Goal: Transaction & Acquisition: Purchase product/service

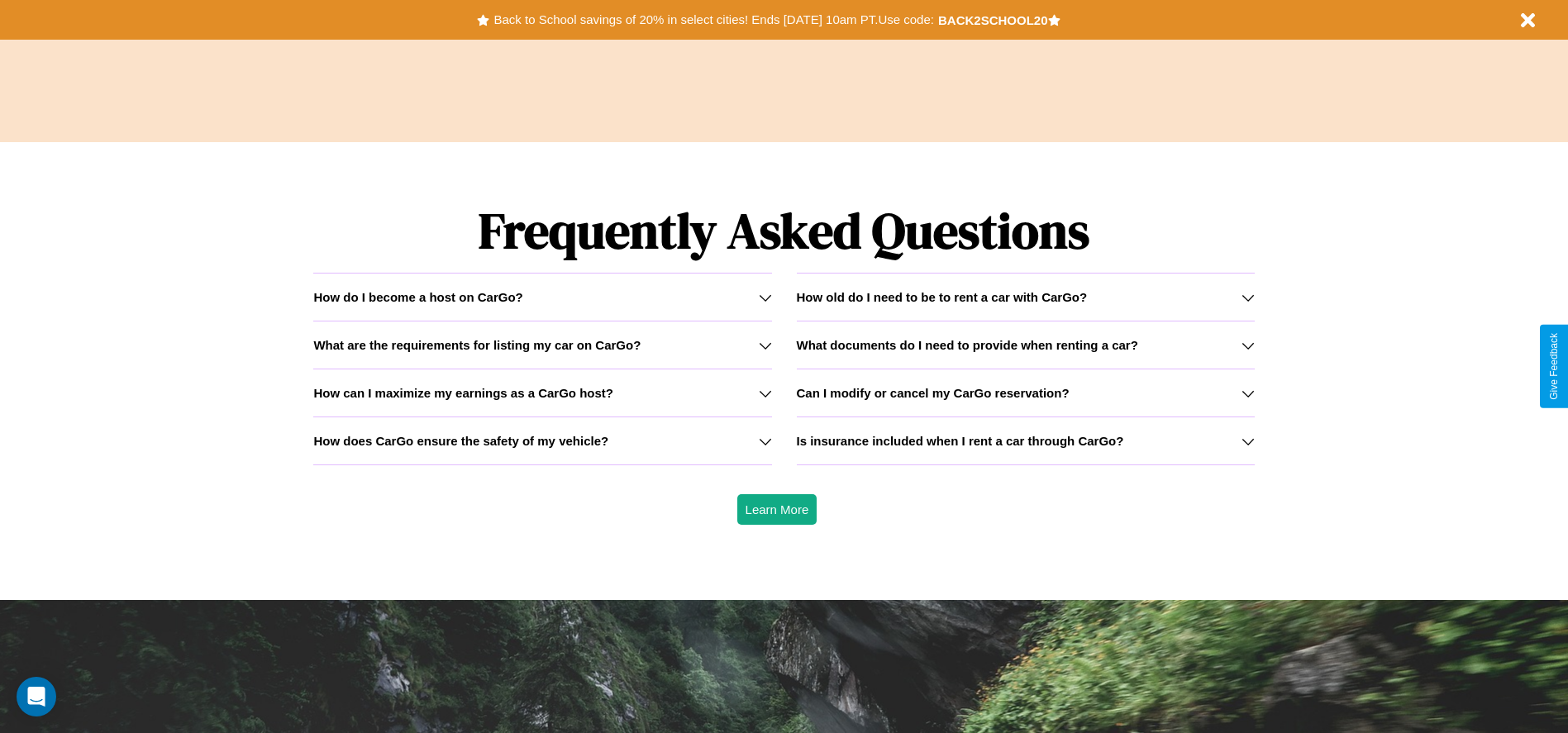
scroll to position [2369, 0]
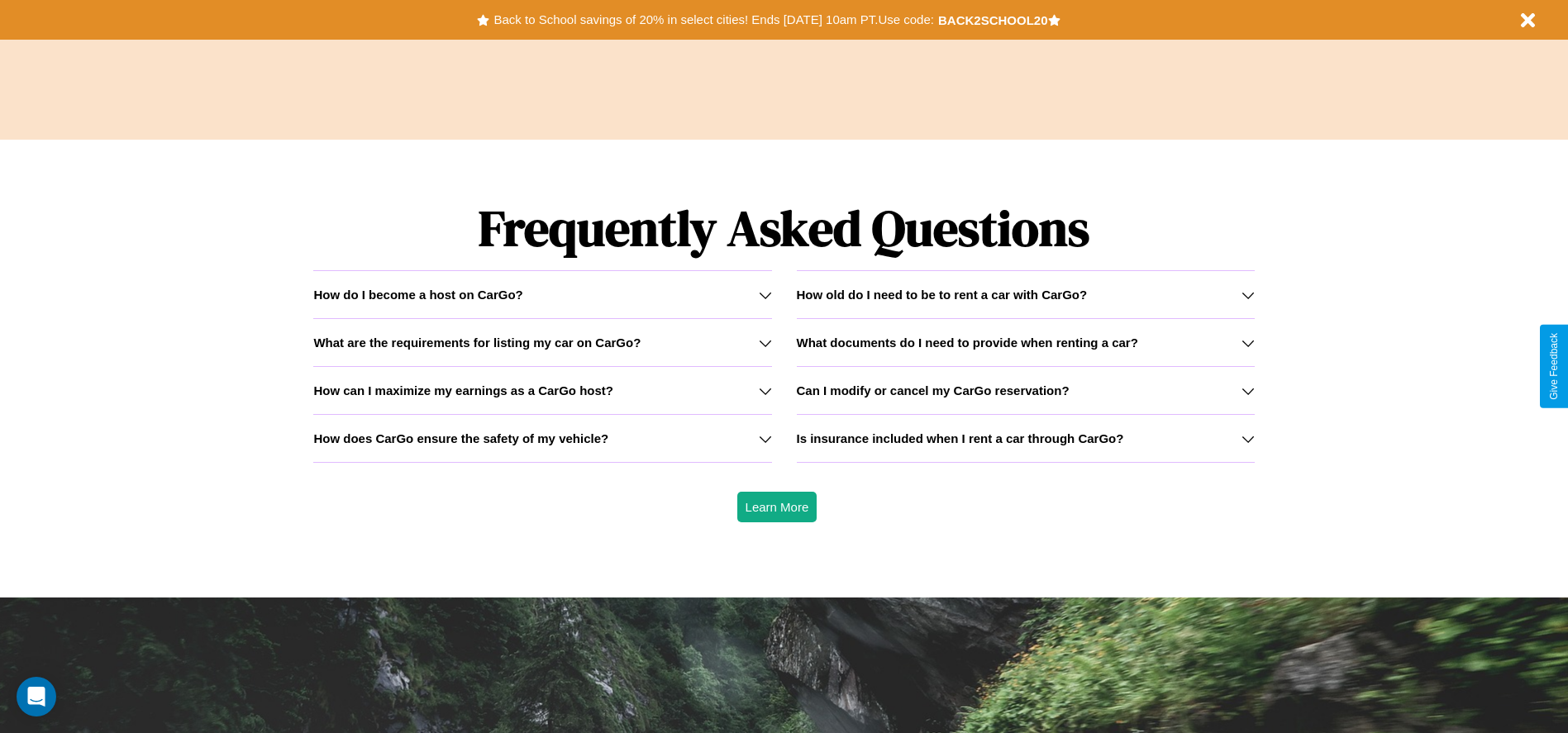
click at [1024, 438] on h3 "Is insurance included when I rent a car through CarGo?" at bounding box center [961, 438] width 327 height 14
click at [542, 294] on div "How do I become a host on CarGo?" at bounding box center [542, 294] width 457 height 14
click at [1247, 390] on icon at bounding box center [1248, 391] width 13 height 13
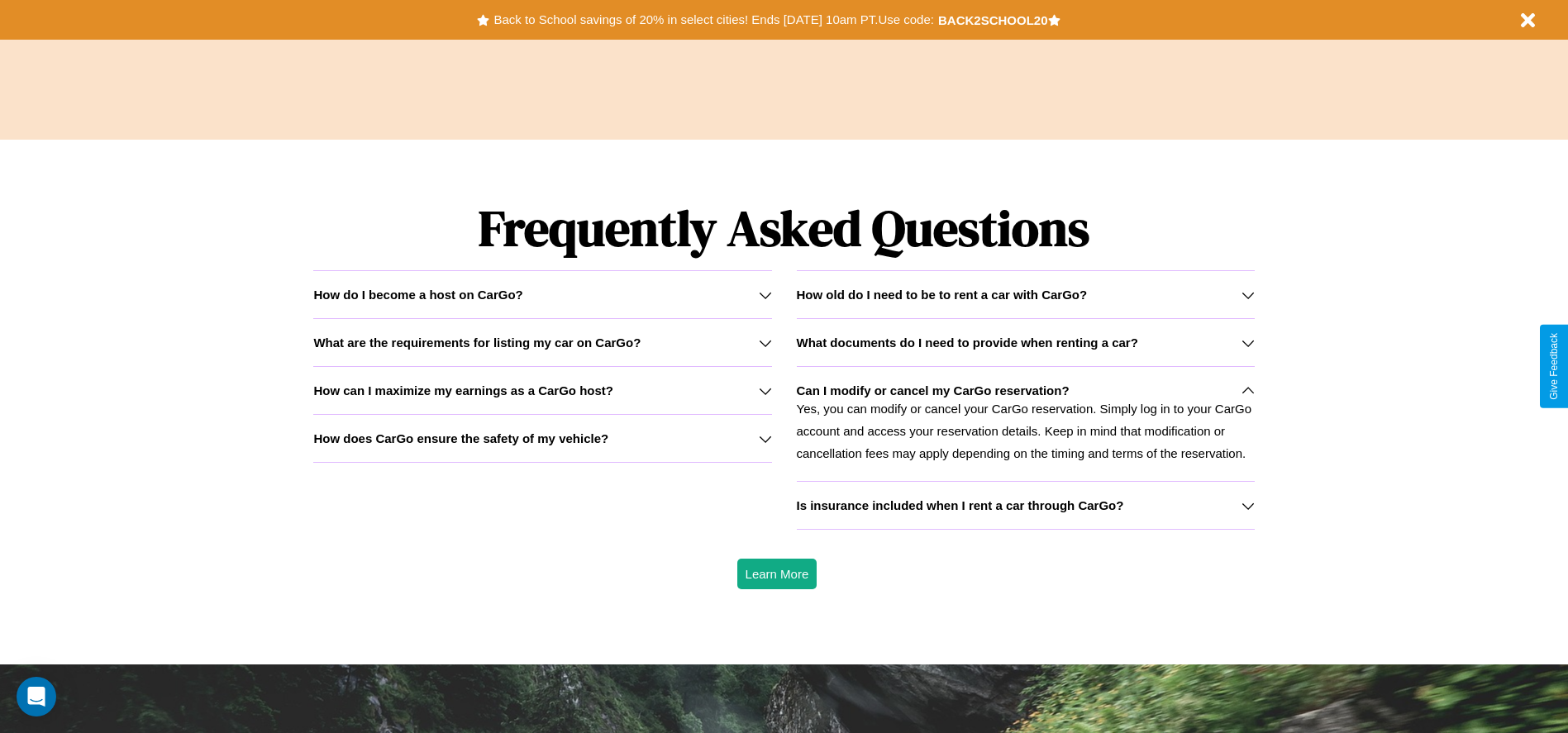
click at [1247, 294] on icon at bounding box center [1248, 295] width 13 height 13
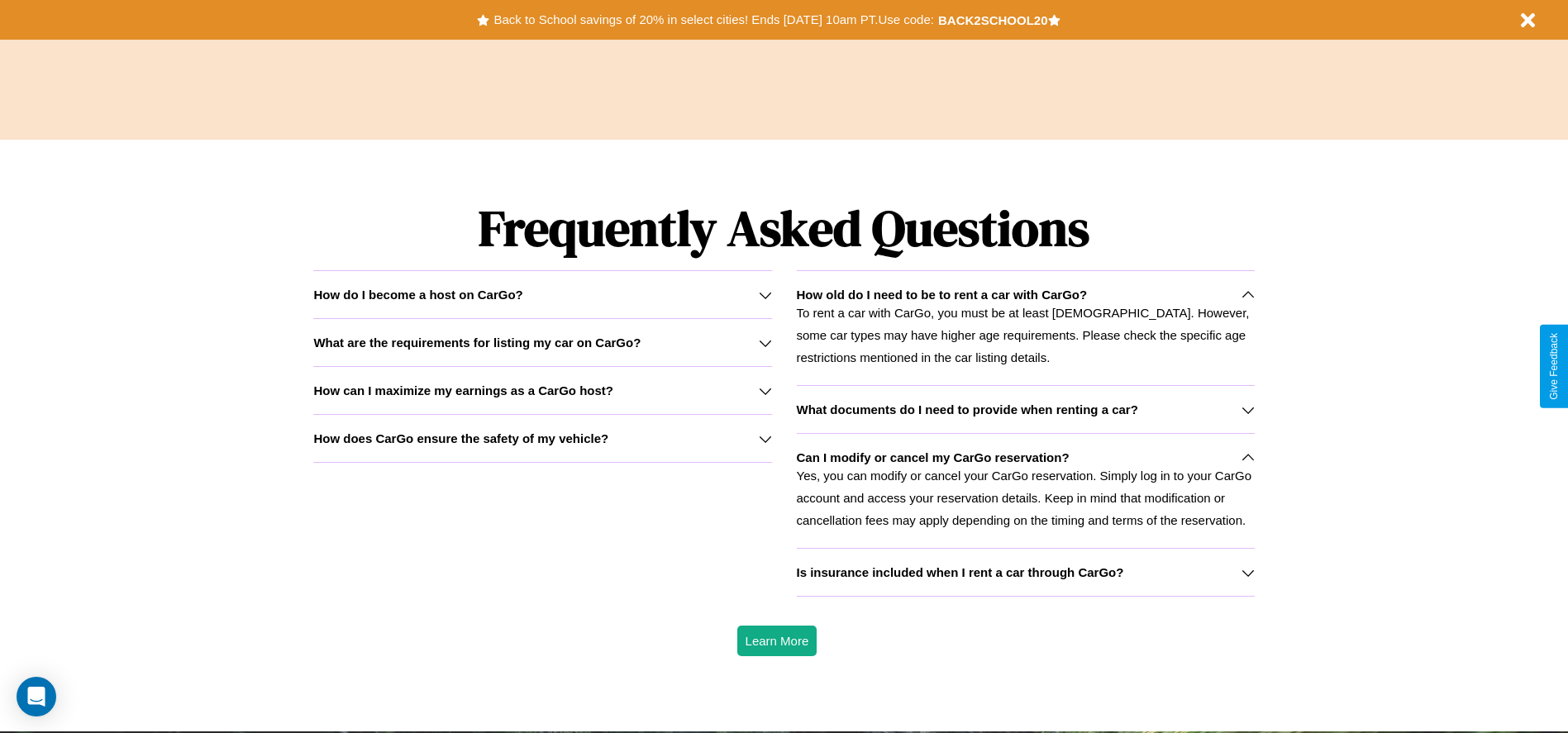
click at [764, 390] on icon at bounding box center [765, 391] width 13 height 13
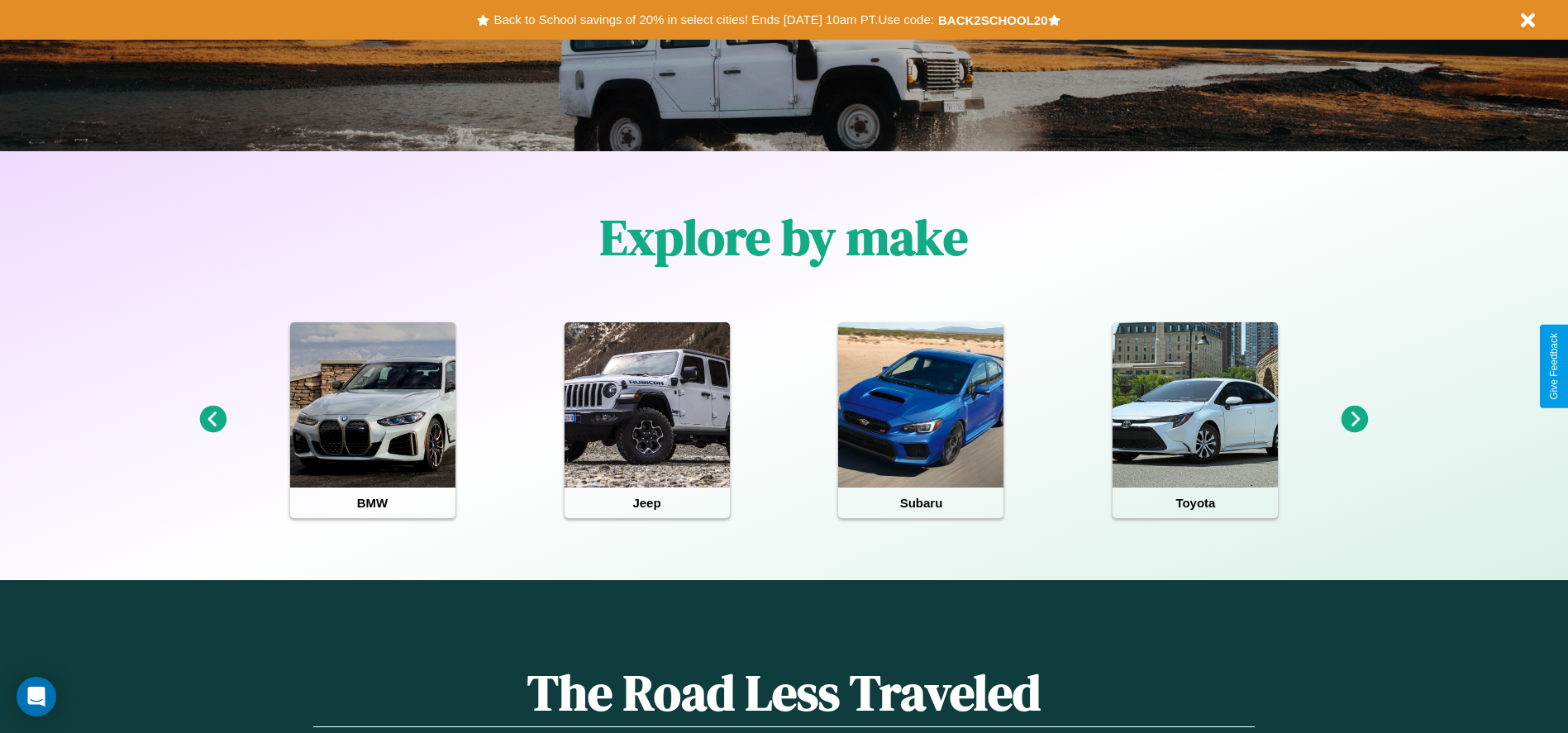
scroll to position [0, 0]
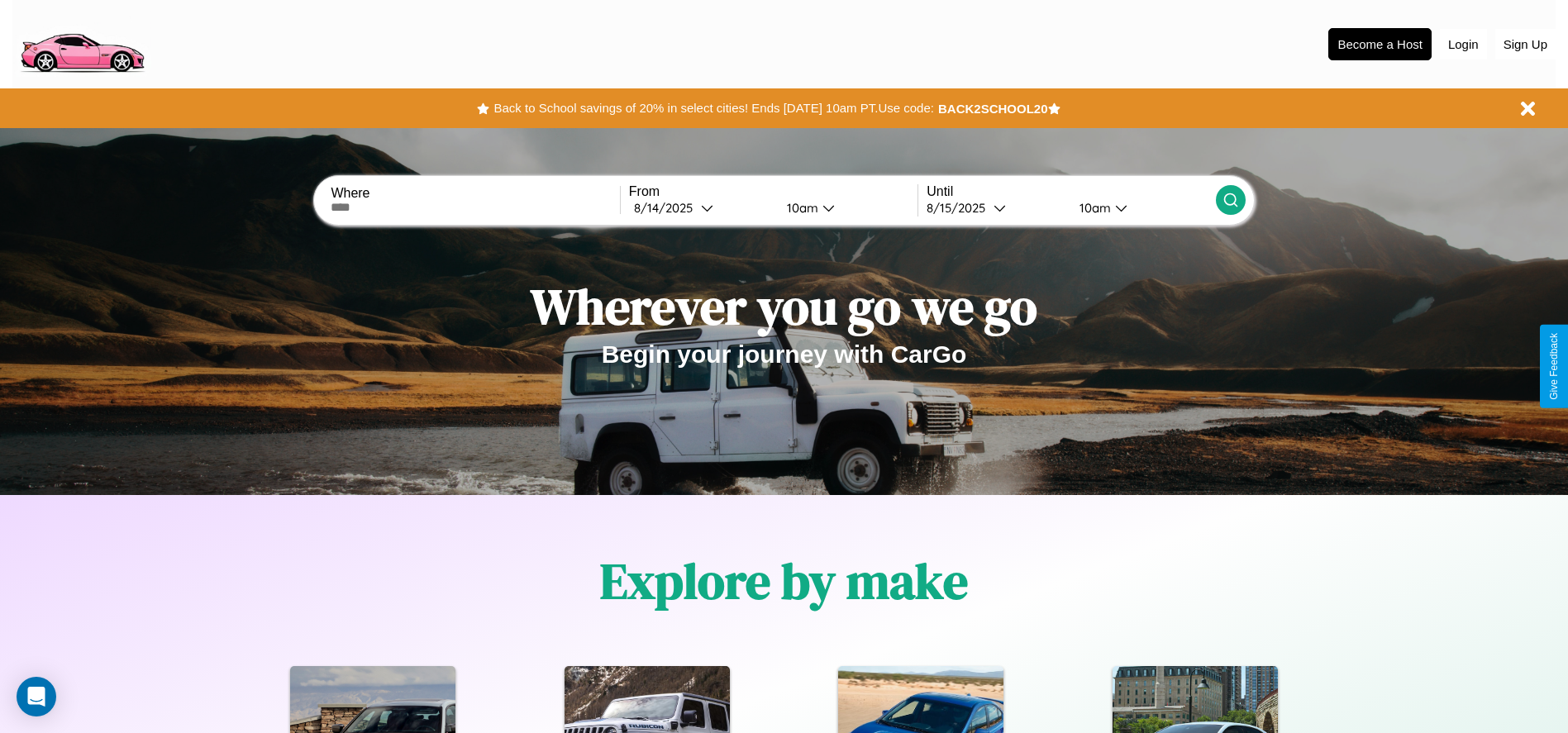
click at [475, 208] on input "text" at bounding box center [474, 208] width 288 height 13
type input "**********"
click at [701, 208] on icon at bounding box center [706, 208] width 12 height 12
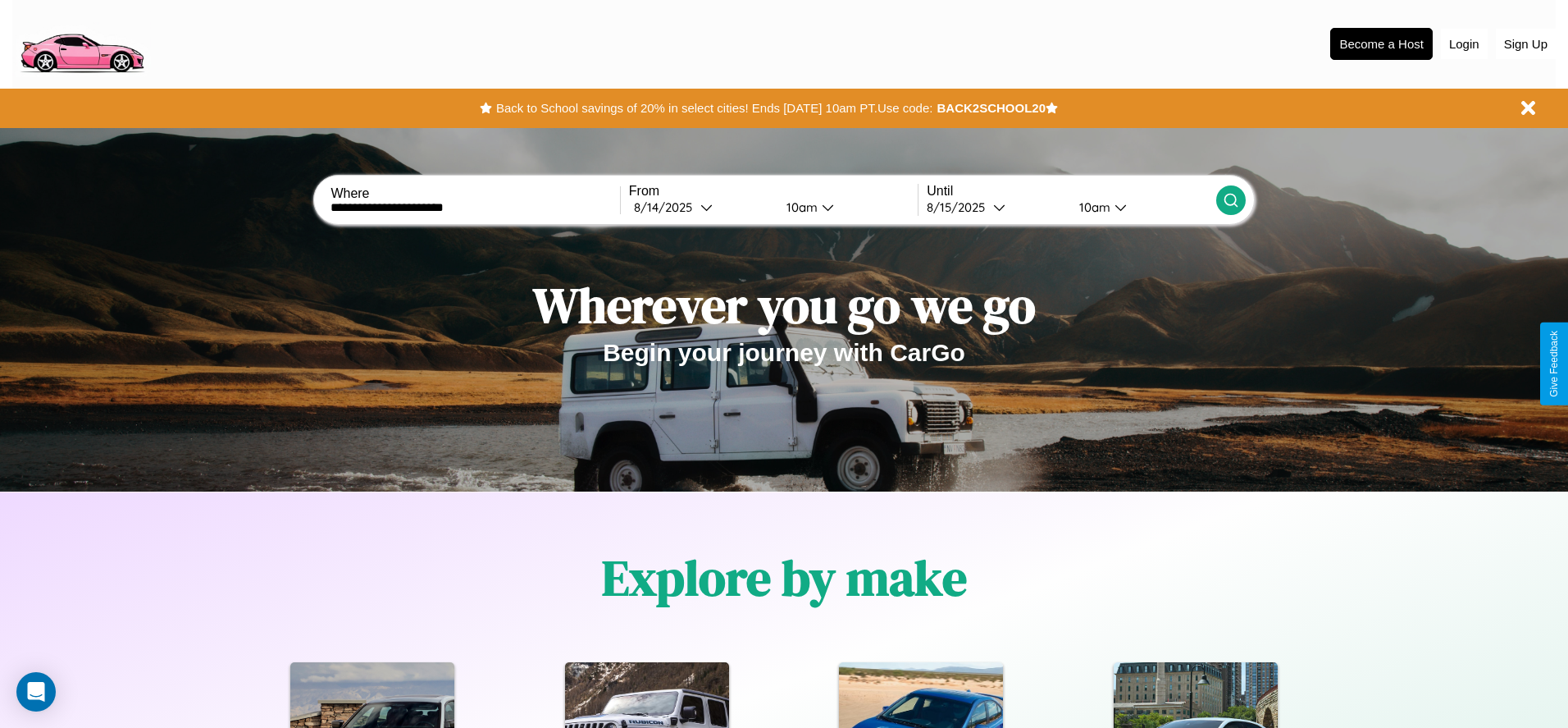
select select "*"
select select "****"
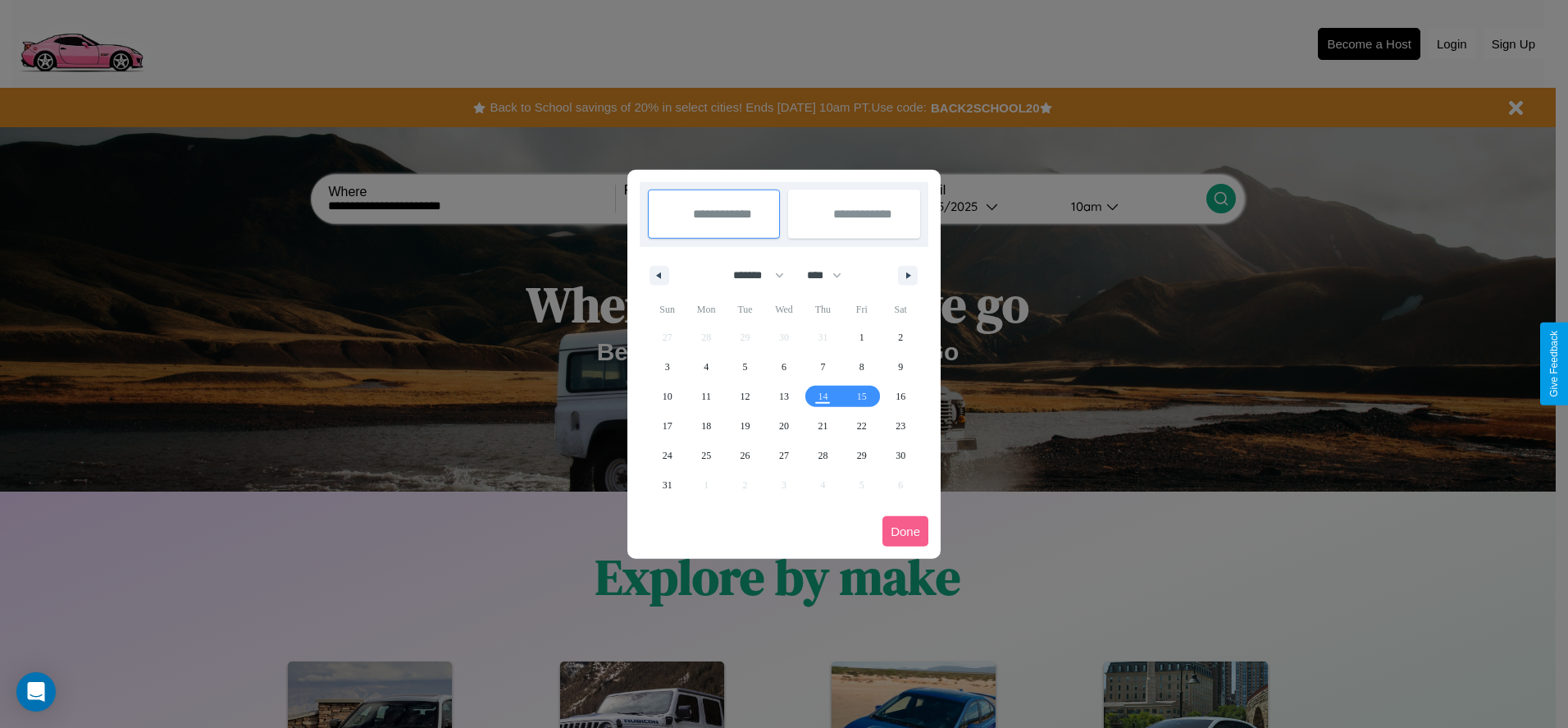
drag, startPoint x: 751, startPoint y: 275, endPoint x: 784, endPoint y: 329, distance: 63.3
click at [751, 275] on select "******* ******** ***** ***** *** **** **** ****** ********* ******* ******** **…" at bounding box center [755, 275] width 70 height 27
select select "*"
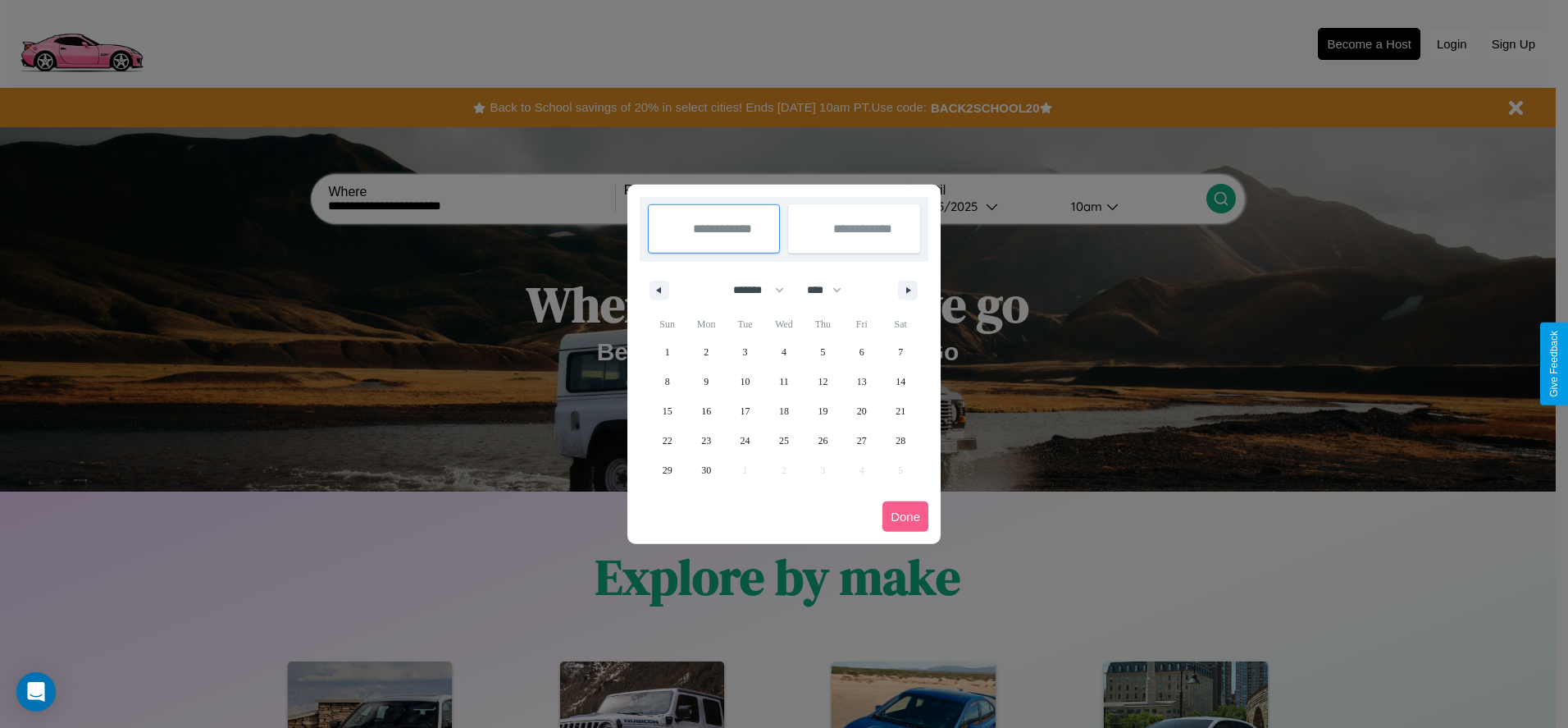
click at [832, 290] on select "**** **** **** **** **** **** **** **** **** **** **** **** **** **** **** ****…" at bounding box center [823, 290] width 49 height 27
select select "****"
click at [706, 469] on span "29" at bounding box center [706, 470] width 10 height 30
type input "**********"
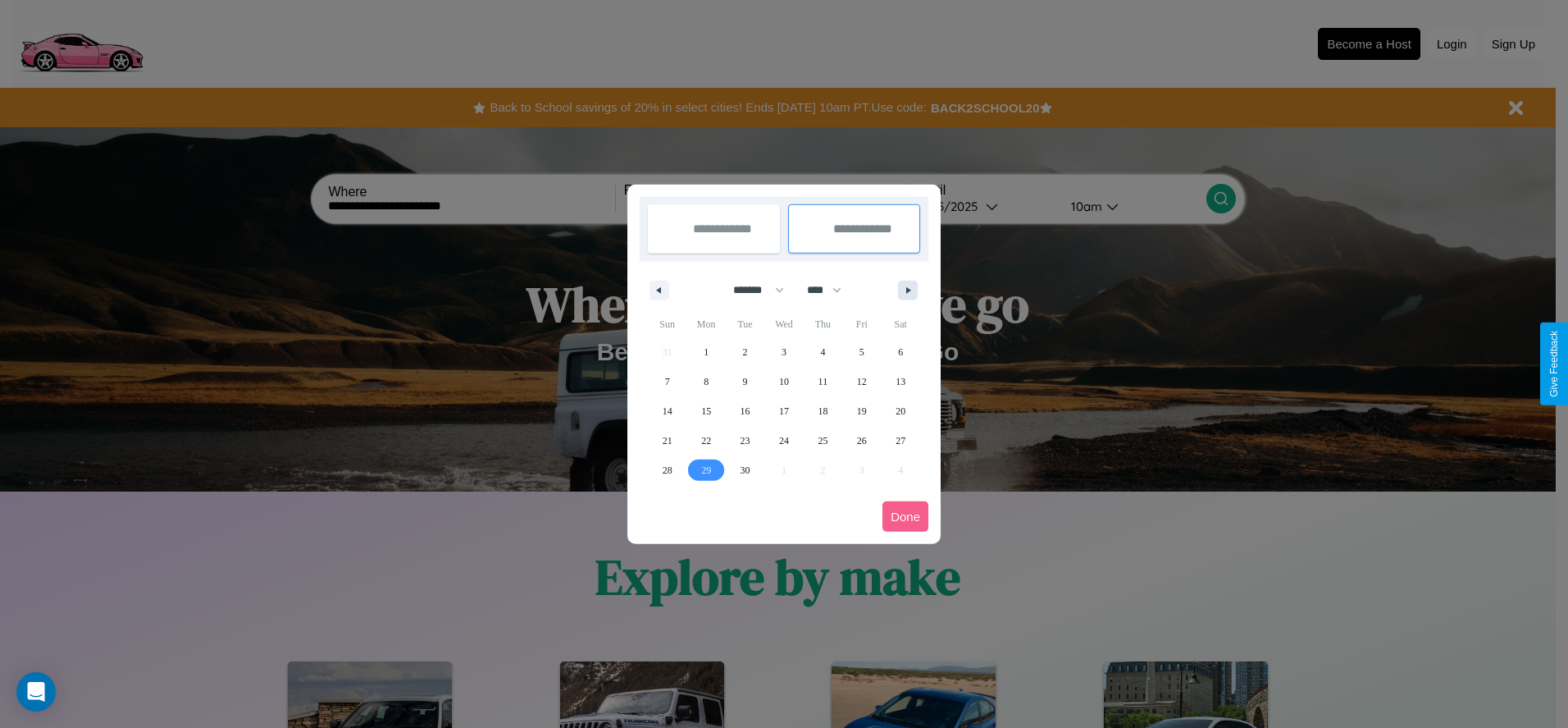
click at [908, 290] on icon "button" at bounding box center [911, 290] width 8 height 6
select select "*"
click at [862, 351] on span "3" at bounding box center [862, 352] width 5 height 30
type input "**********"
select select "*"
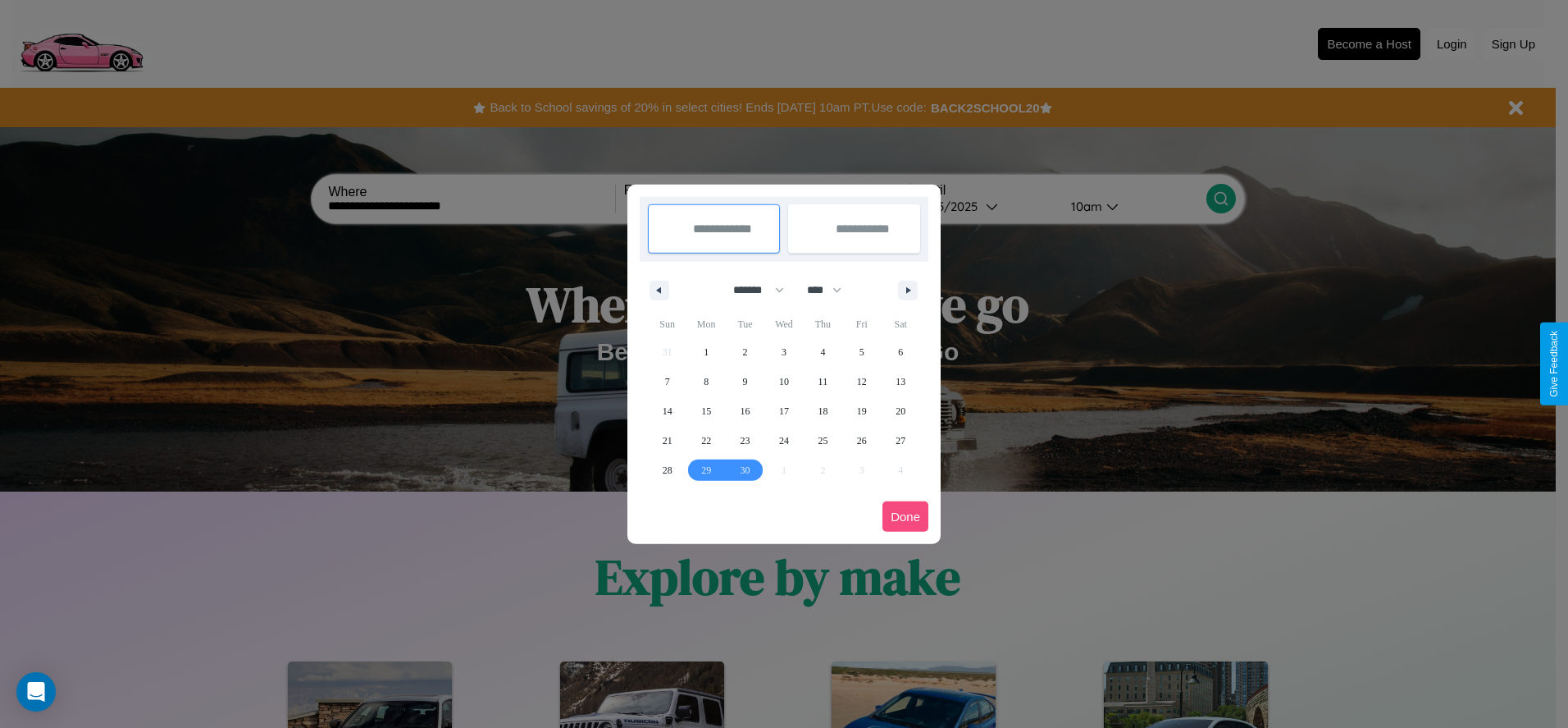
click at [905, 516] on button "Done" at bounding box center [904, 516] width 45 height 31
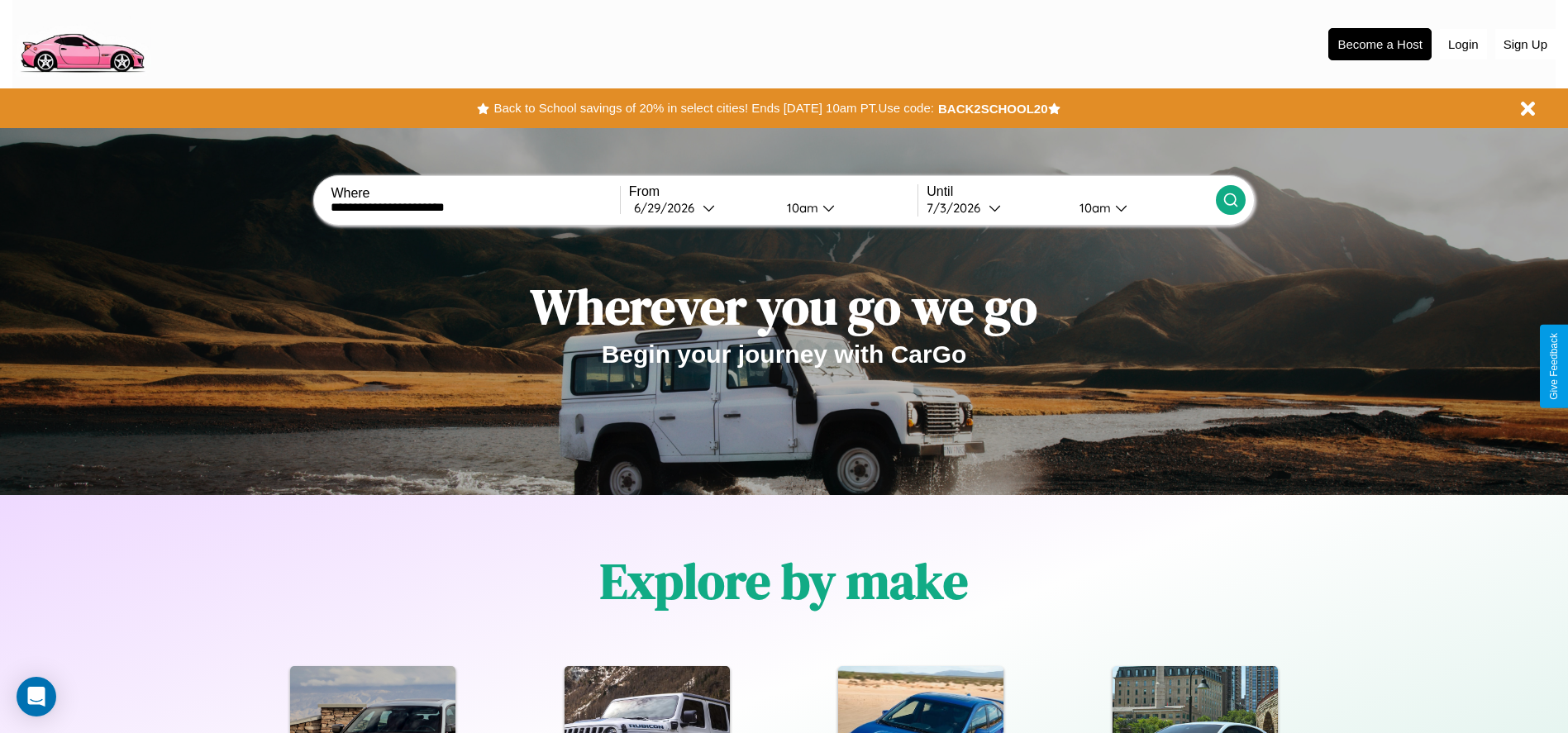
click at [1229, 200] on icon at bounding box center [1230, 200] width 17 height 17
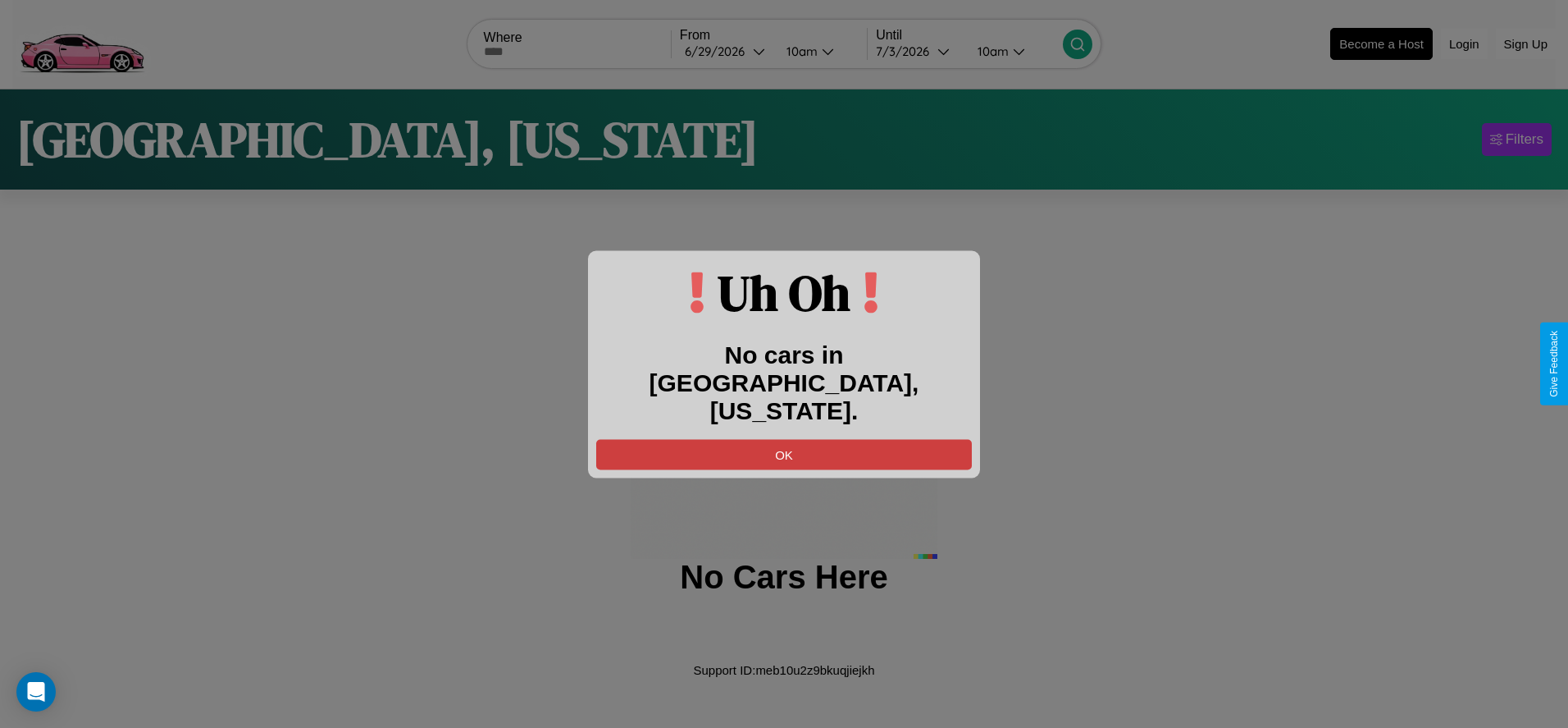
click at [784, 439] on button "OK" at bounding box center [784, 454] width 376 height 31
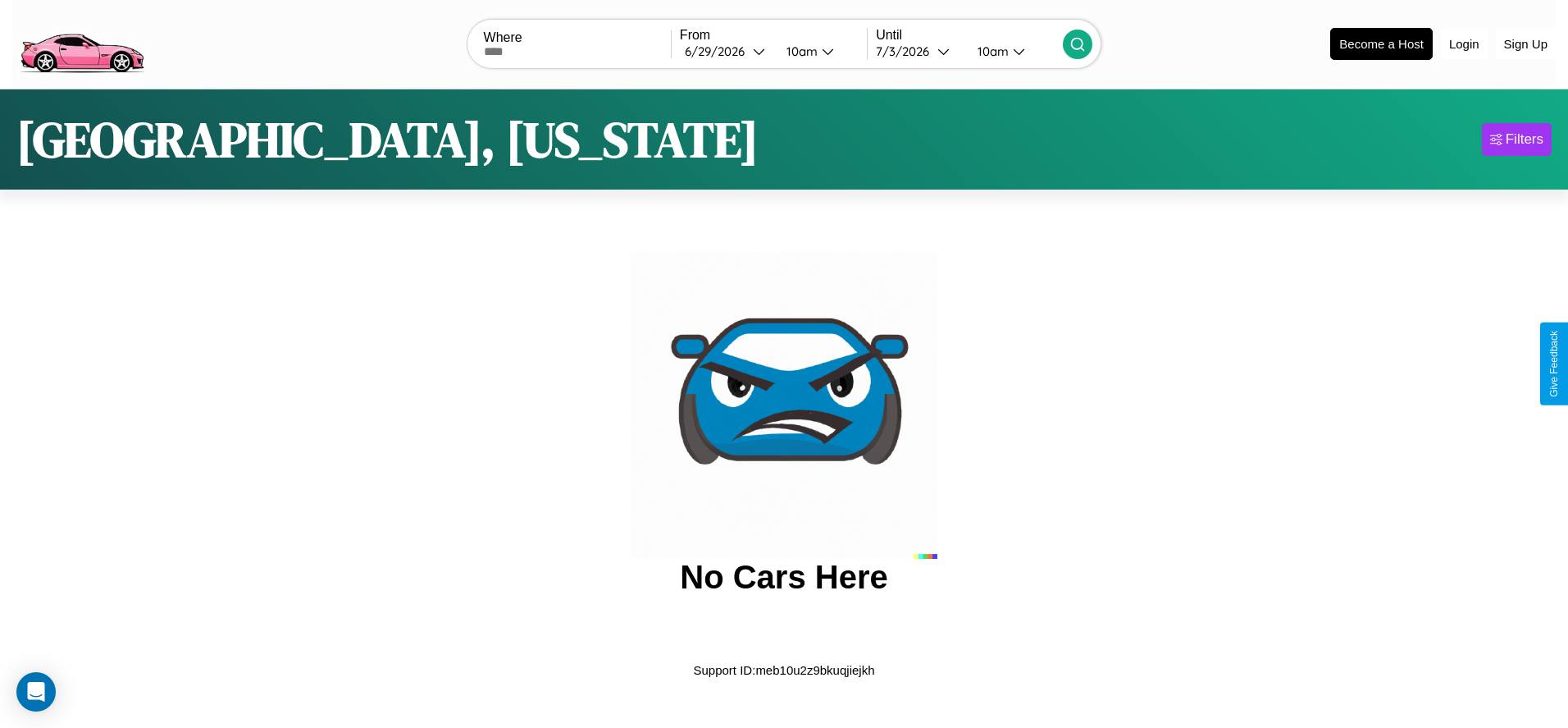
click at [81, 42] on img at bounding box center [81, 43] width 138 height 69
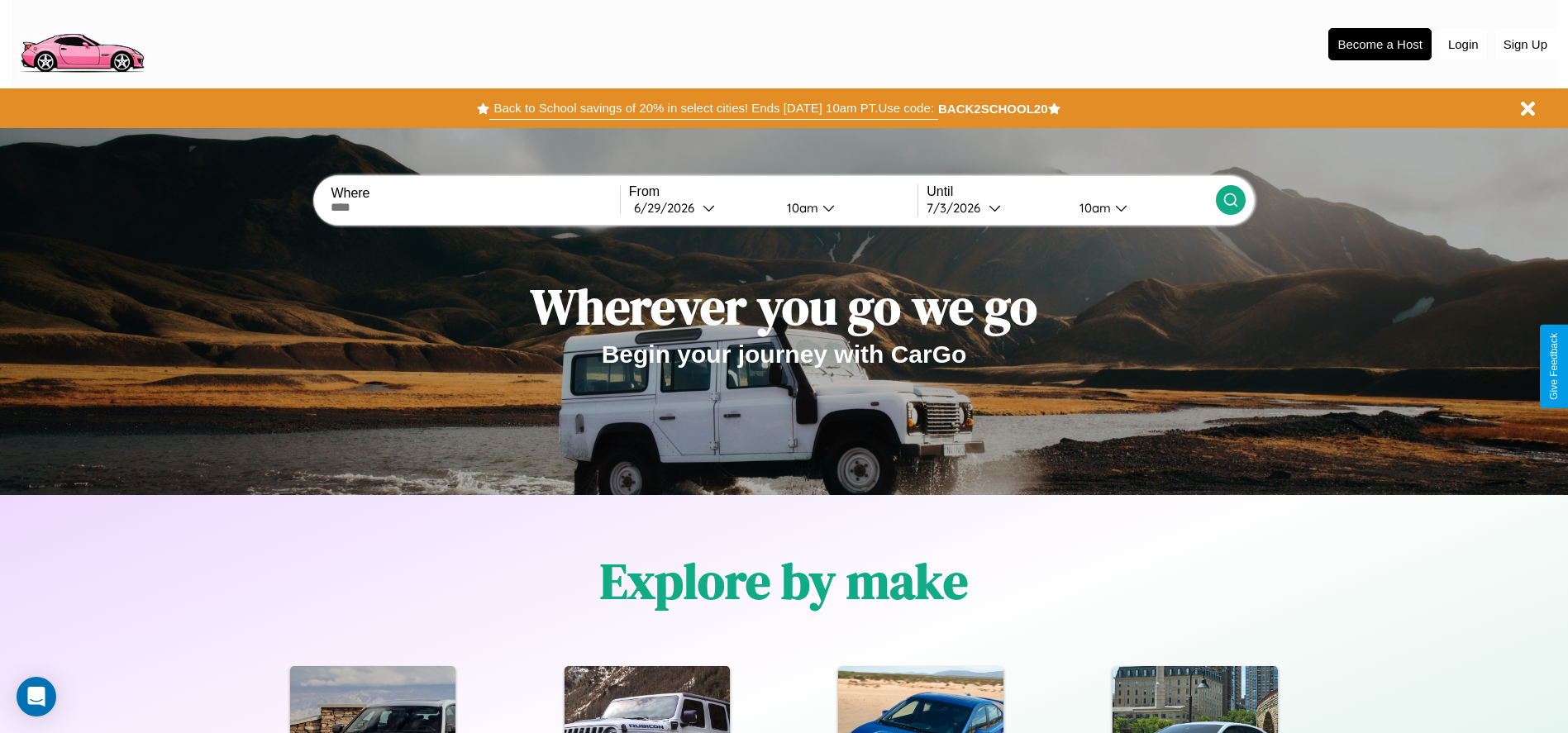
click at [713, 108] on button "Back to School savings of 20% in select cities! Ends 9/1 at 10am PT. Use code:" at bounding box center [713, 108] width 448 height 23
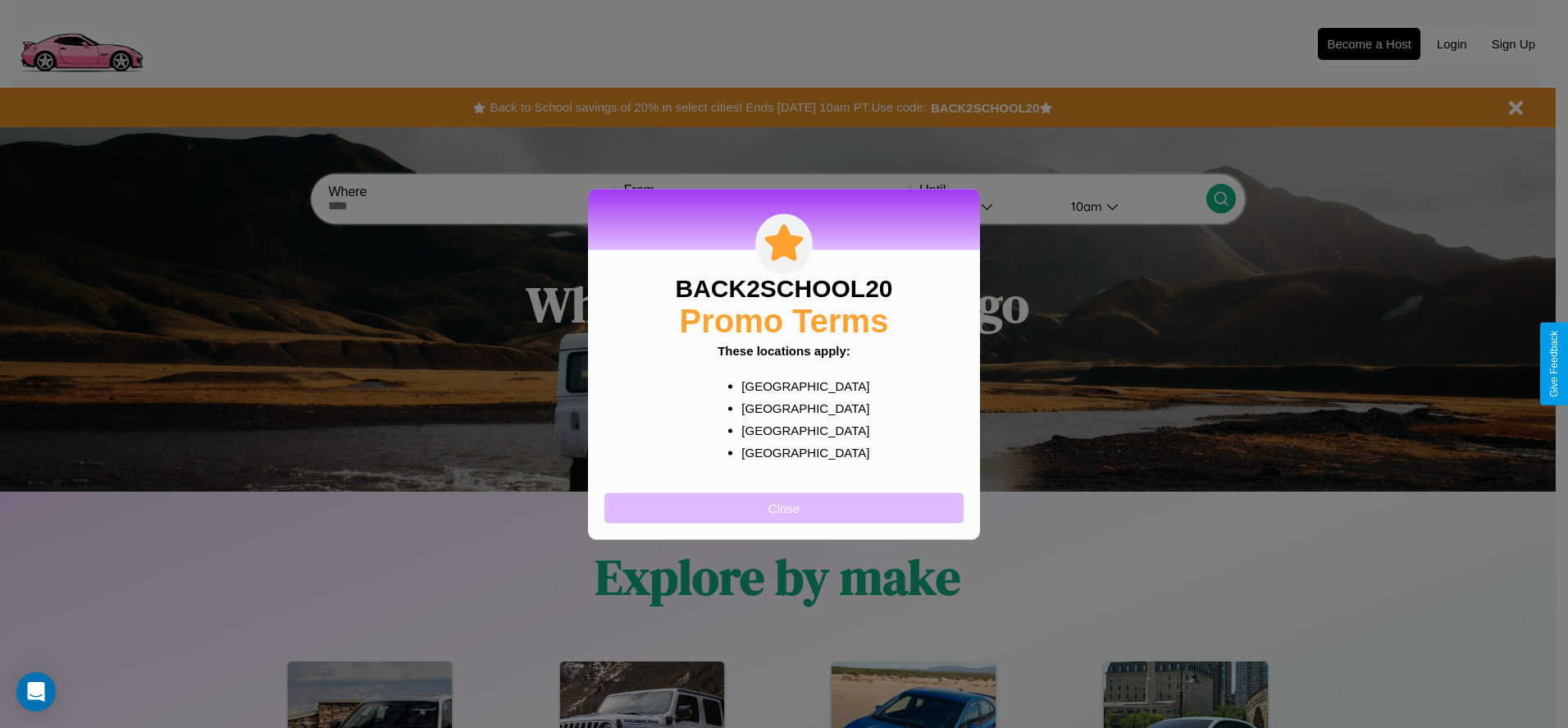
click at [784, 507] on button "Close" at bounding box center [784, 507] width 359 height 31
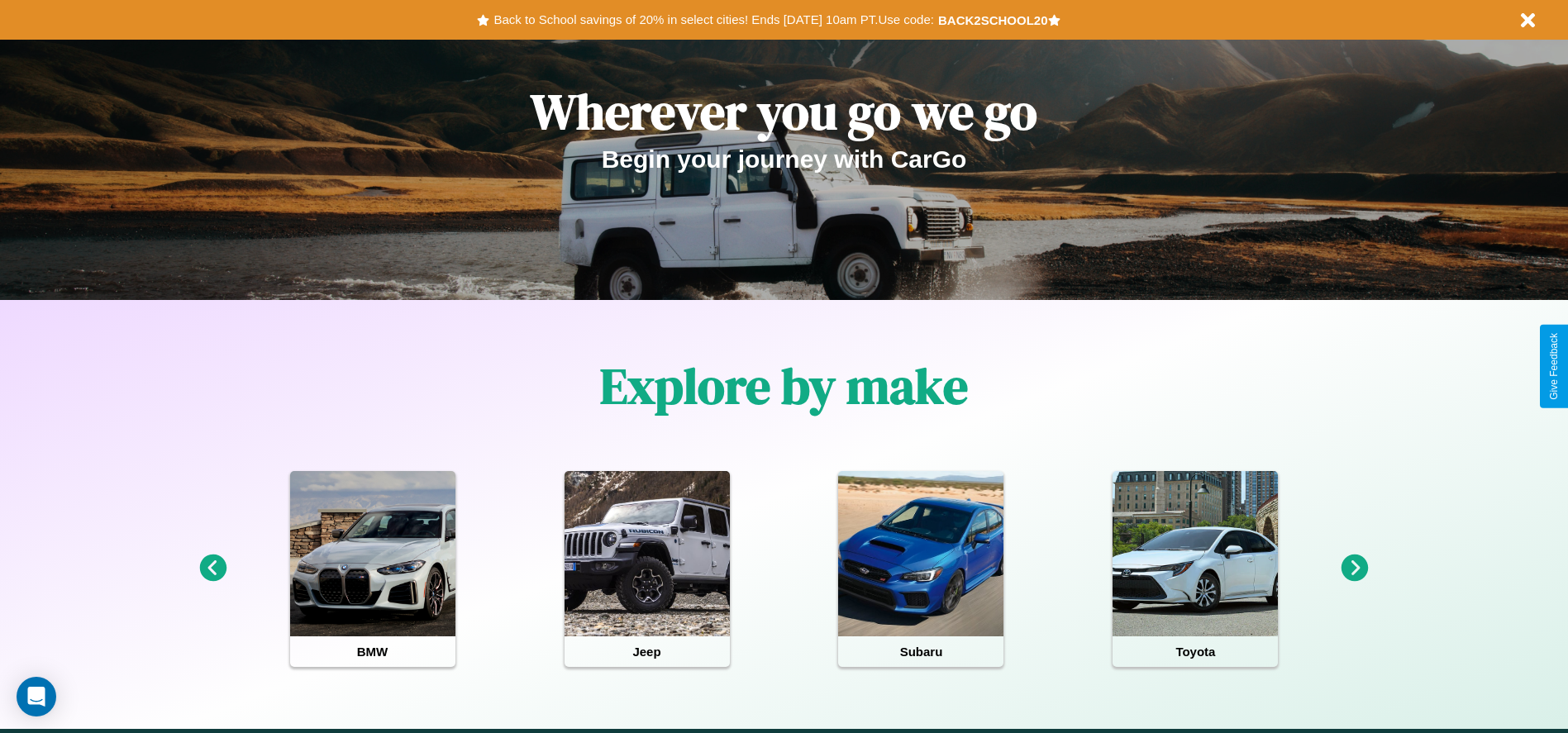
scroll to position [343, 0]
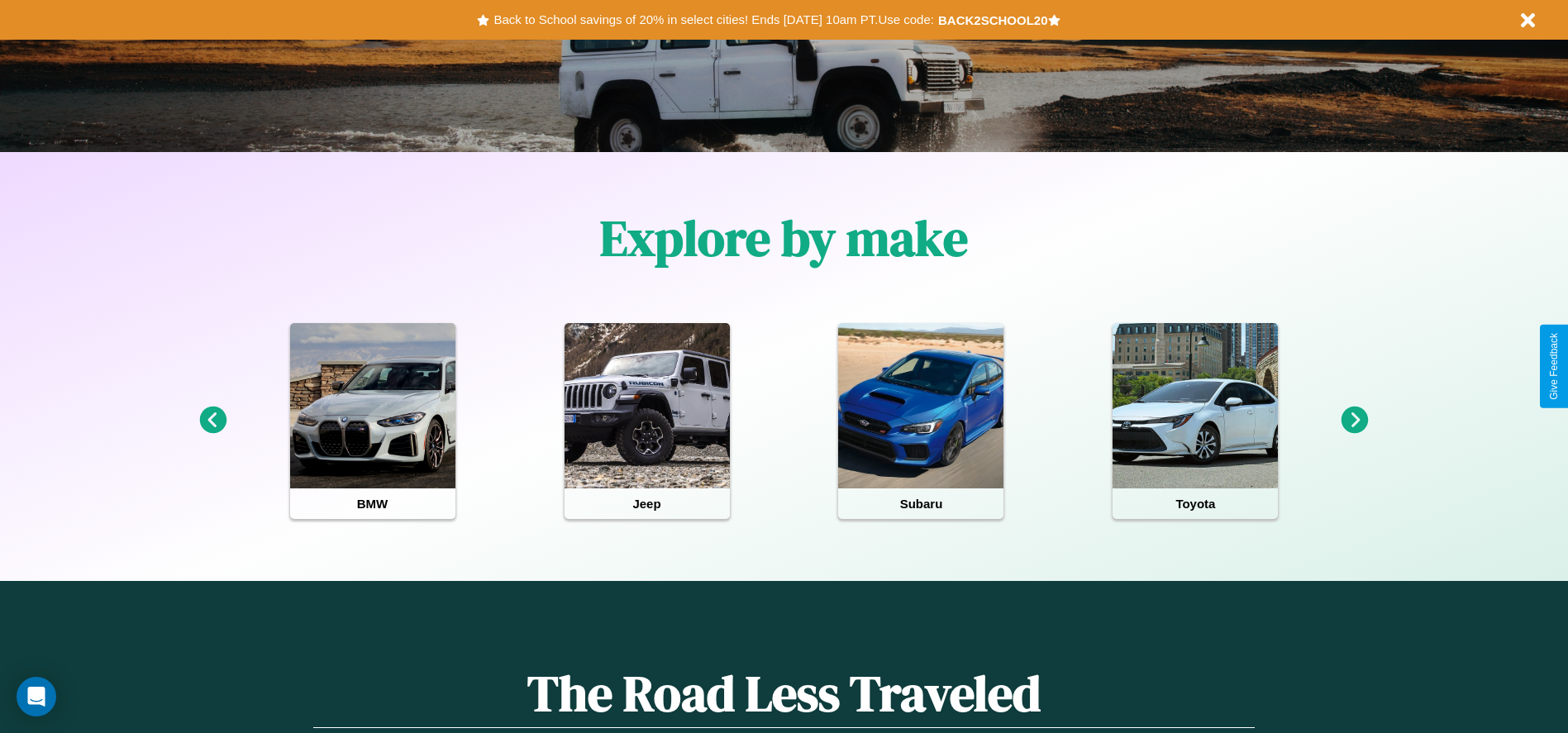
click at [1355, 421] on icon at bounding box center [1355, 420] width 27 height 27
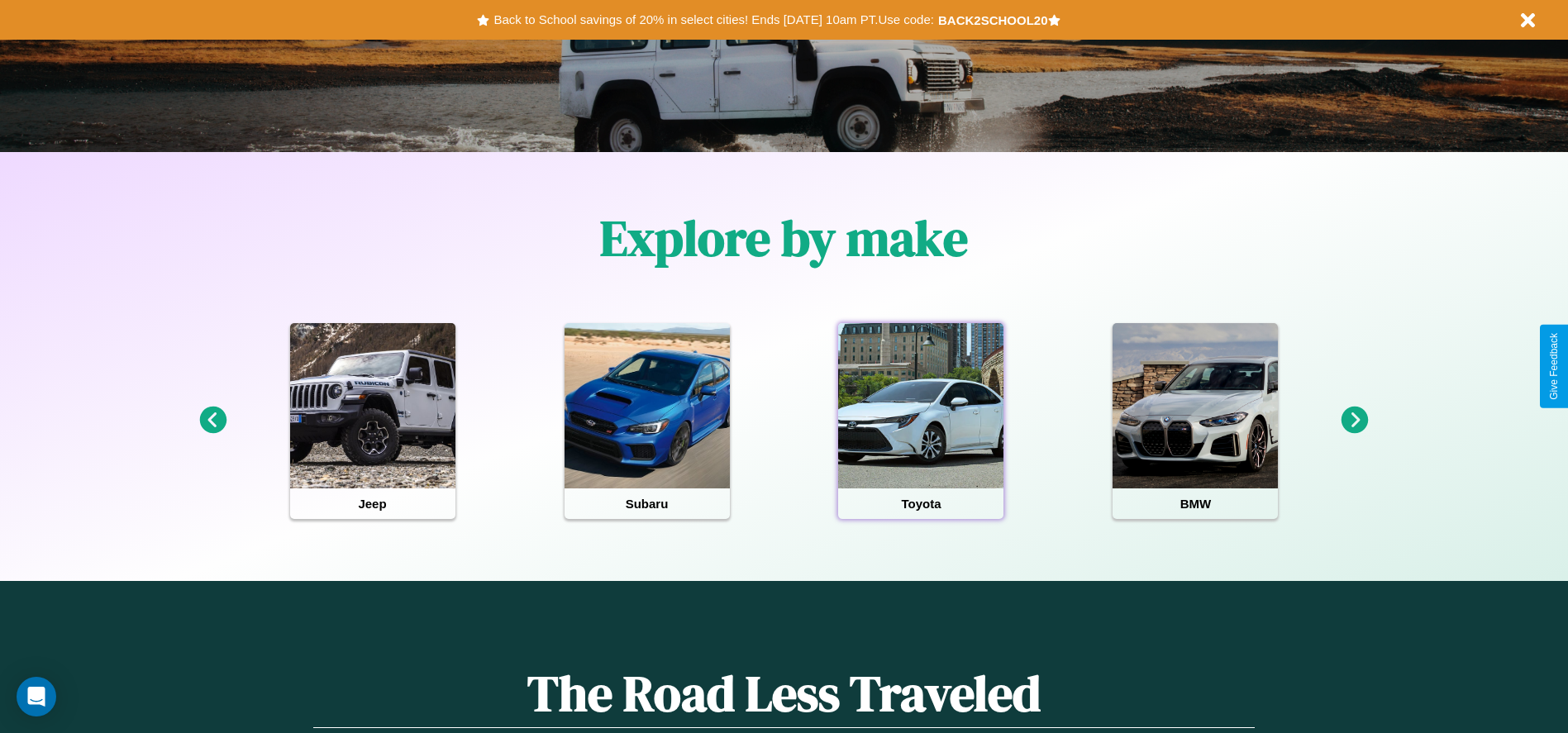
click at [921, 421] on div at bounding box center [921, 405] width 166 height 165
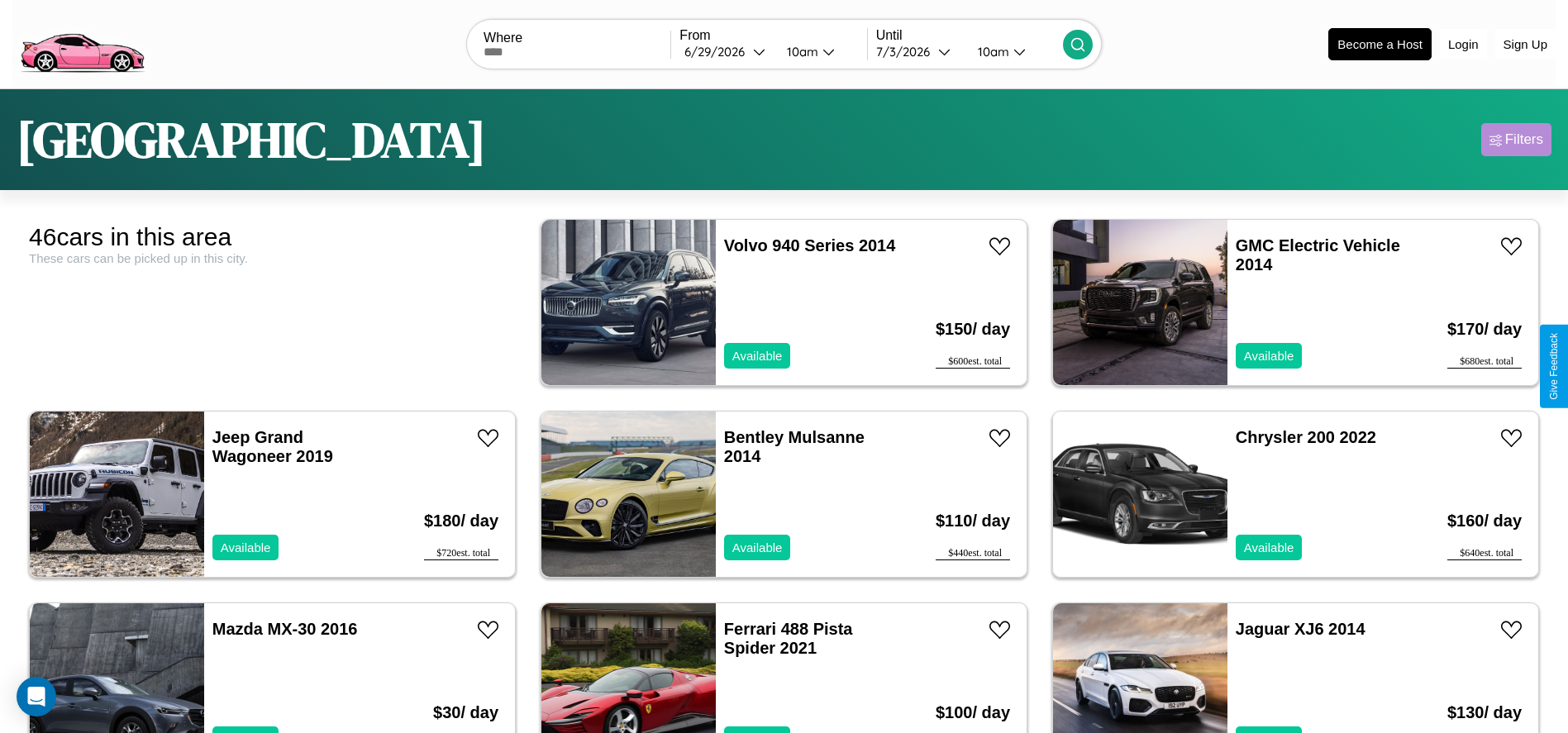
click at [1516, 139] on div "Filters" at bounding box center [1524, 139] width 38 height 17
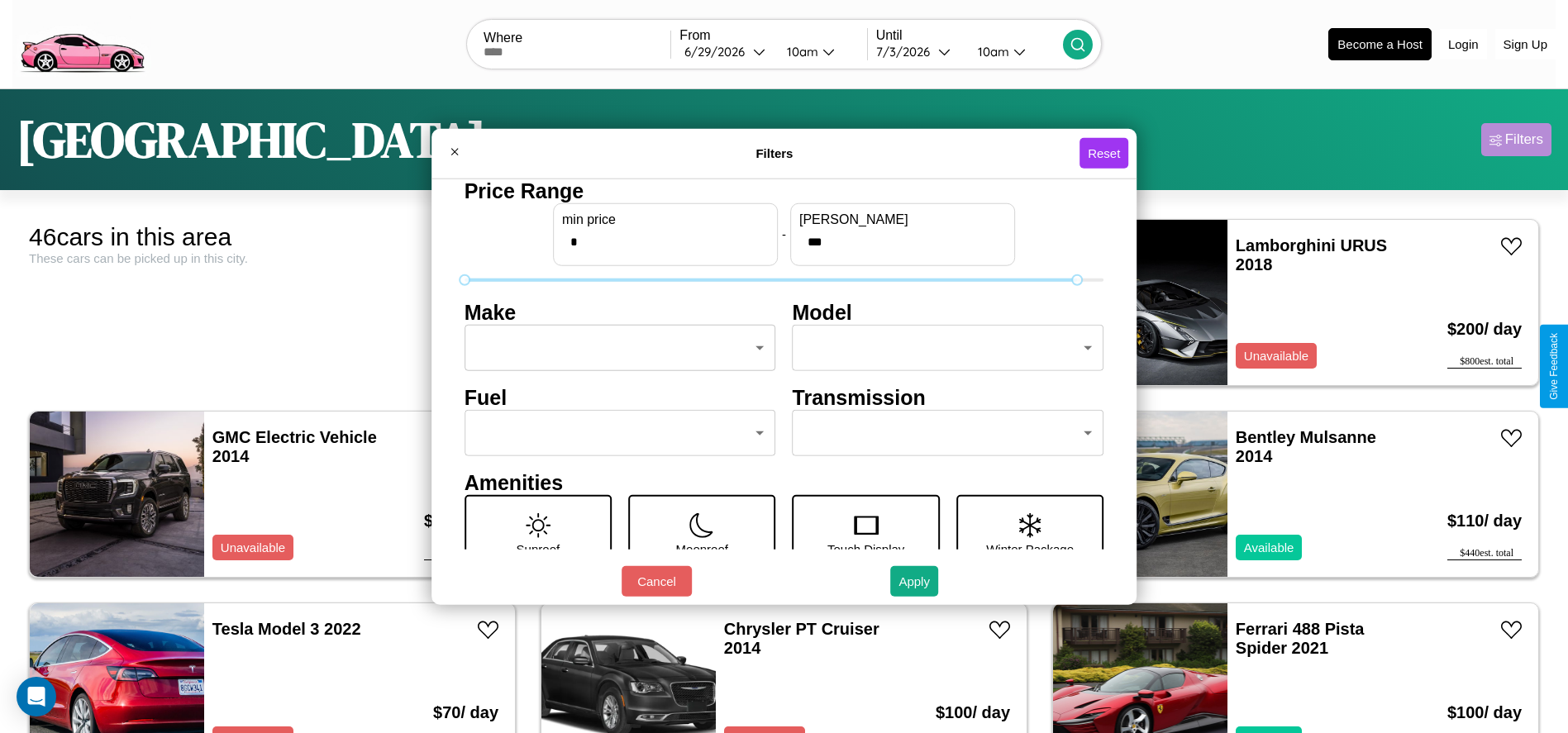
type input "***"
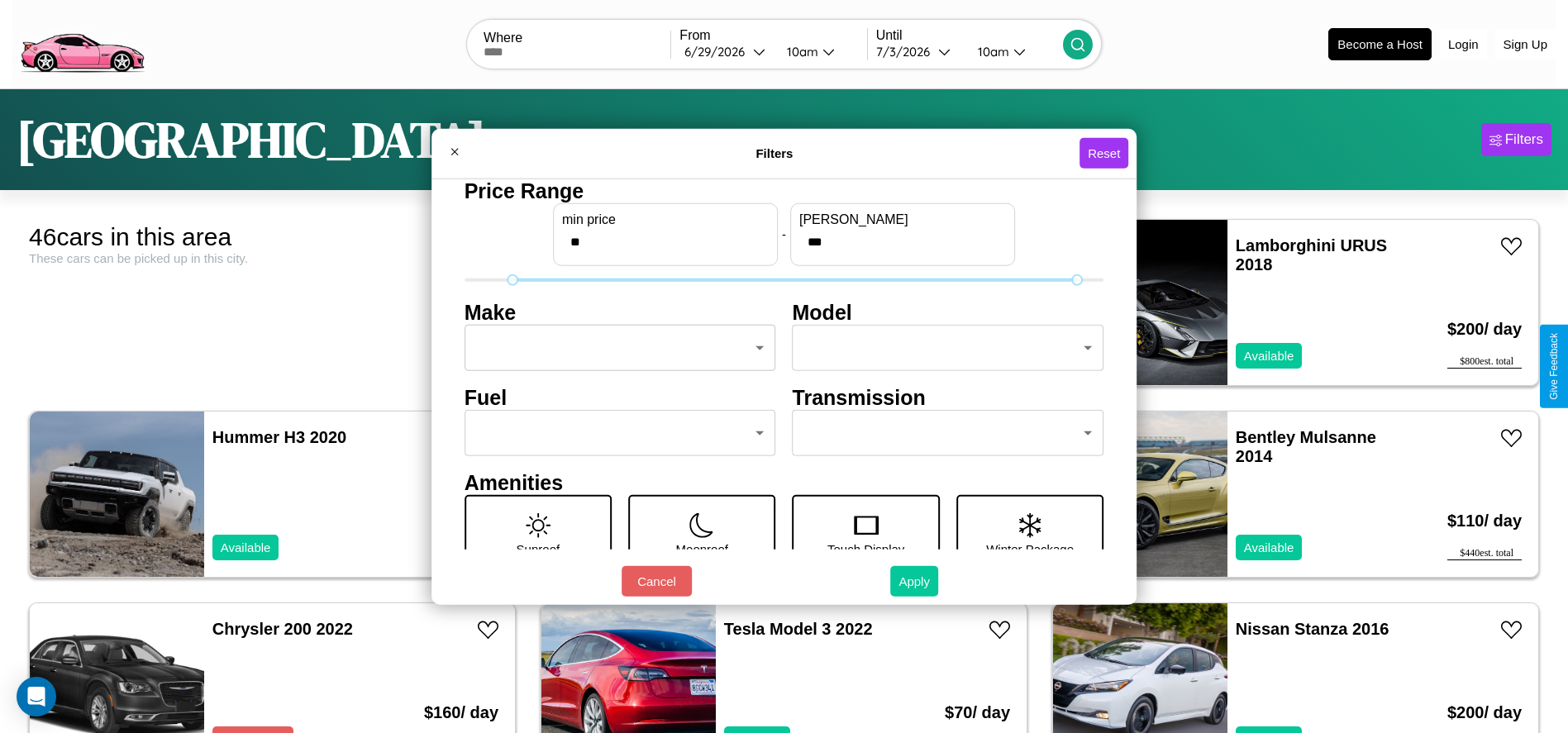
type input "**"
click at [915, 581] on button "Apply" at bounding box center [913, 581] width 48 height 31
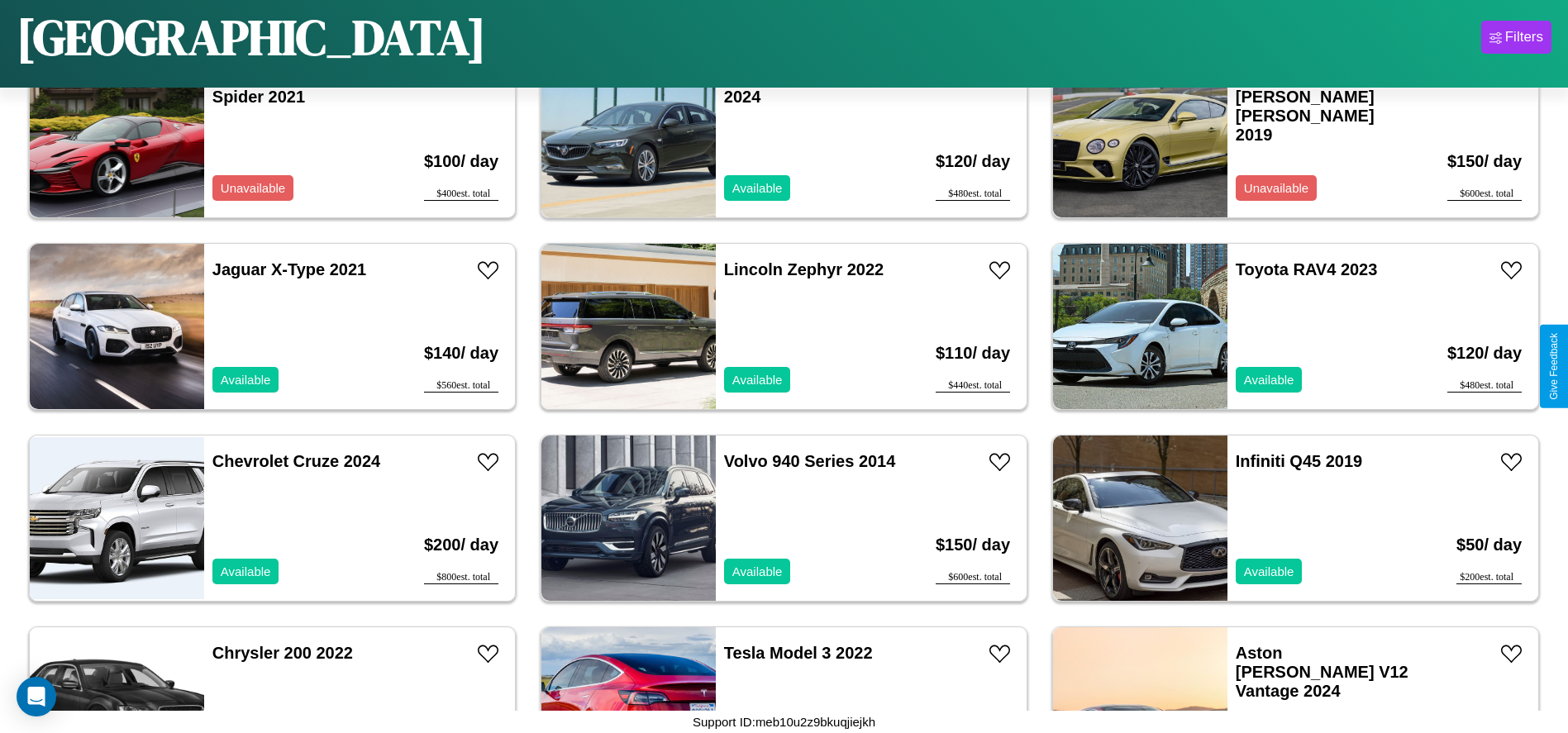
scroll to position [759, 0]
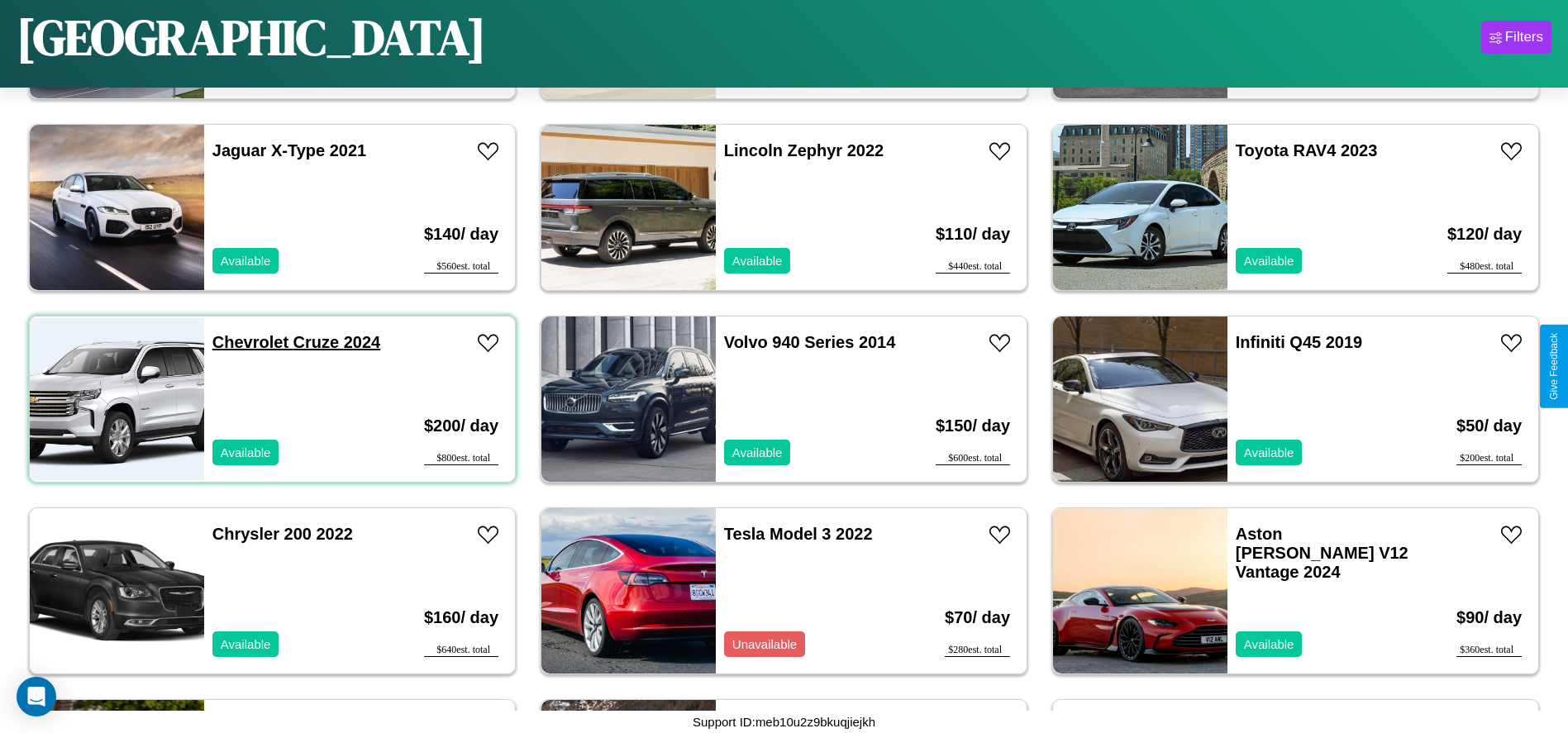
click at [248, 342] on link "Chevrolet Cruze 2024" at bounding box center [296, 341] width 167 height 18
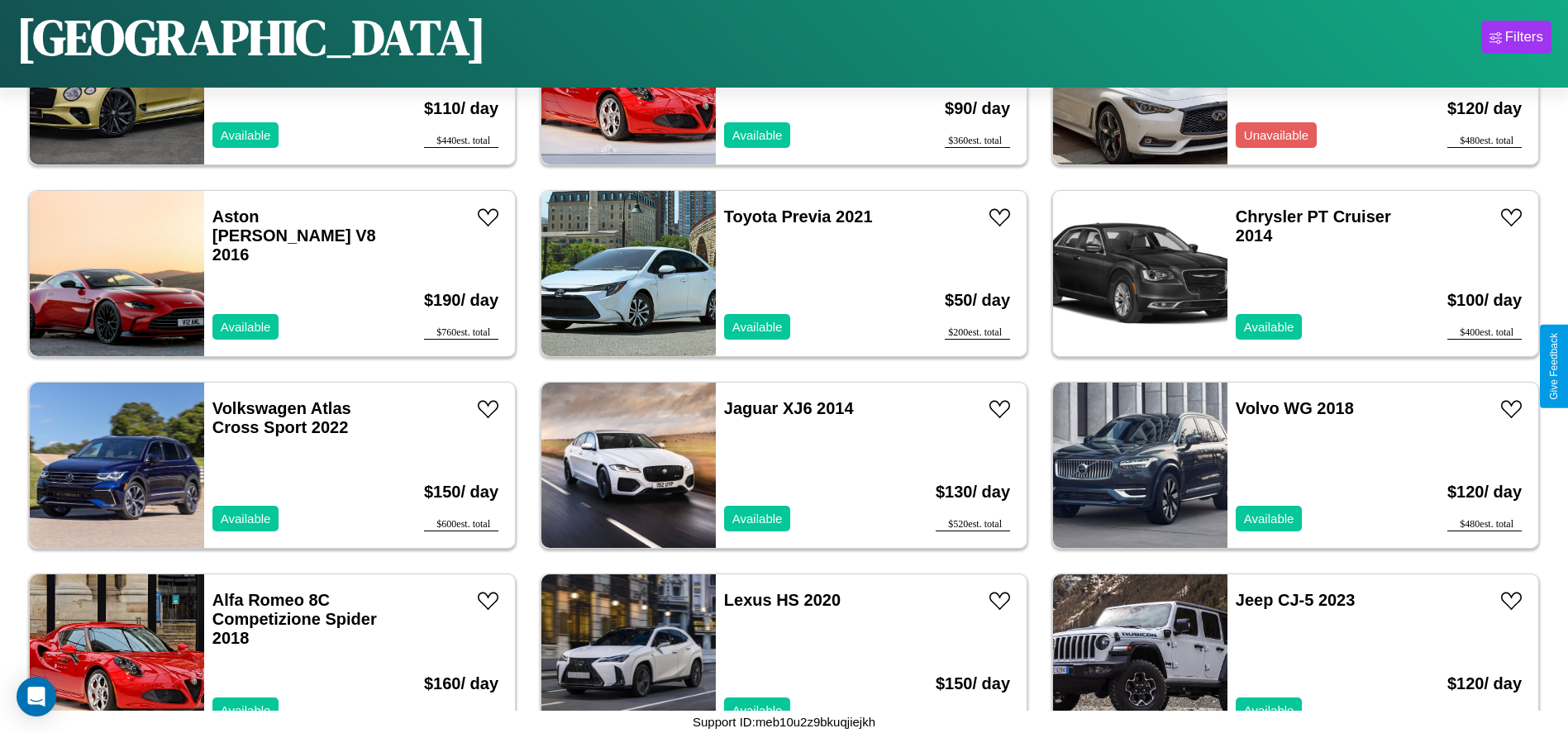
scroll to position [2100, 0]
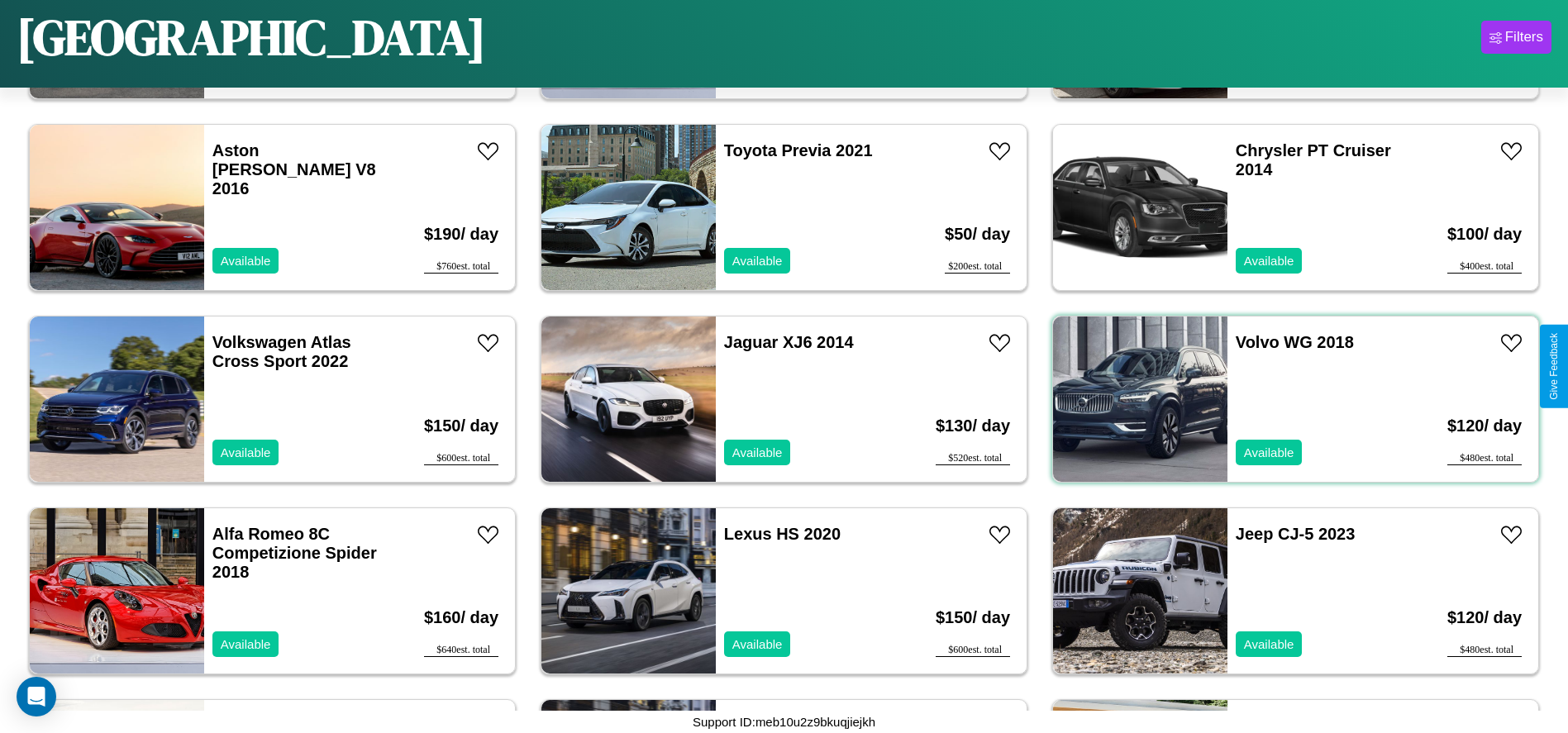
click at [1285, 399] on div "Volvo WG 2018 Available" at bounding box center [1323, 398] width 191 height 165
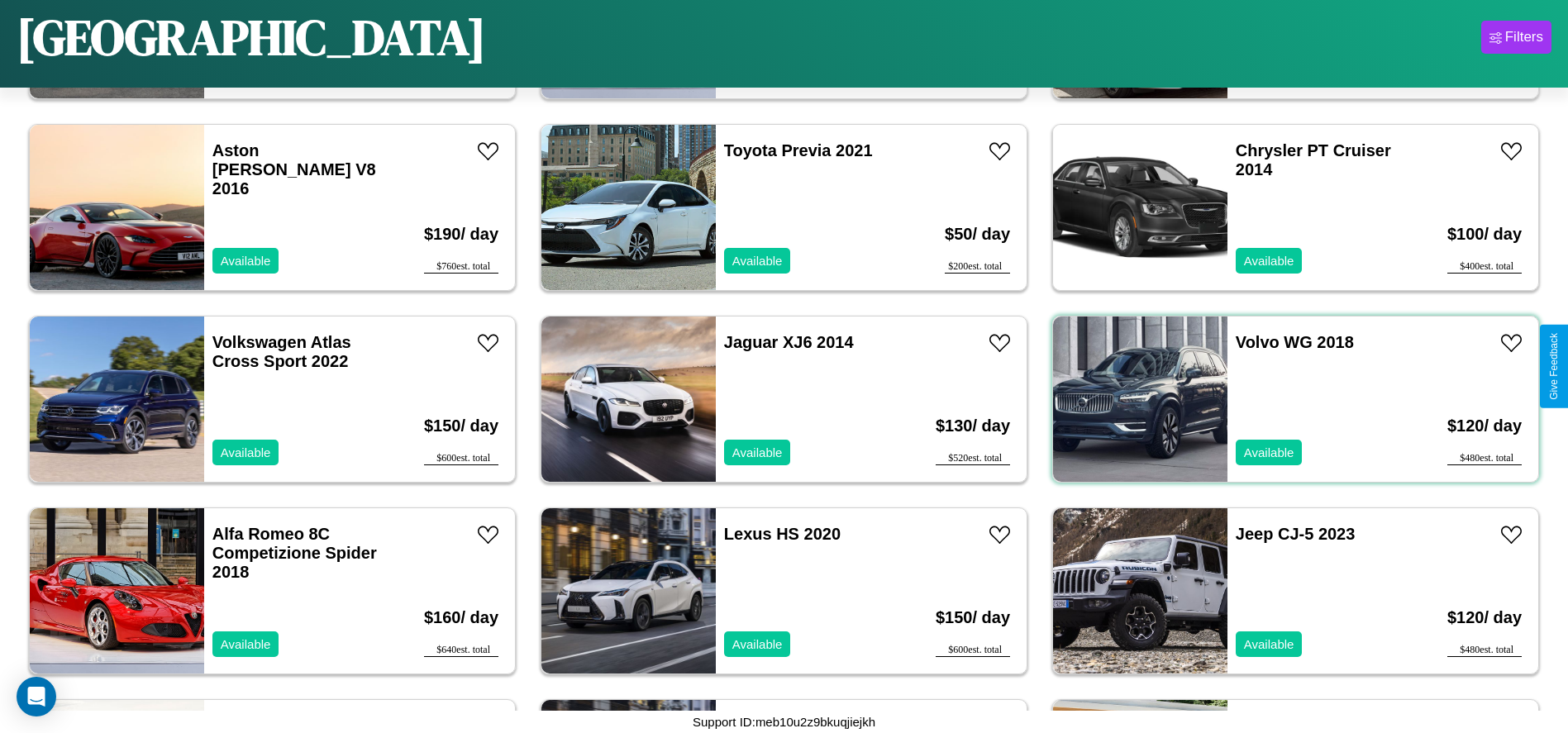
click at [1285, 399] on div "Volvo WG 2018 Available" at bounding box center [1323, 398] width 191 height 165
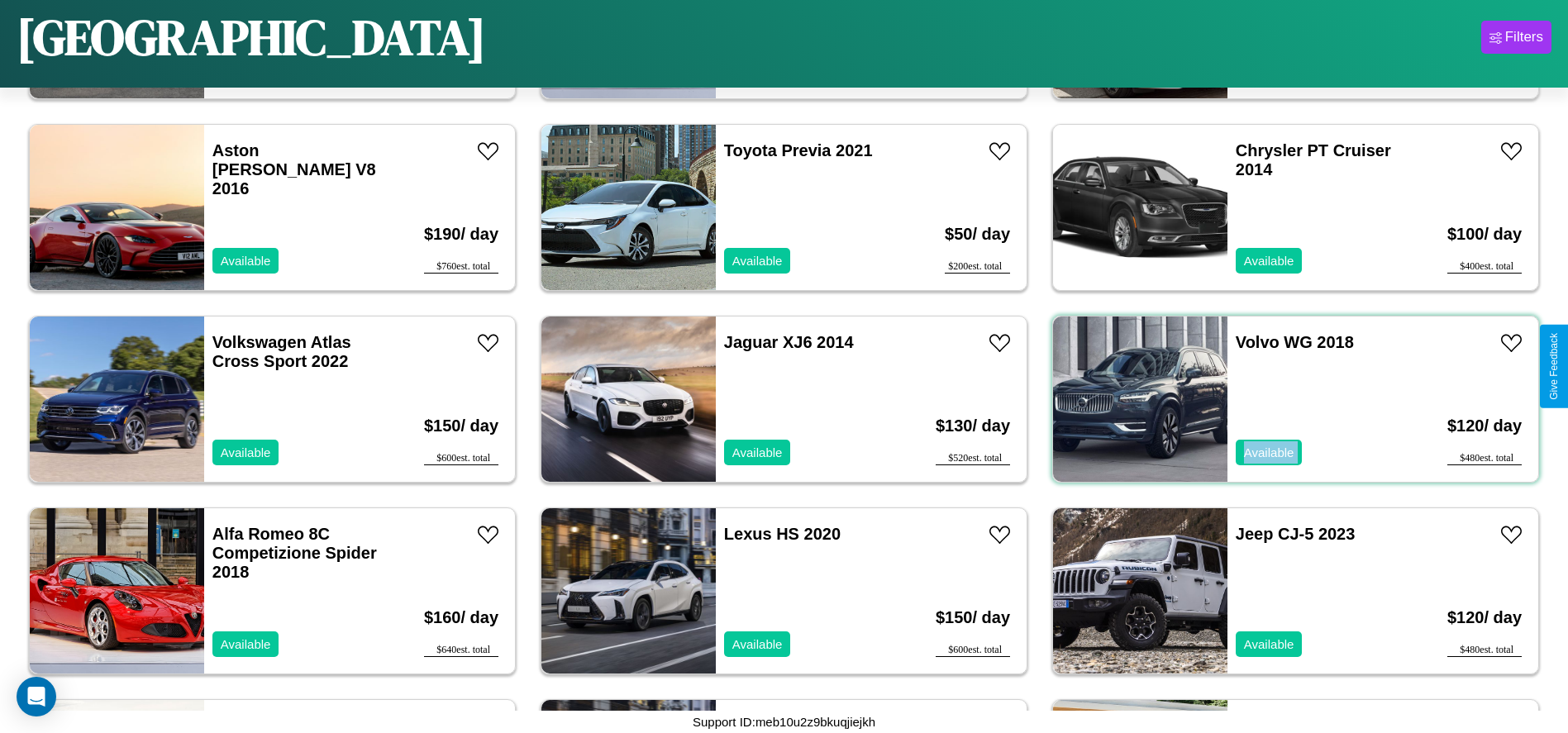
click at [1285, 399] on div "Volvo WG 2018 Available" at bounding box center [1323, 398] width 191 height 165
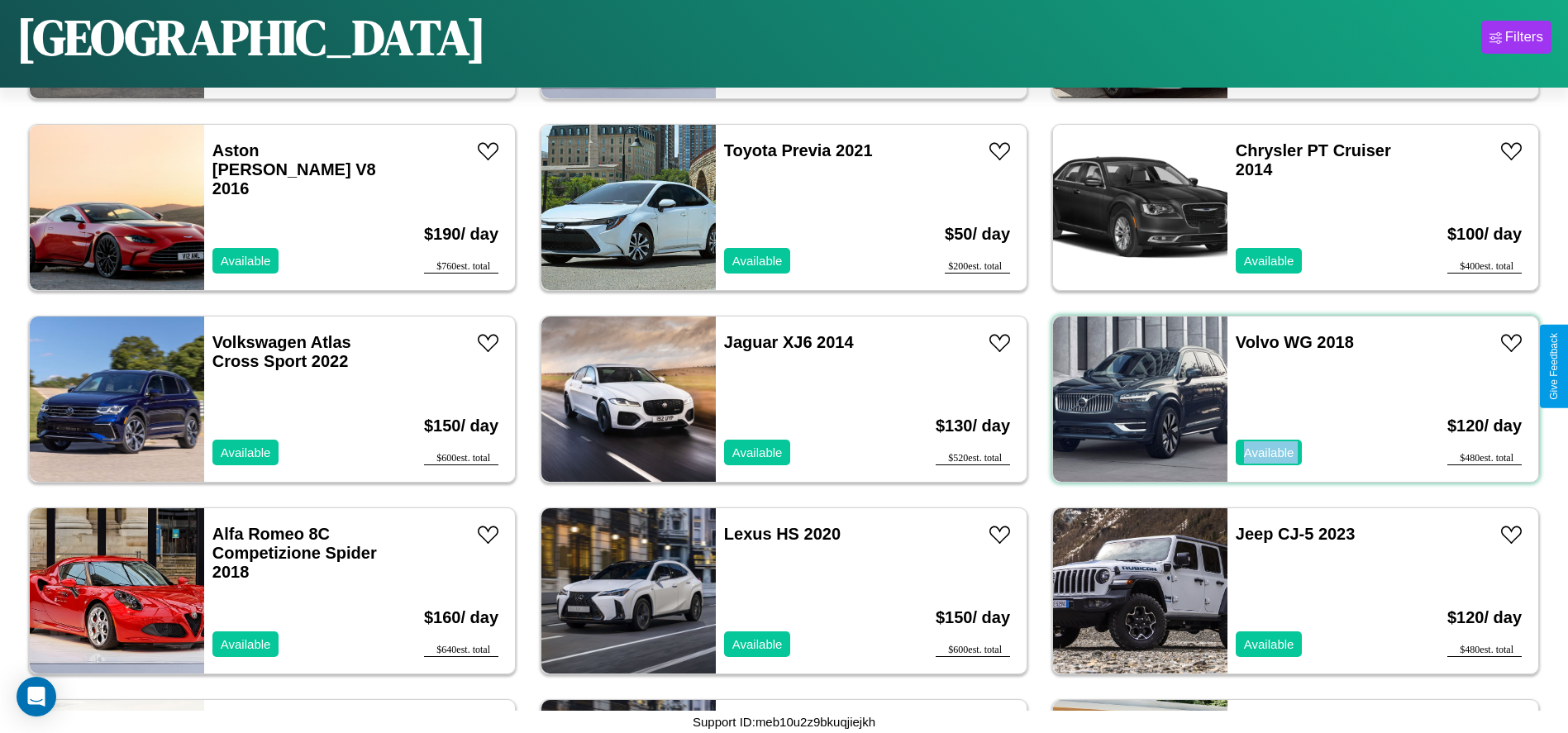
click at [1285, 399] on div "Volvo WG 2018 Available" at bounding box center [1323, 398] width 191 height 165
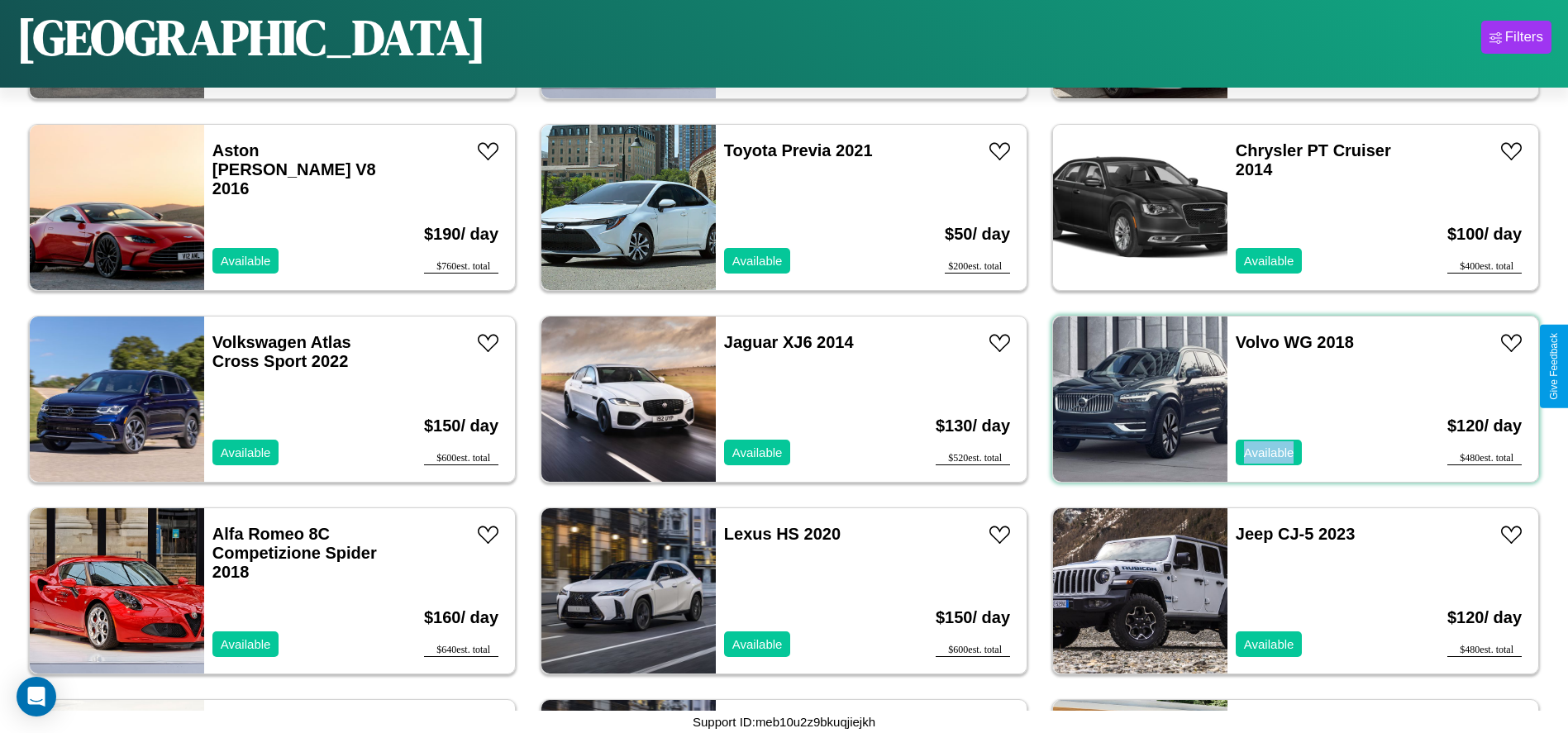
click at [1285, 399] on div "Volvo WG 2018 Available" at bounding box center [1323, 398] width 191 height 165
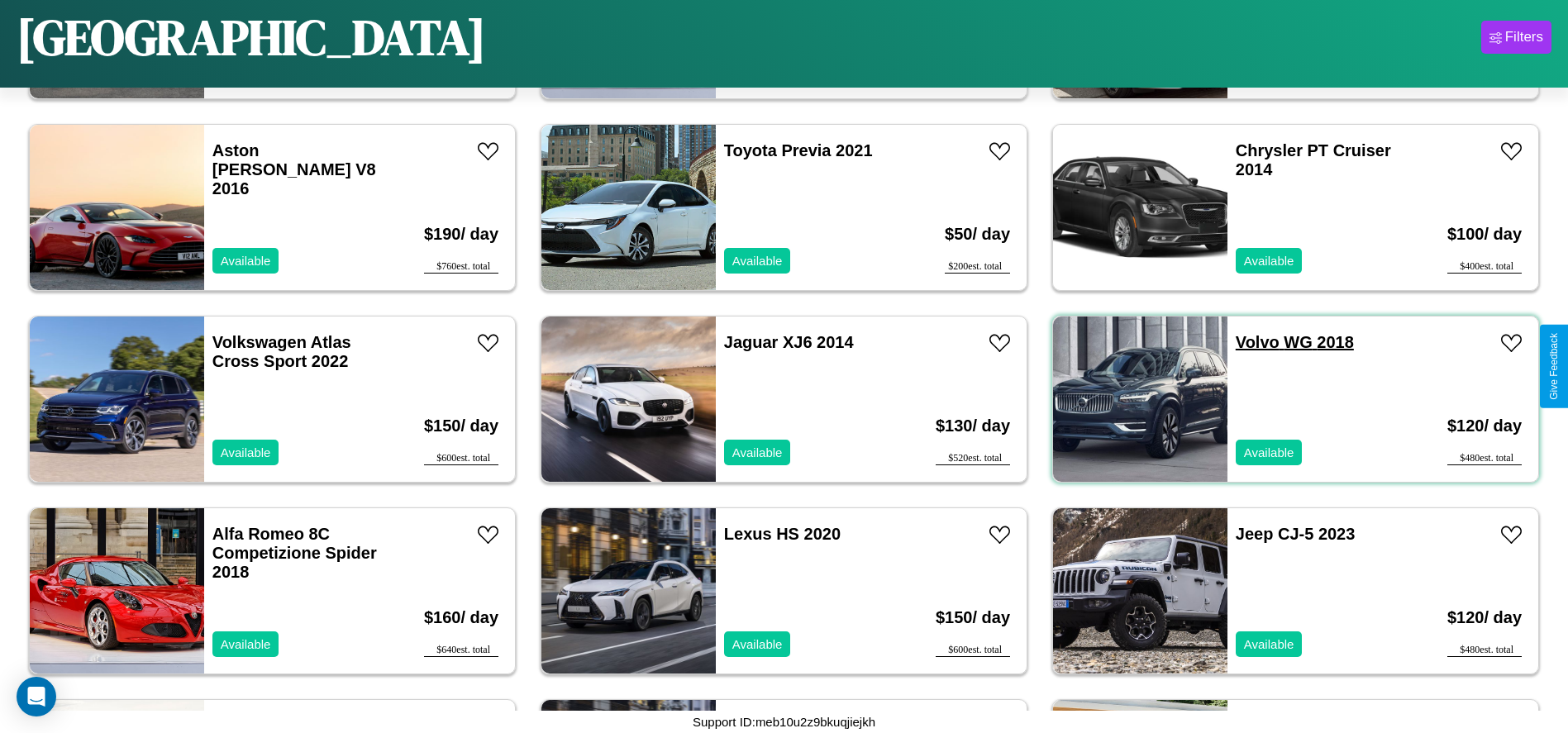
click at [1247, 342] on link "Volvo WG 2018" at bounding box center [1295, 341] width 118 height 18
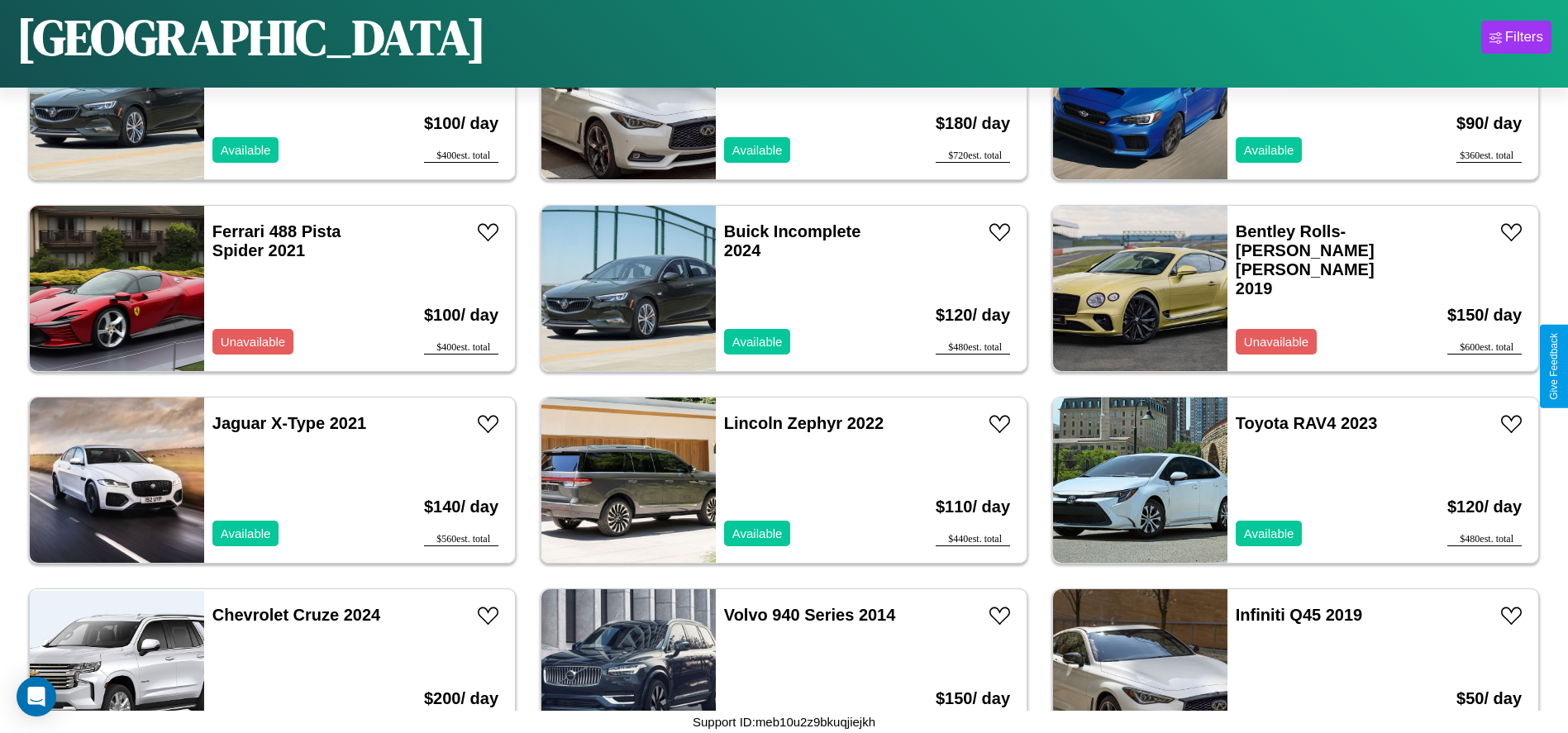
scroll to position [0, 0]
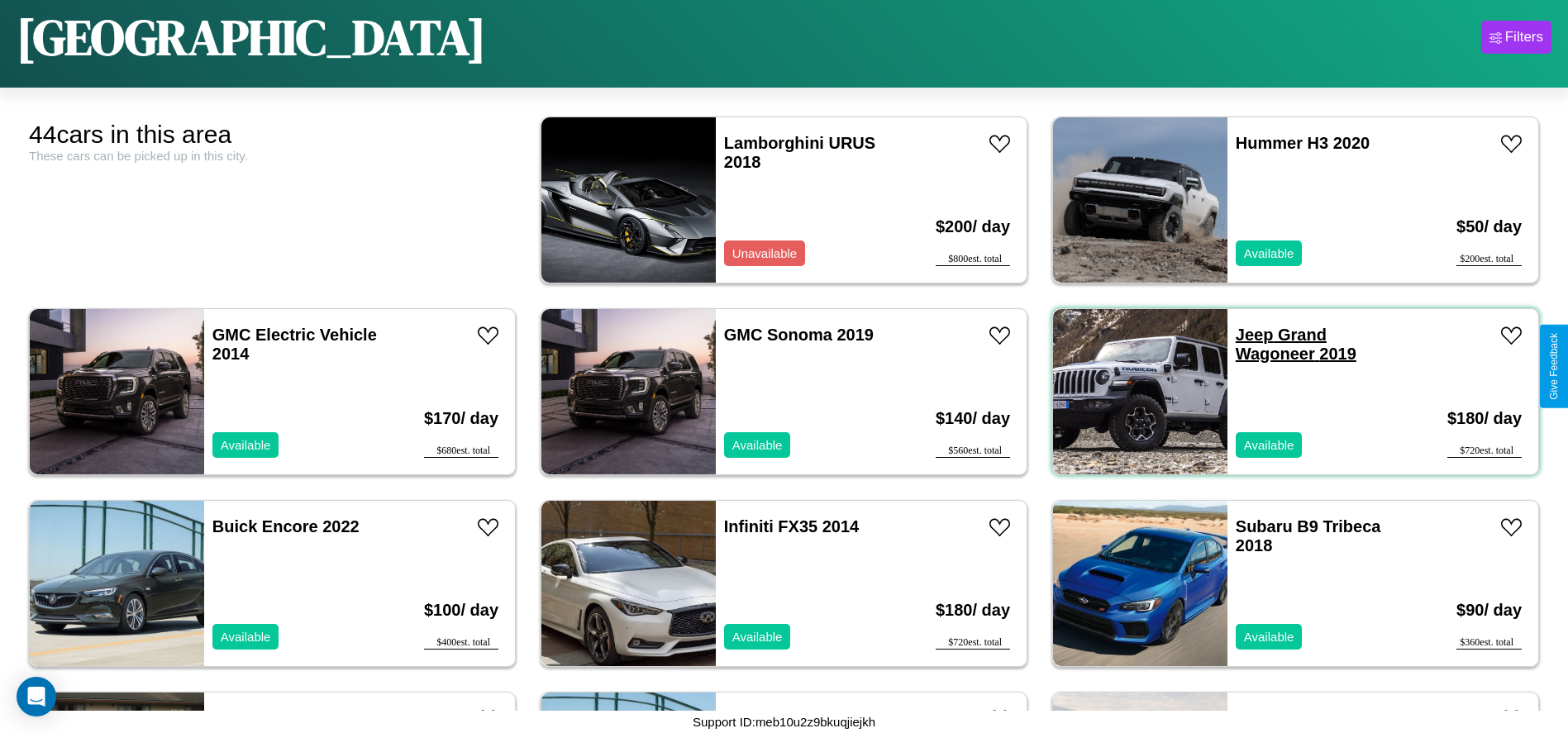
click at [1243, 335] on link "Jeep Grand Wagoneer 2019" at bounding box center [1296, 344] width 121 height 37
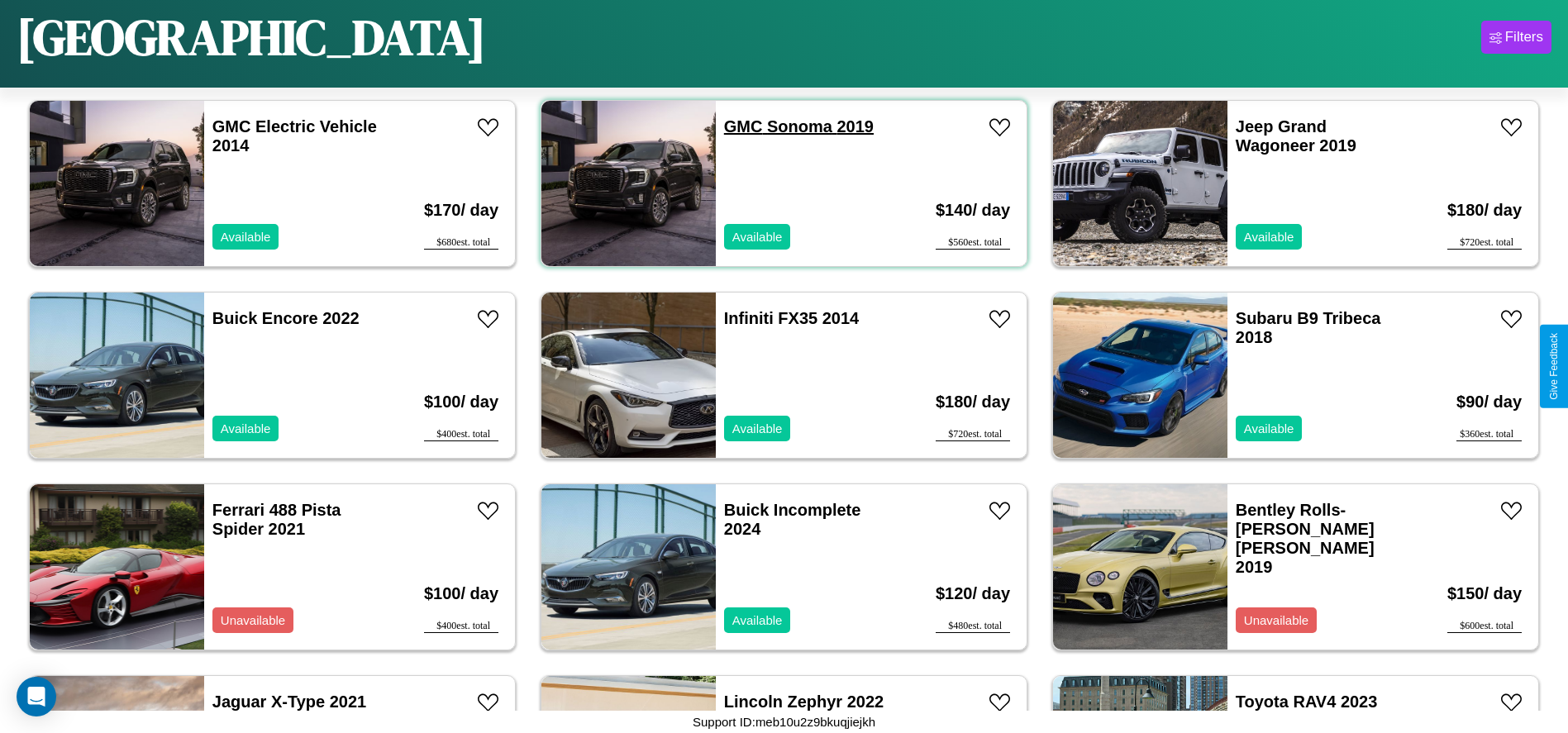
scroll to position [951, 0]
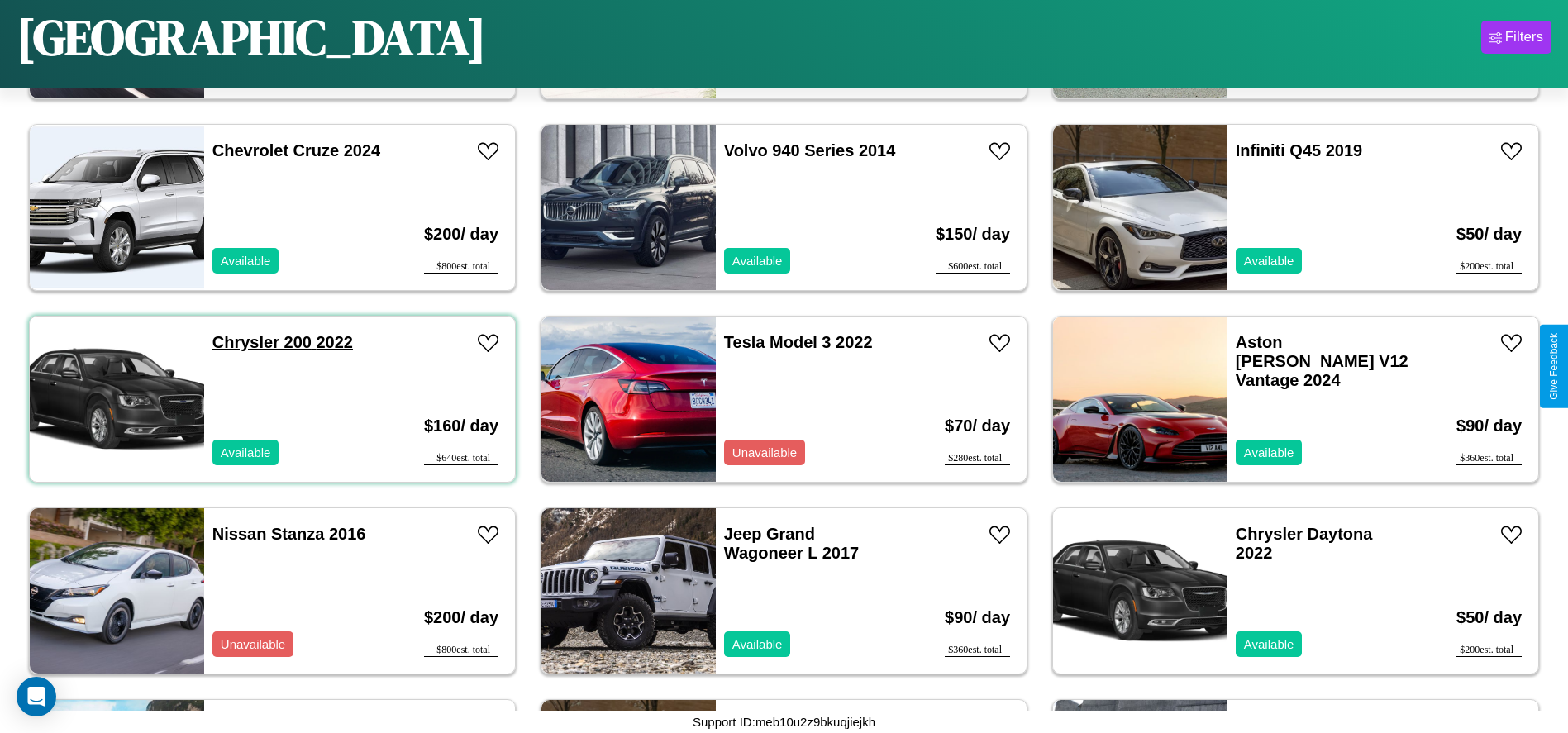
click at [244, 342] on link "Chrysler 200 2022" at bounding box center [283, 341] width 140 height 18
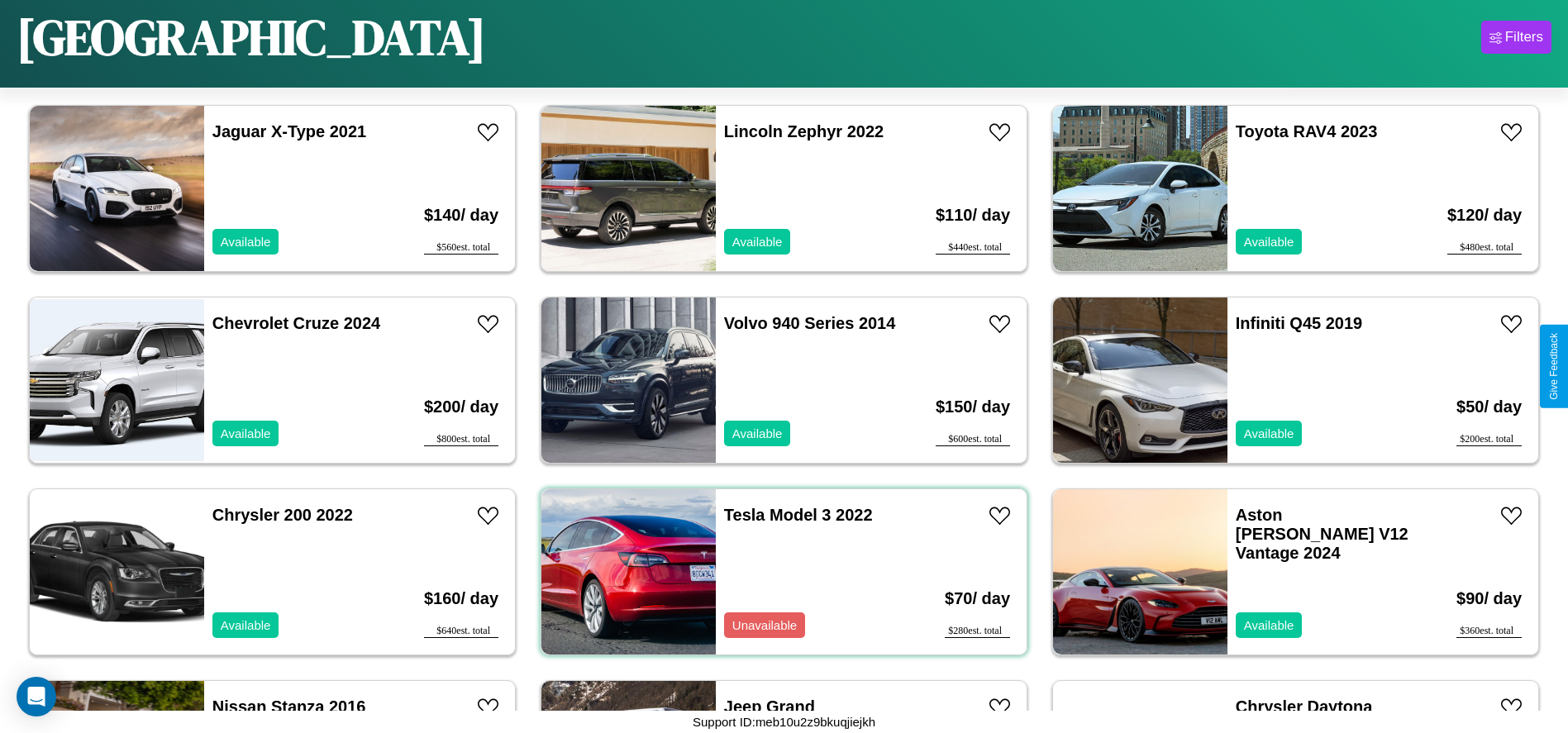
scroll to position [184, 0]
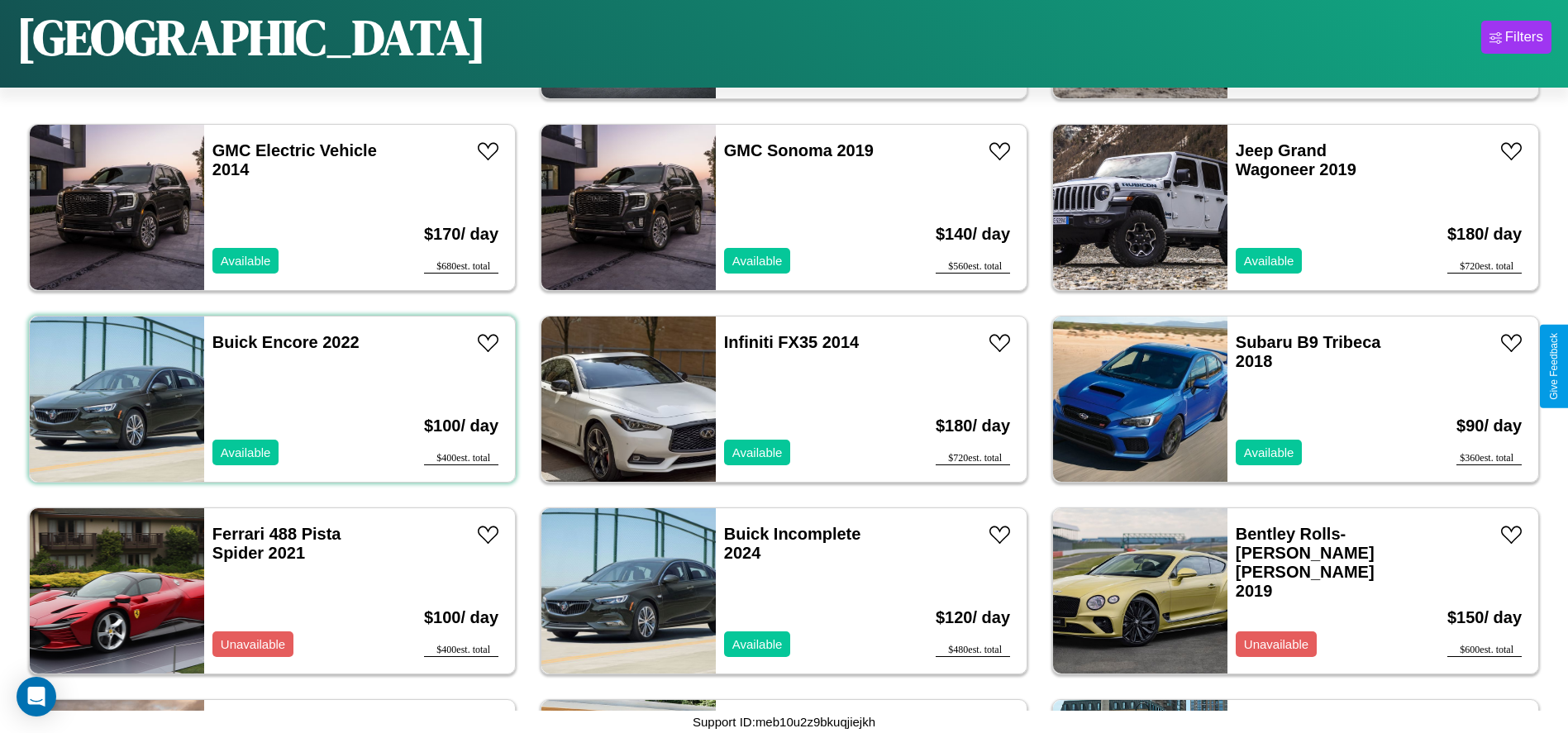
click at [270, 399] on div "Buick Encore 2022 Available" at bounding box center [299, 398] width 191 height 165
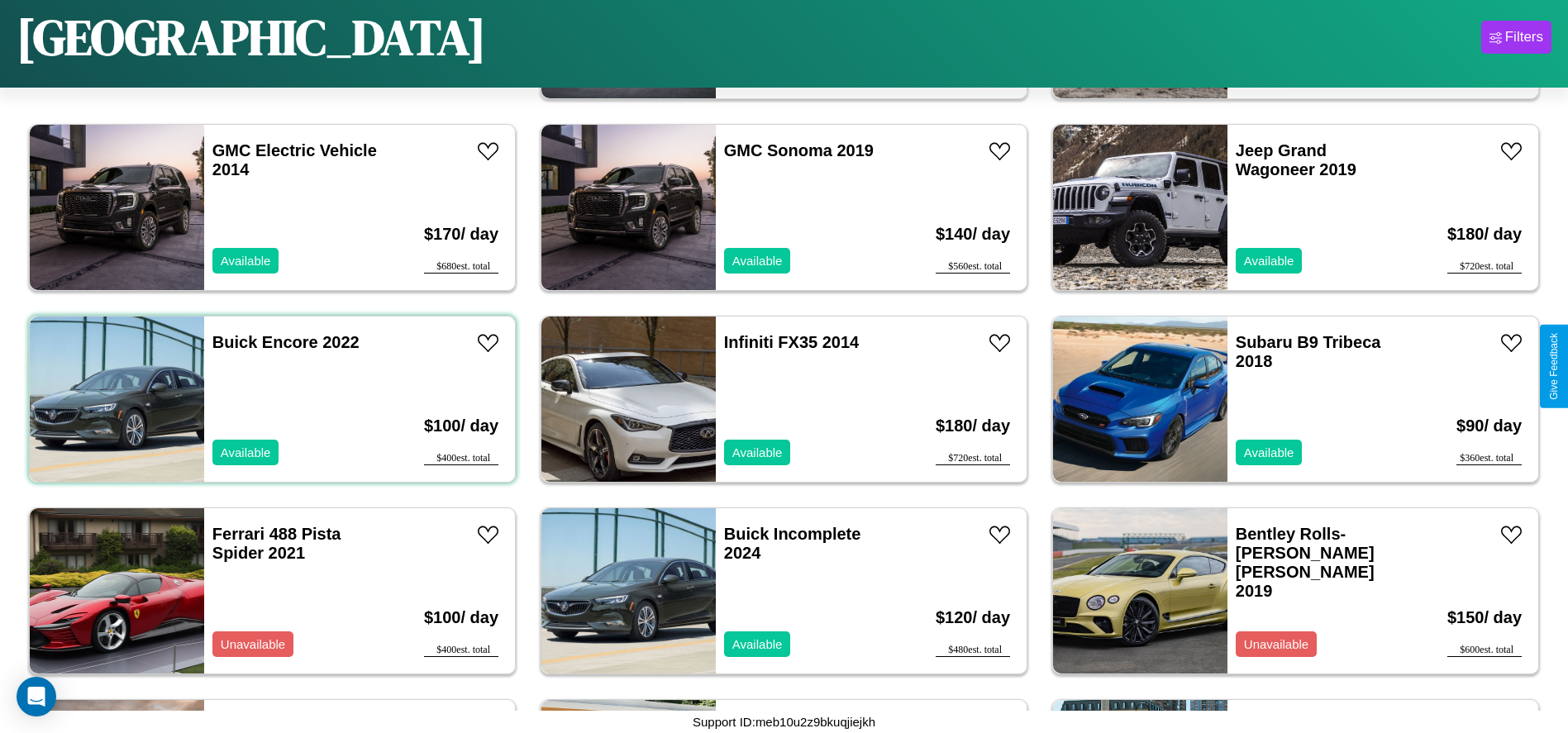
click at [270, 399] on div "Buick Encore 2022 Available" at bounding box center [299, 398] width 191 height 165
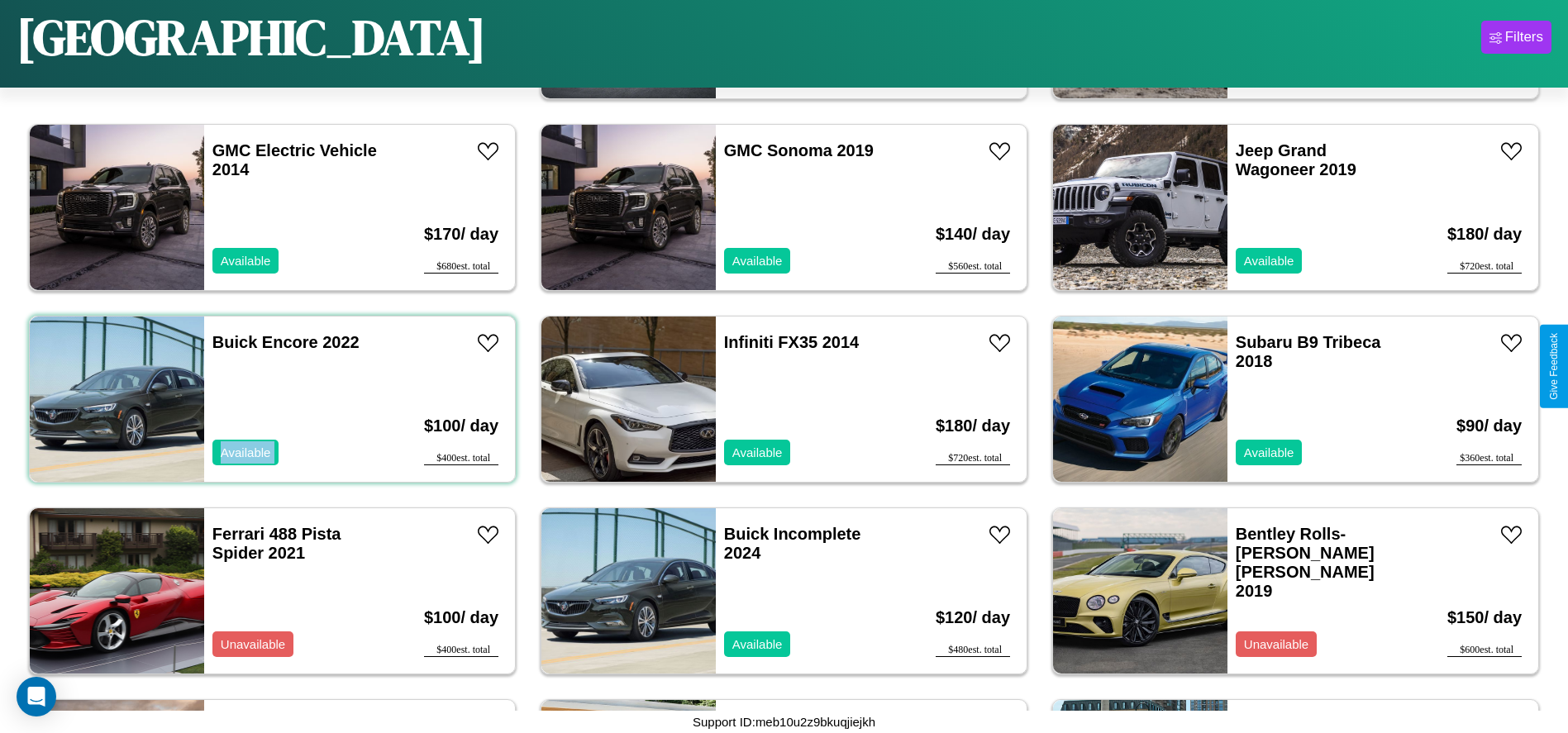
click at [270, 399] on div "Buick Encore 2022 Available" at bounding box center [299, 398] width 191 height 165
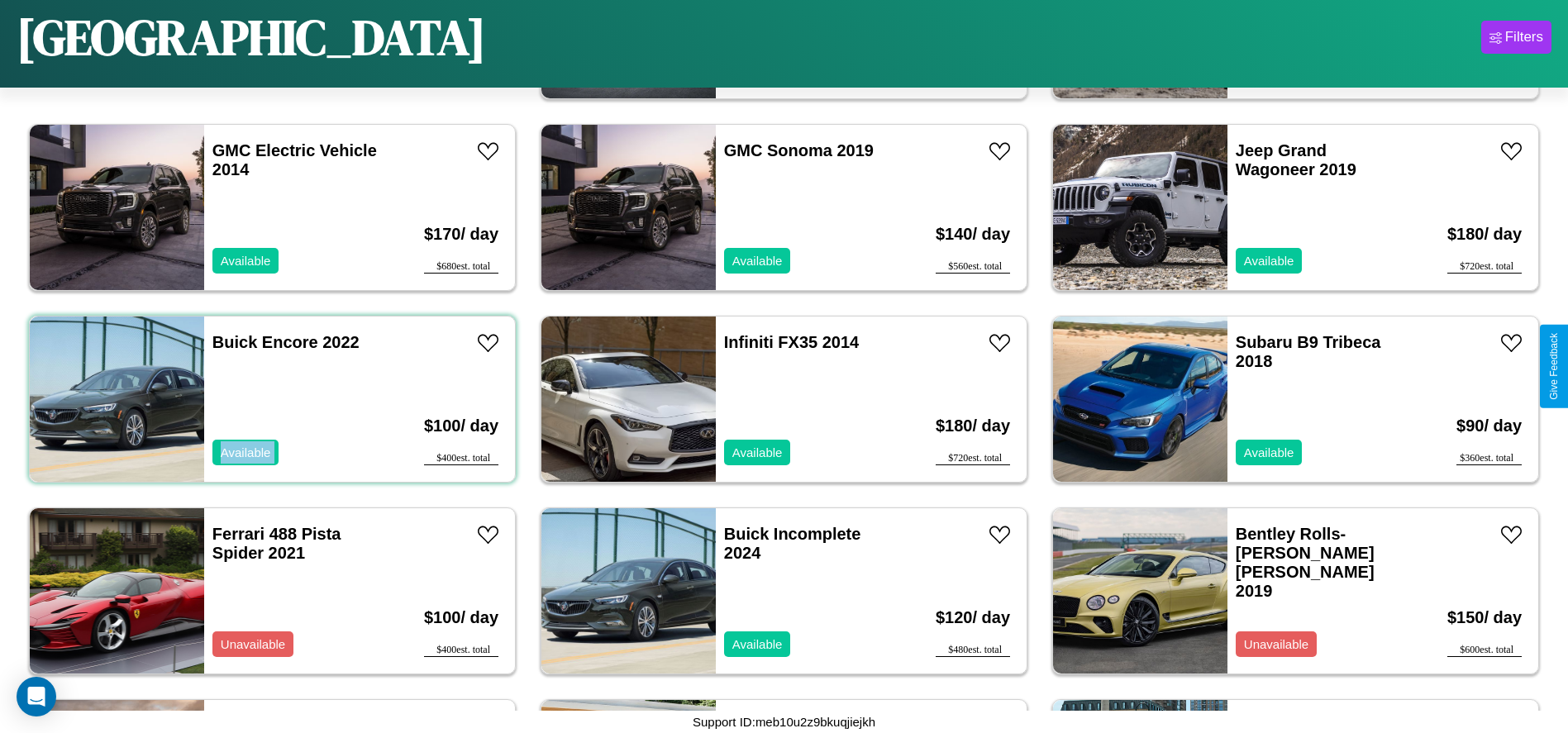
click at [270, 399] on div "Buick Encore 2022 Available" at bounding box center [299, 398] width 191 height 165
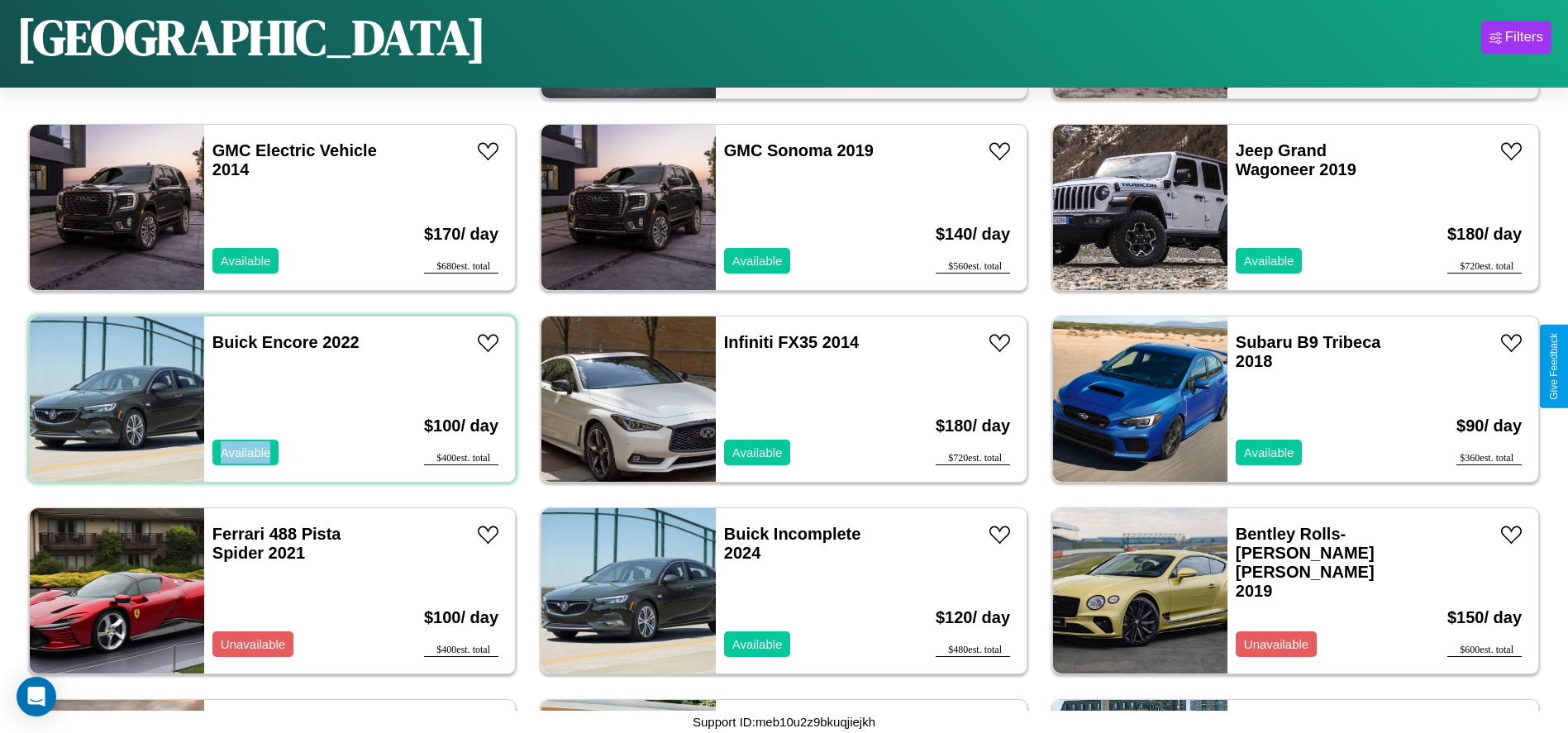
click at [270, 399] on div "Buick Encore 2022 Available" at bounding box center [299, 398] width 191 height 165
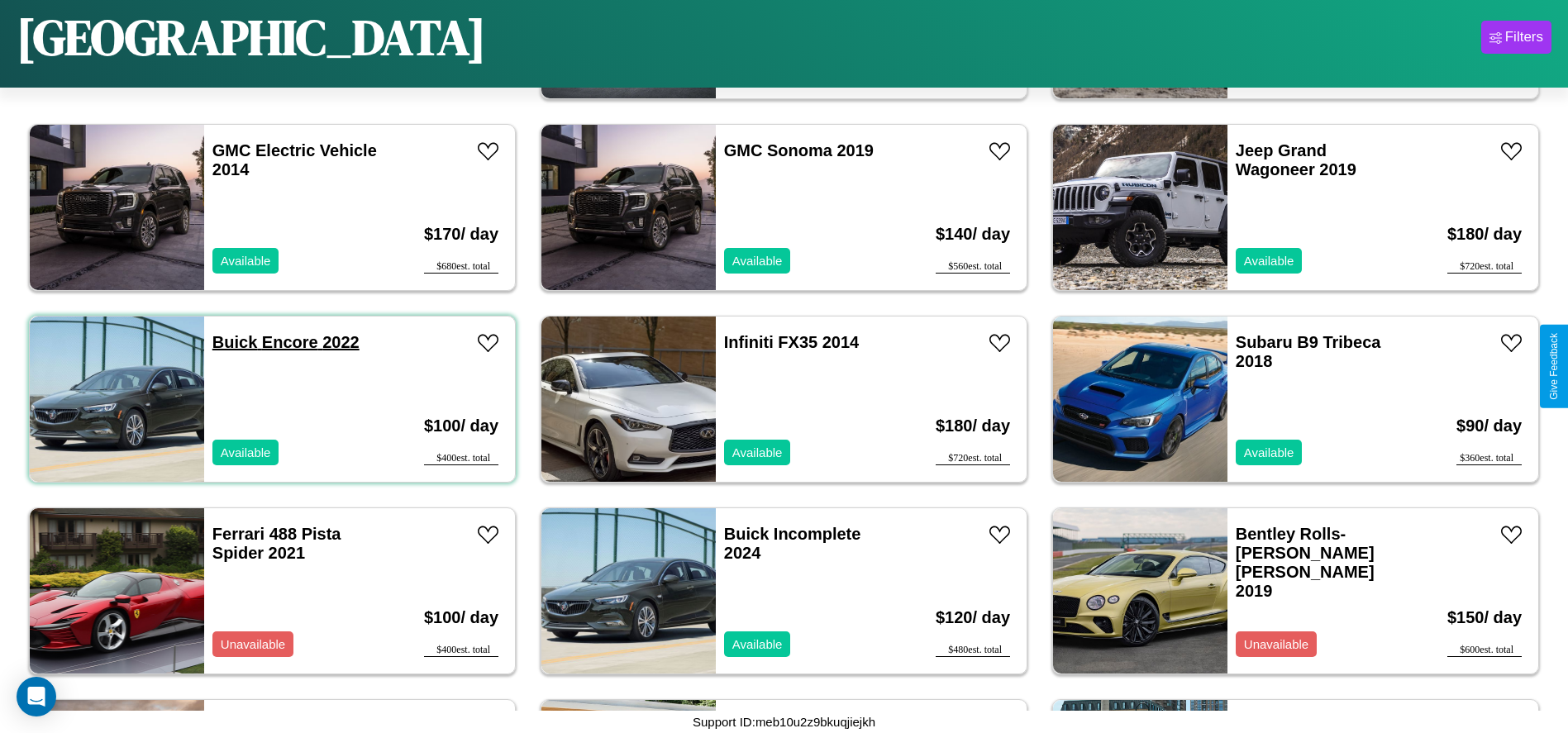
click at [233, 342] on link "Buick Encore 2022" at bounding box center [285, 341] width 147 height 18
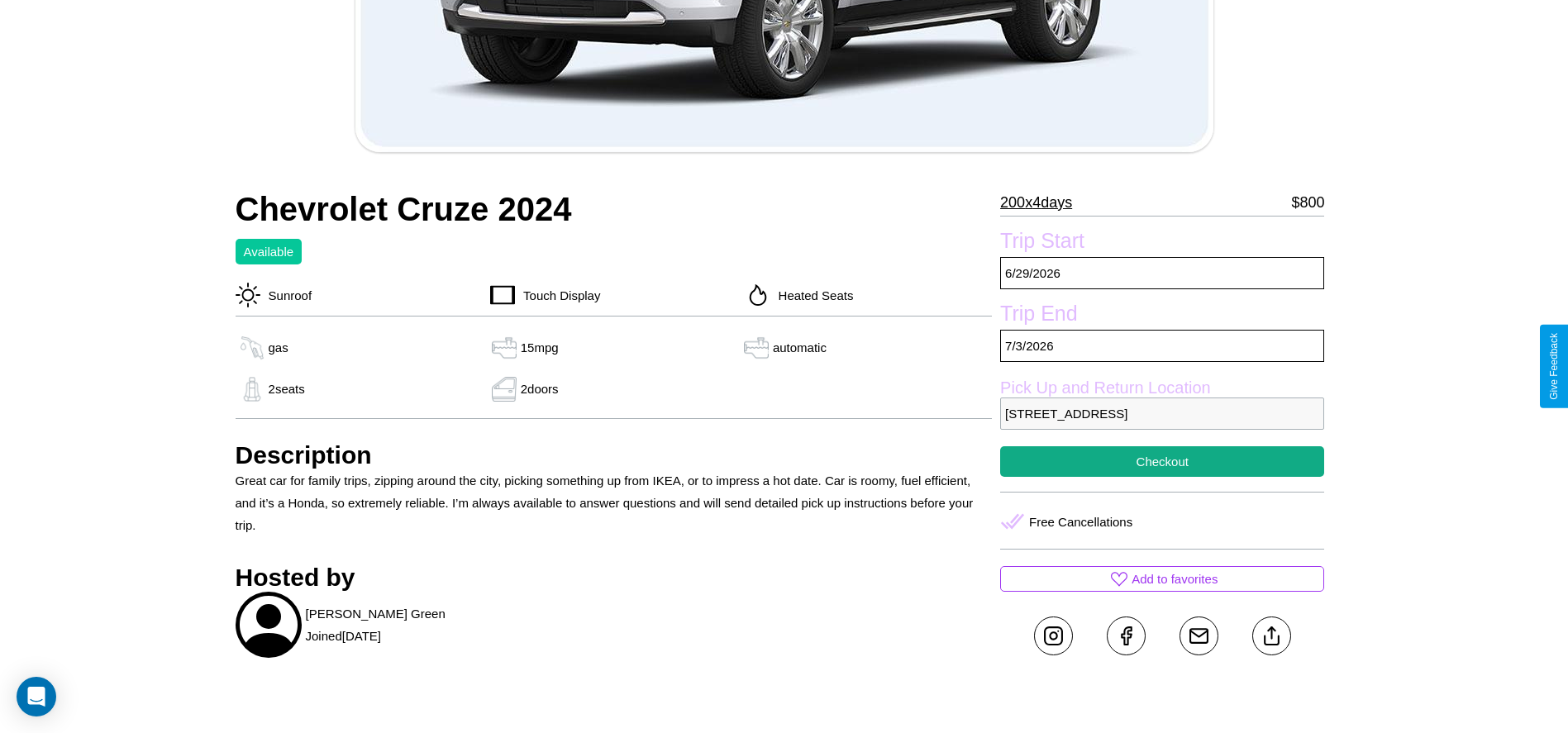
scroll to position [554, 0]
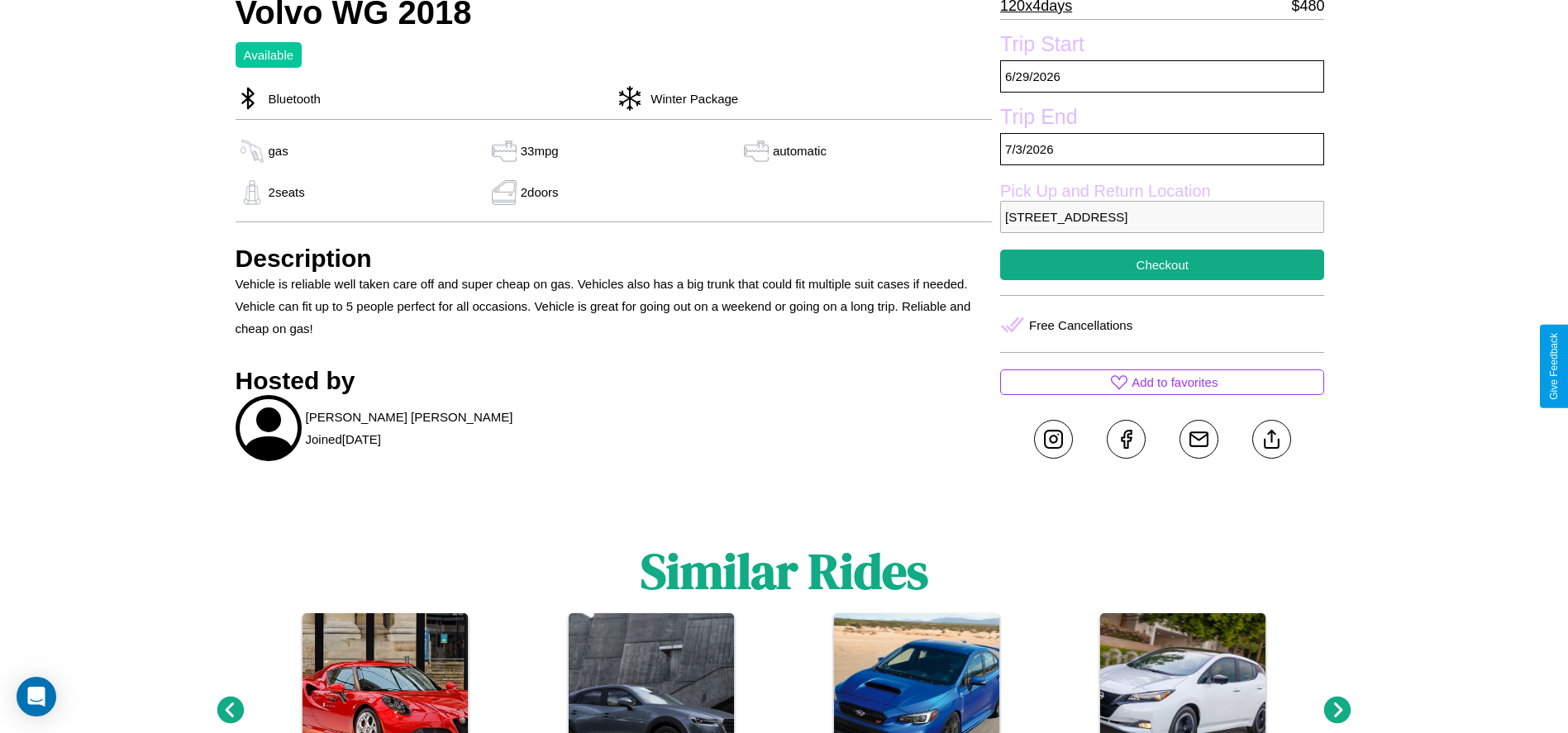
scroll to position [562, 0]
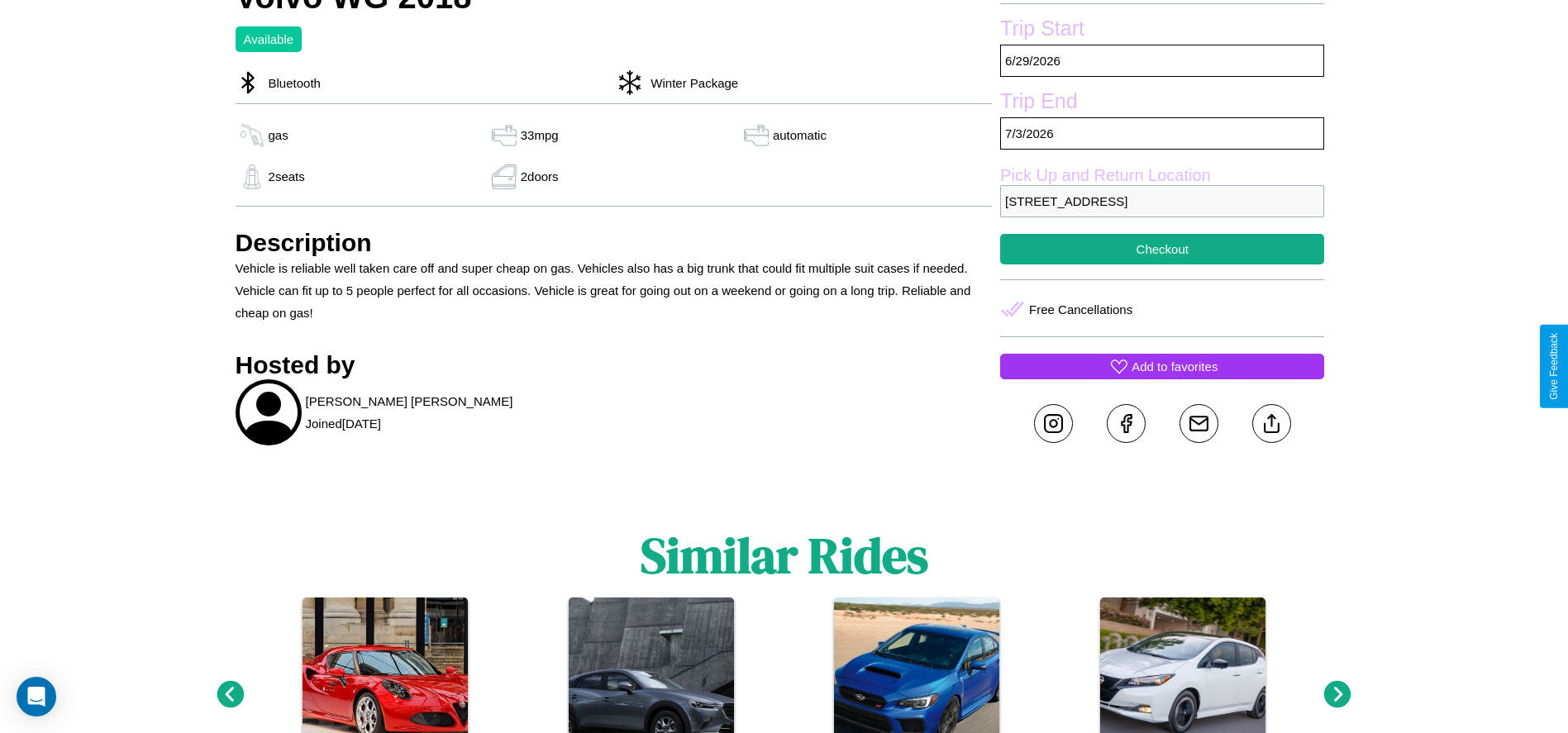
click at [1162, 366] on p "Add to favorites" at bounding box center [1174, 366] width 86 height 22
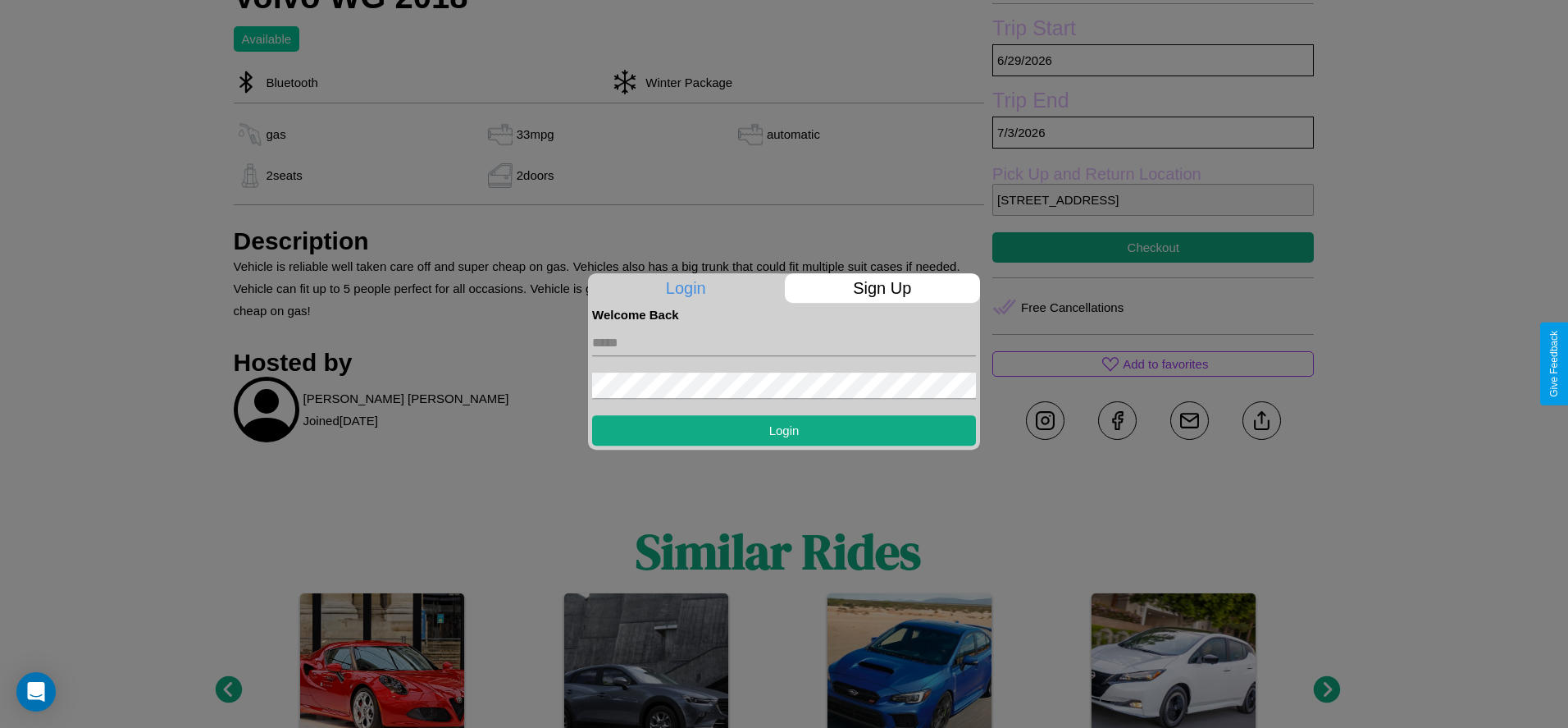
click at [882, 288] on p "Sign Up" at bounding box center [882, 288] width 196 height 30
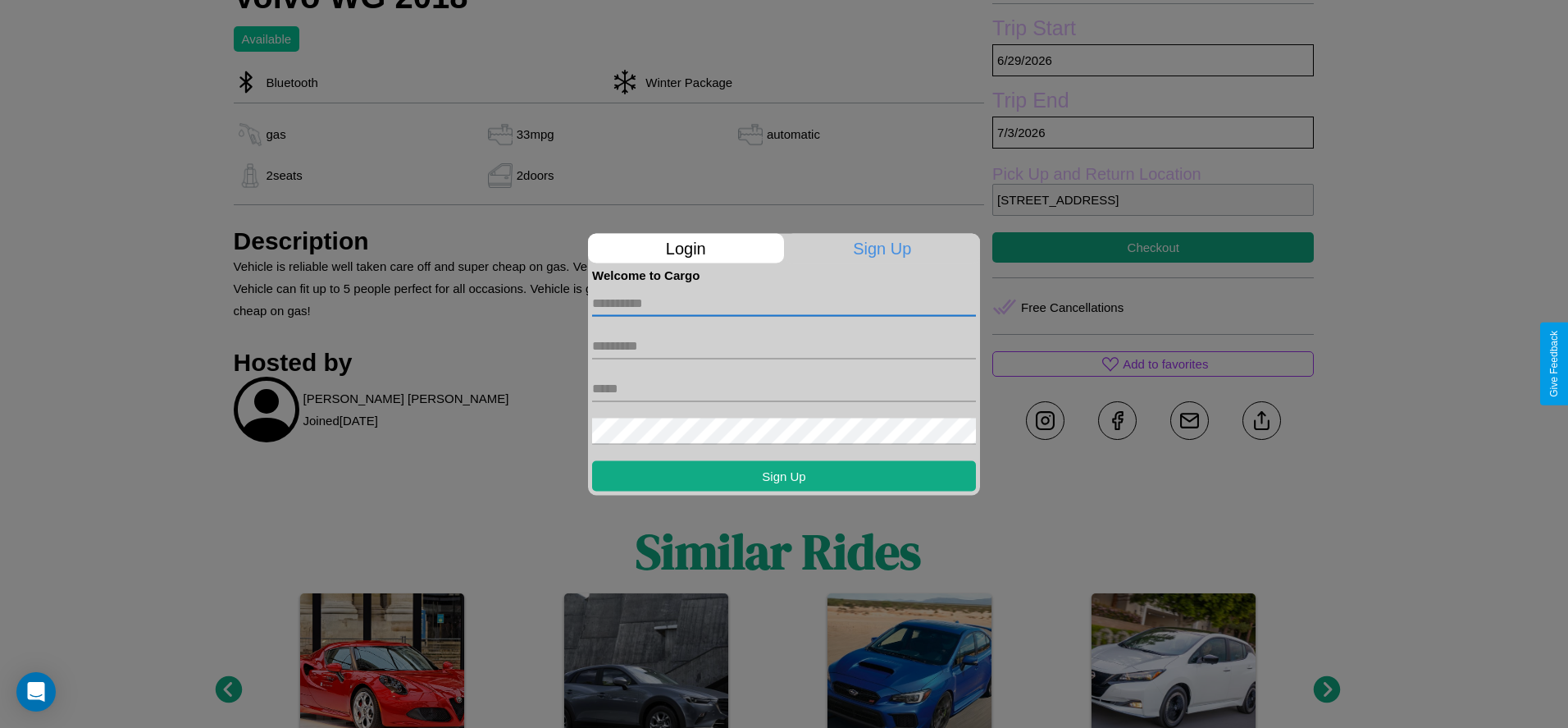
click at [784, 303] on input "text" at bounding box center [784, 303] width 383 height 26
type input "******"
click at [784, 345] on input "text" at bounding box center [784, 345] width 383 height 26
type input "******"
click at [784, 388] on input "text" at bounding box center [784, 388] width 383 height 26
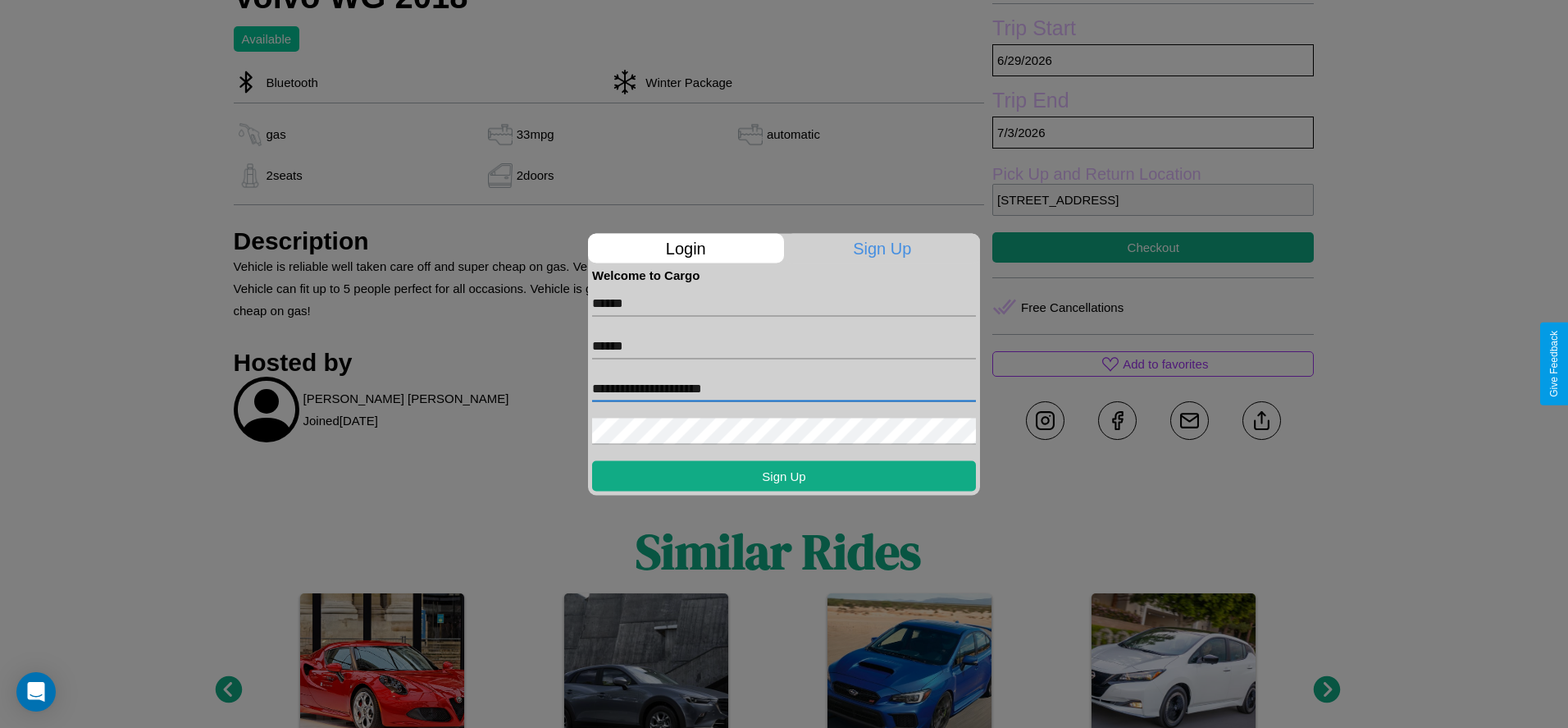
type input "**********"
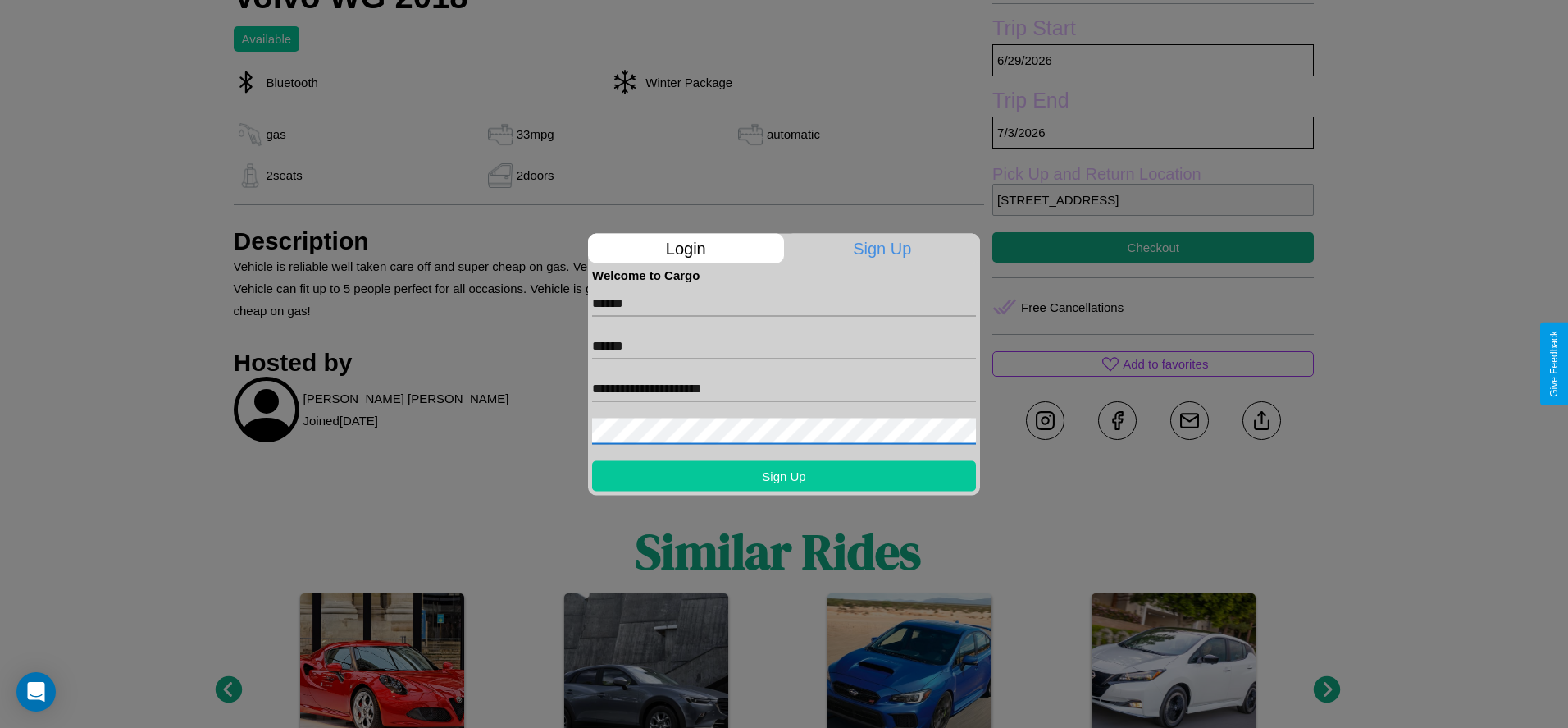
click at [784, 474] on button "Sign Up" at bounding box center [784, 475] width 383 height 31
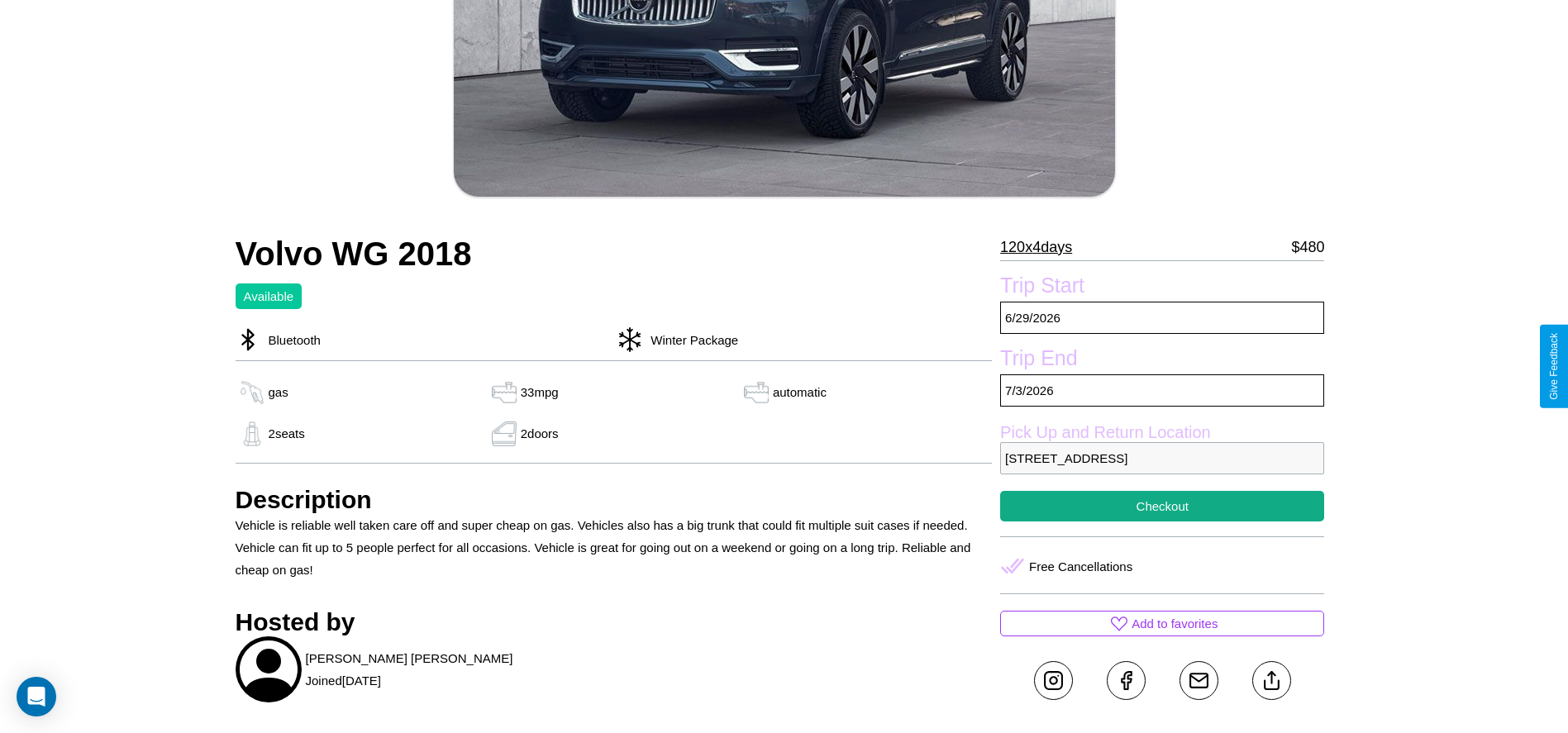
scroll to position [186, 0]
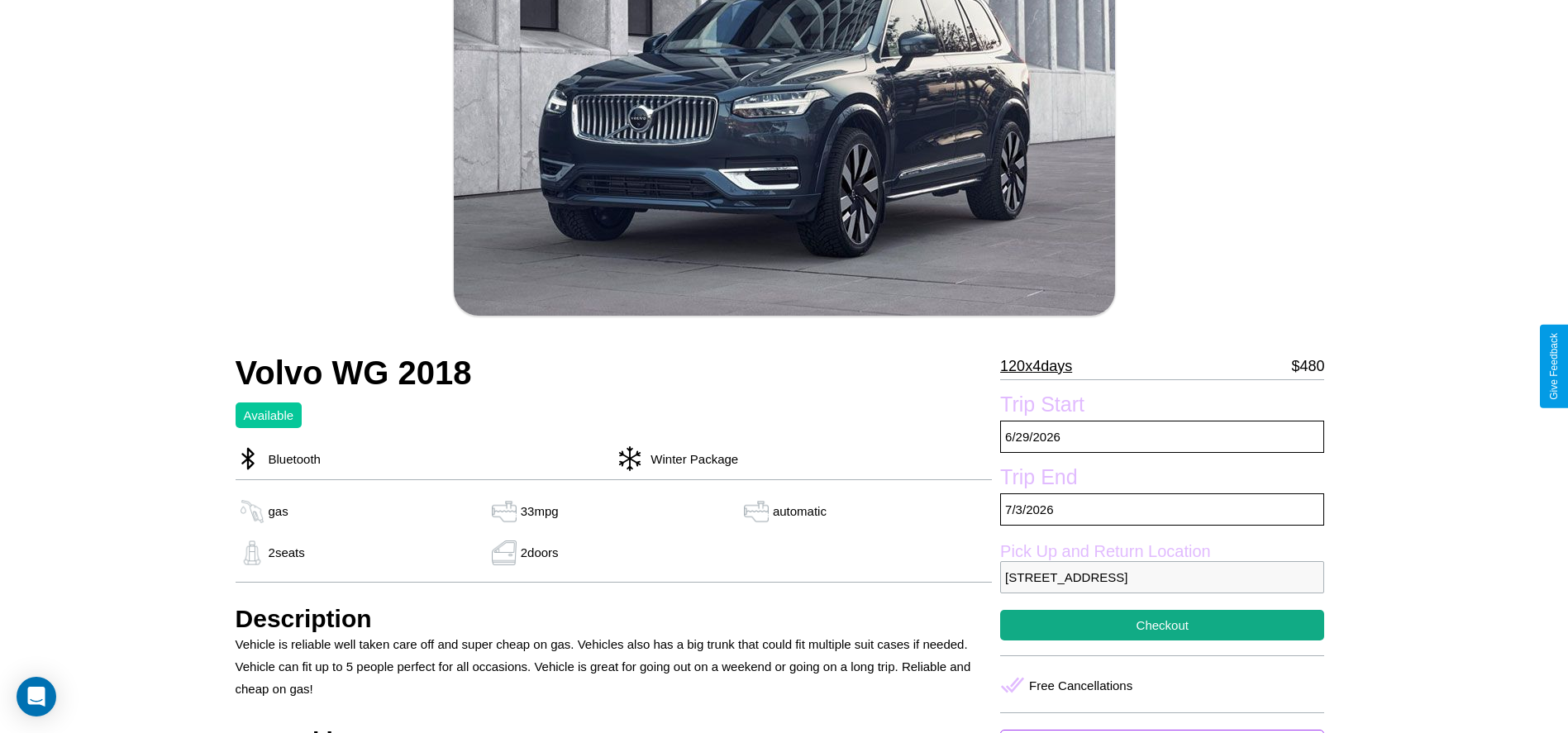
click at [1042, 366] on p "120 x 4 days" at bounding box center [1036, 366] width 72 height 26
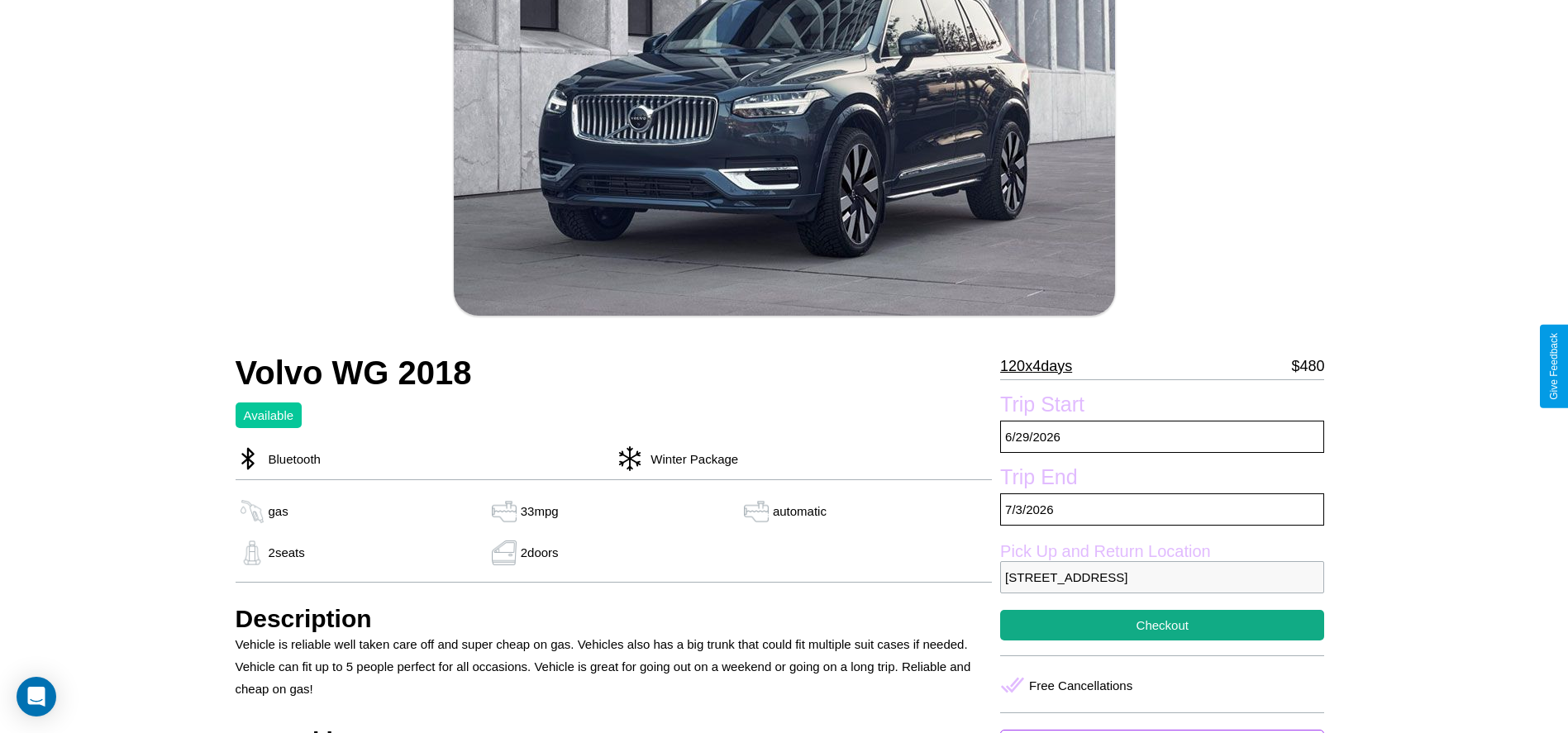
click at [1042, 366] on p "120 x 4 days" at bounding box center [1036, 366] width 72 height 26
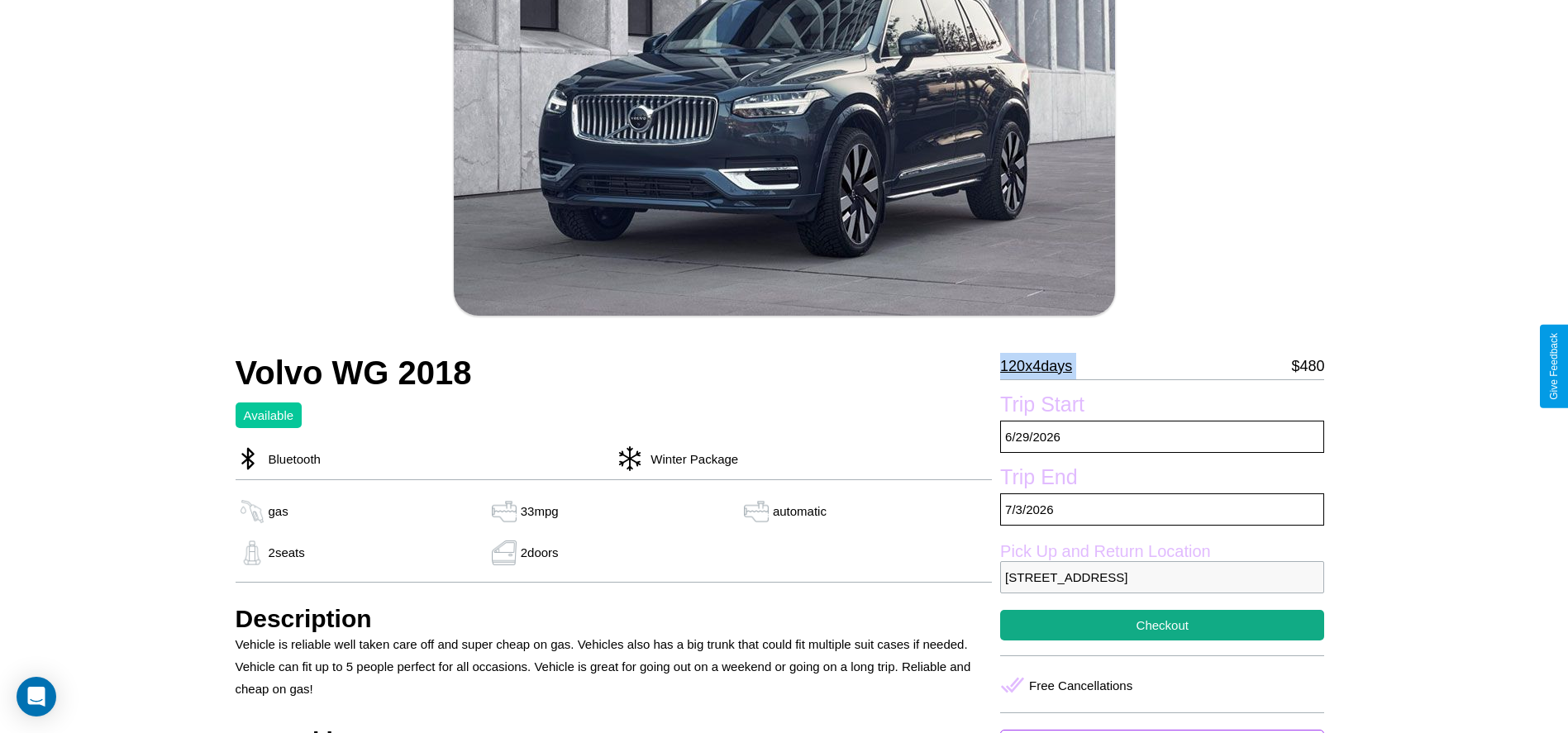
click at [1042, 366] on p "120 x 4 days" at bounding box center [1036, 366] width 72 height 26
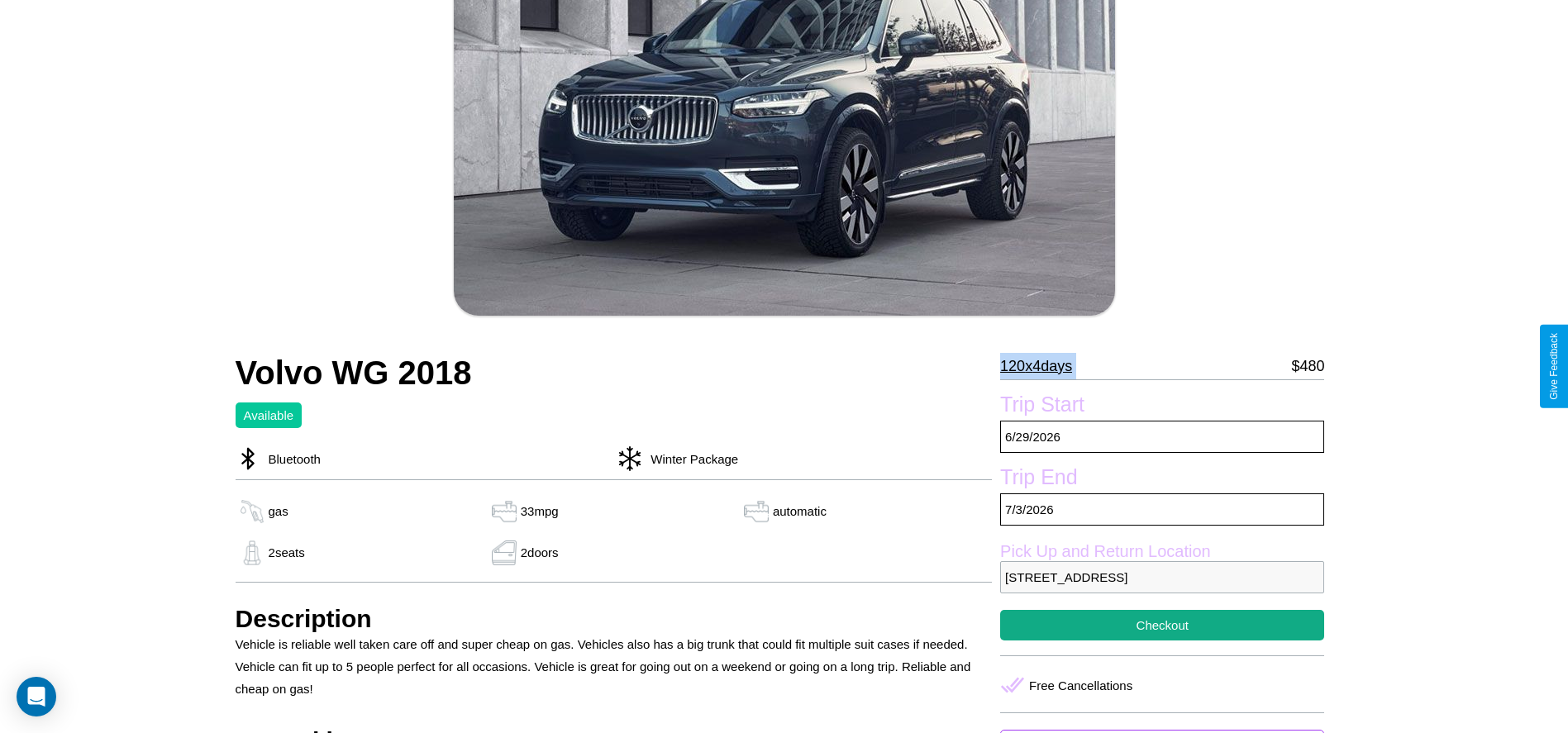
click at [1042, 366] on p "120 x 4 days" at bounding box center [1036, 366] width 72 height 26
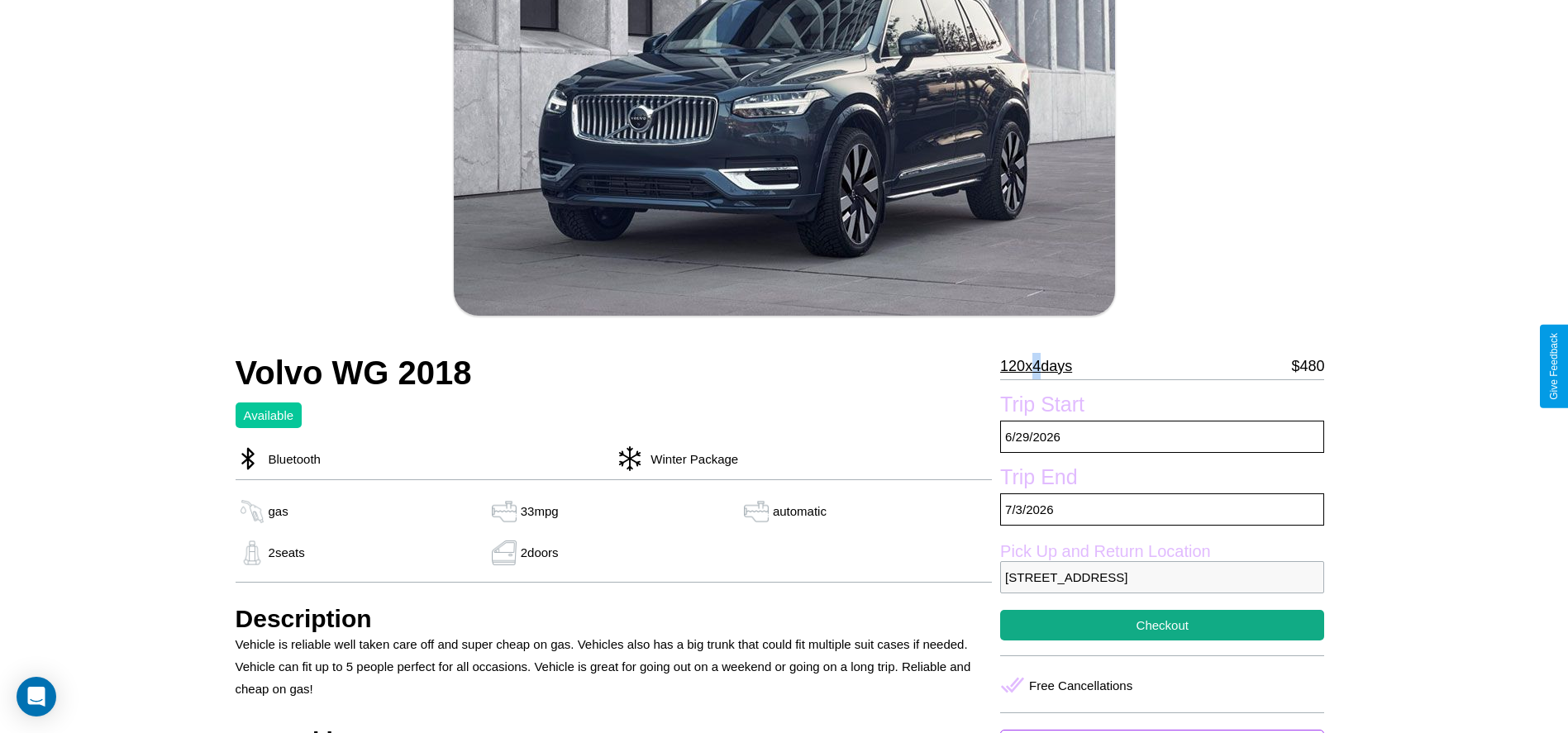
click at [1042, 366] on p "120 x 4 days" at bounding box center [1036, 366] width 72 height 26
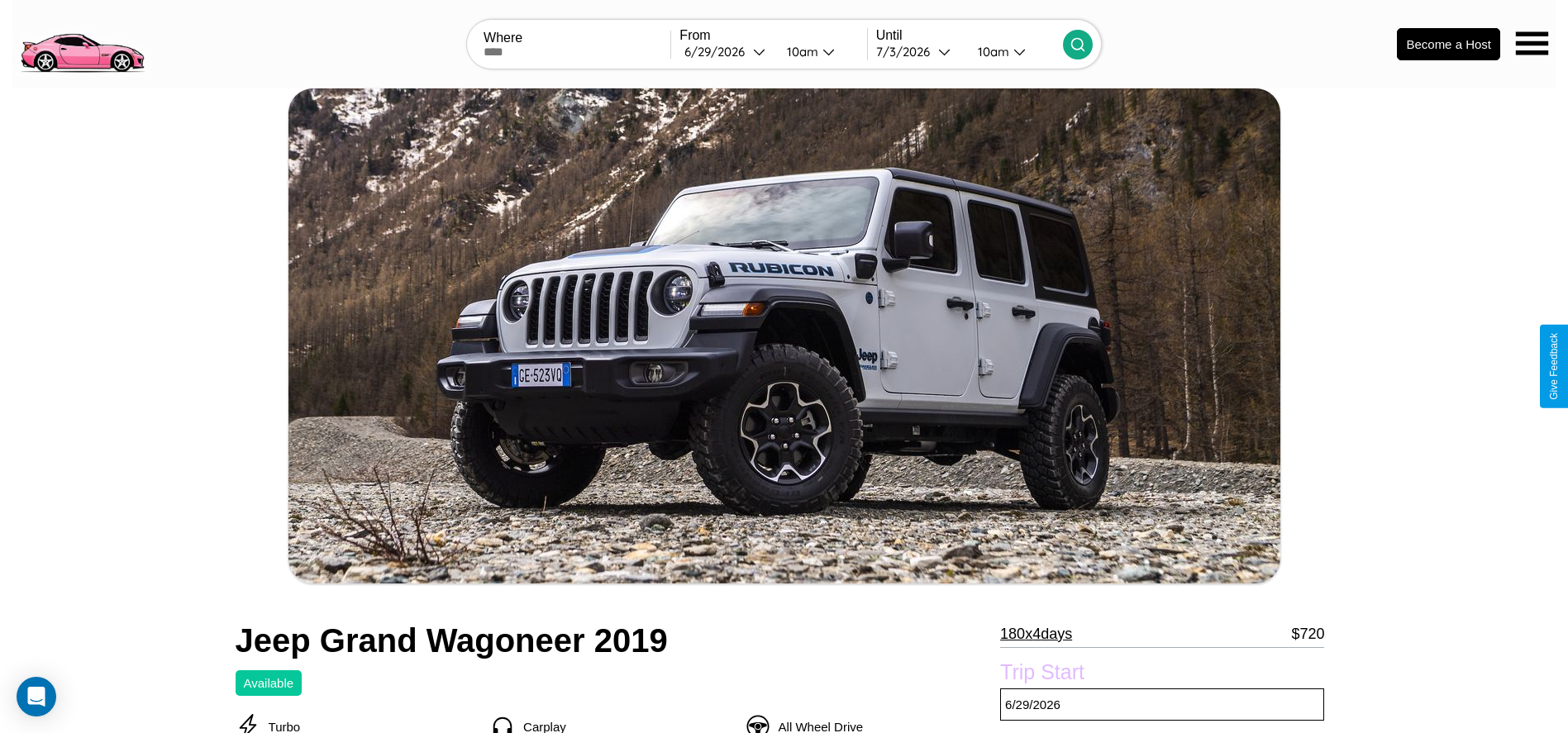
scroll to position [700, 0]
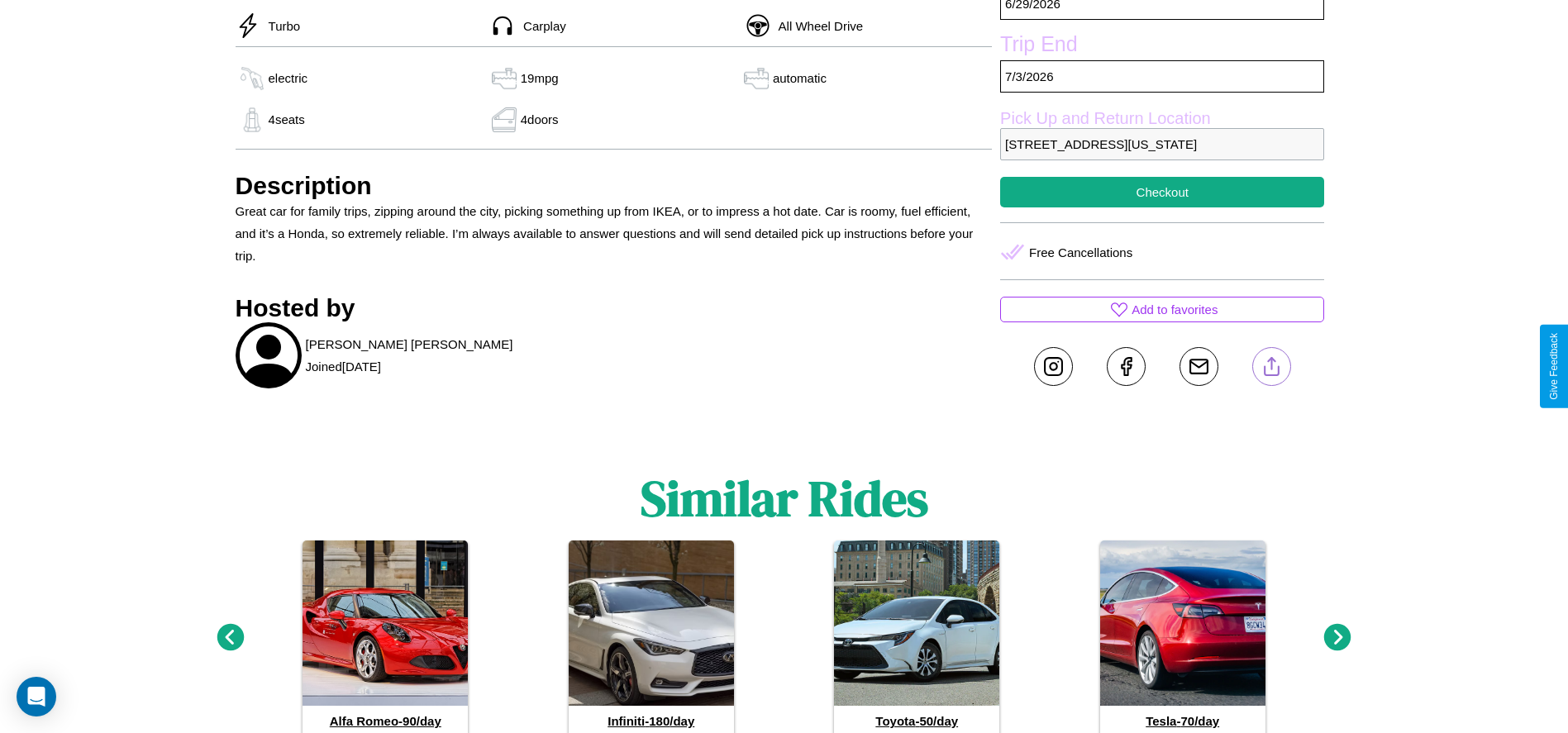
click at [1271, 366] on line at bounding box center [1271, 363] width 0 height 11
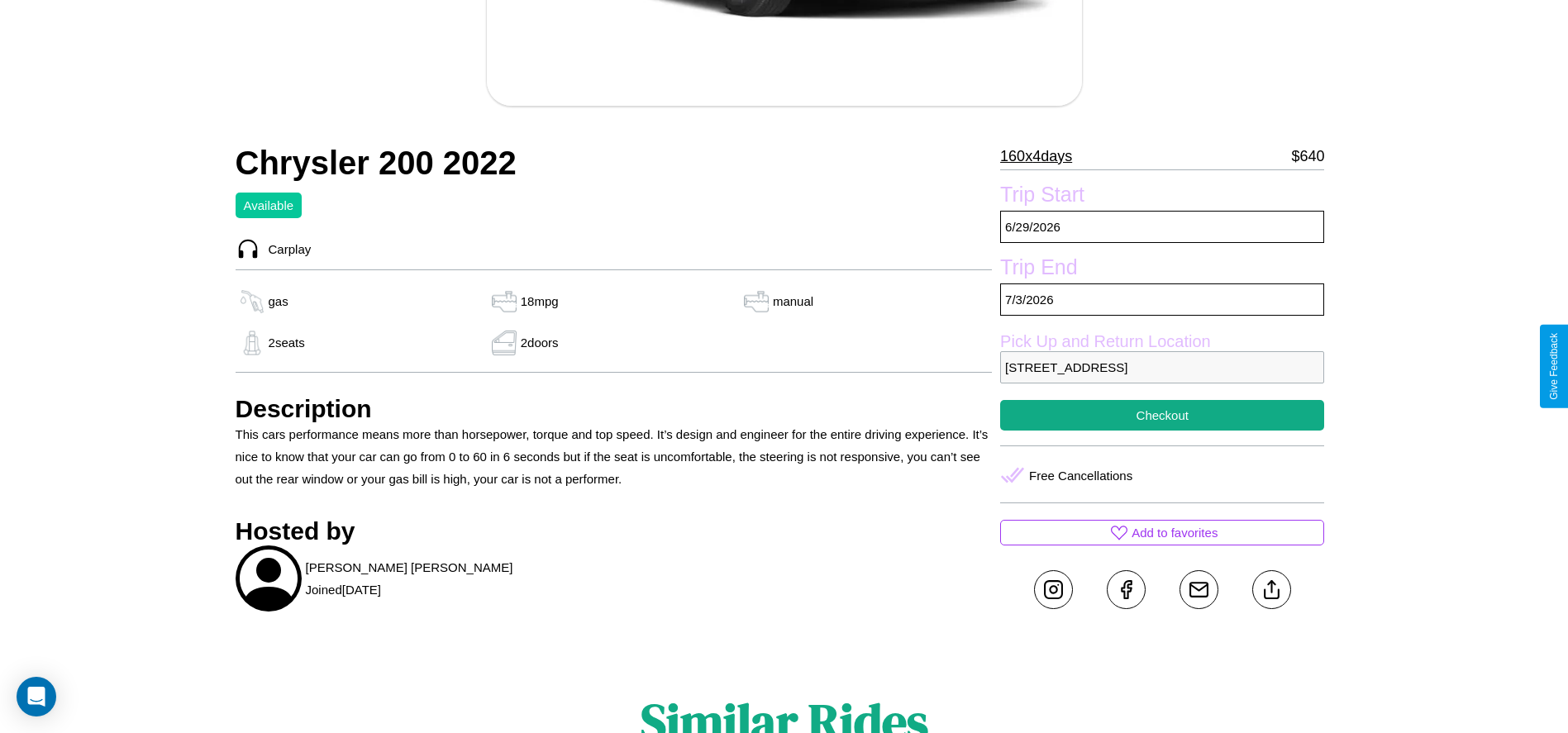
scroll to position [429, 0]
click at [1162, 366] on p "6059 Main Street Tokyo 63586 Mexico" at bounding box center [1162, 366] width 324 height 32
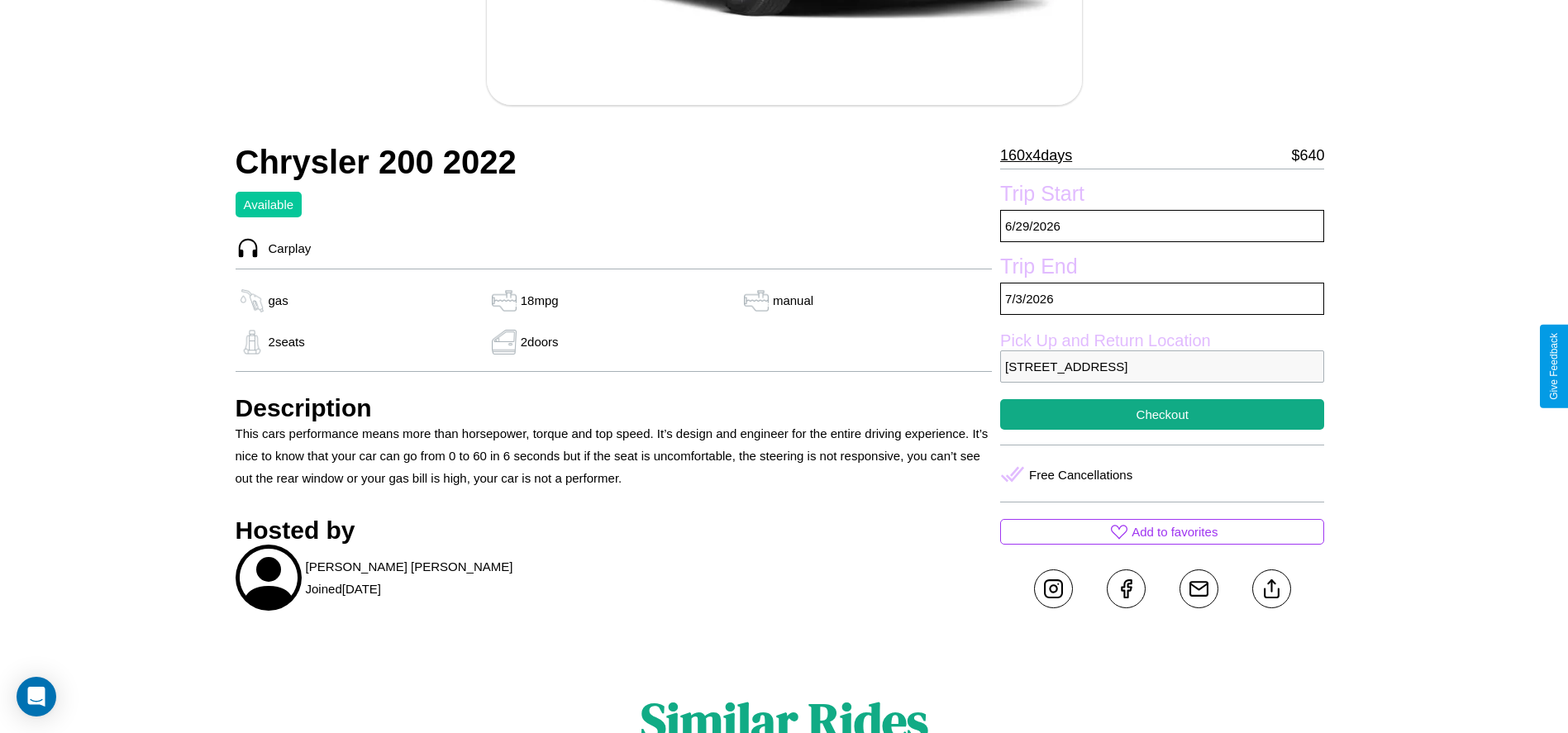
click at [1162, 366] on p "6059 Main Street Tokyo 63586 Mexico" at bounding box center [1162, 366] width 324 height 32
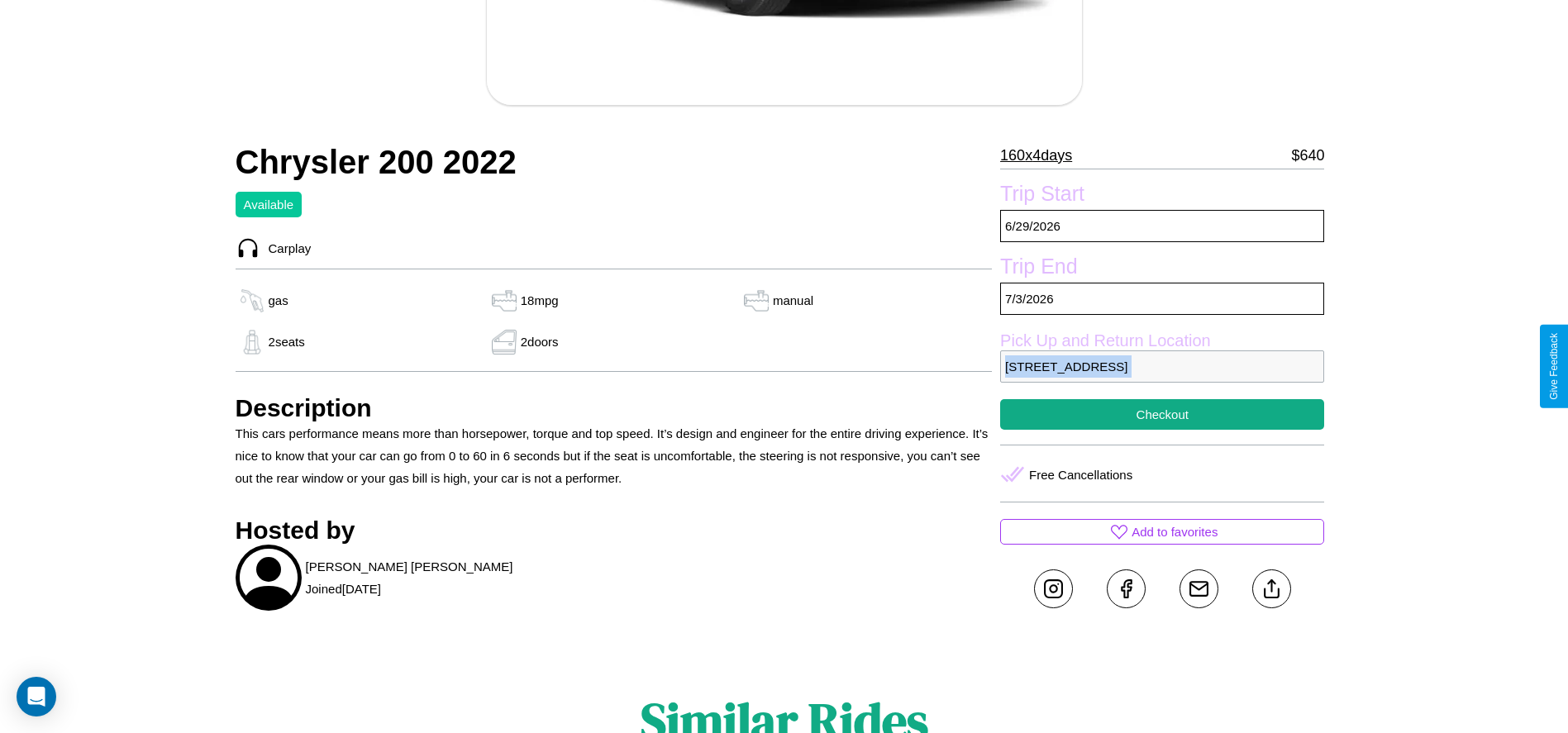
click at [1162, 366] on p "6059 Main Street Tokyo 63586 Mexico" at bounding box center [1162, 366] width 324 height 32
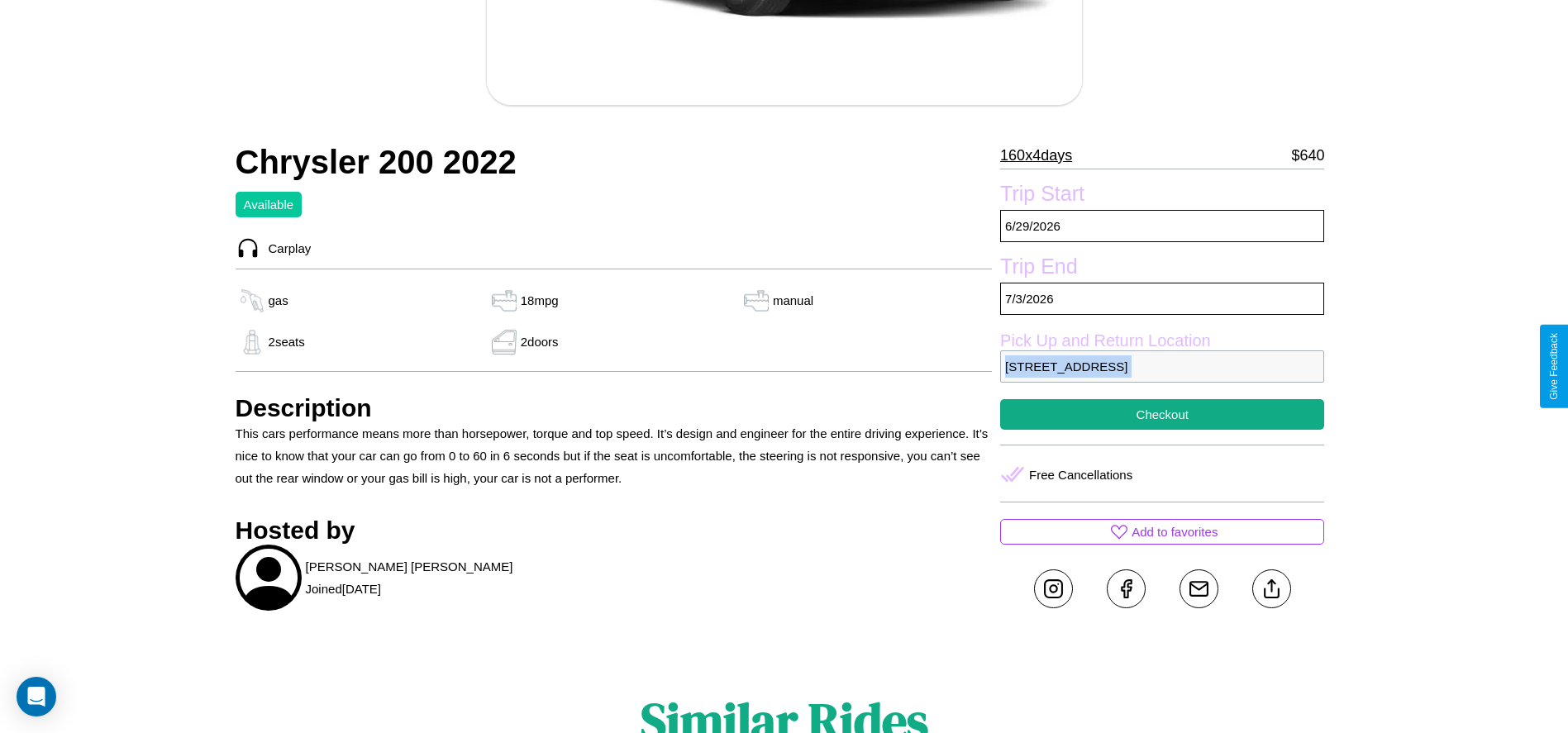
click at [1162, 366] on p "6059 Main Street Tokyo 63586 Mexico" at bounding box center [1162, 366] width 324 height 32
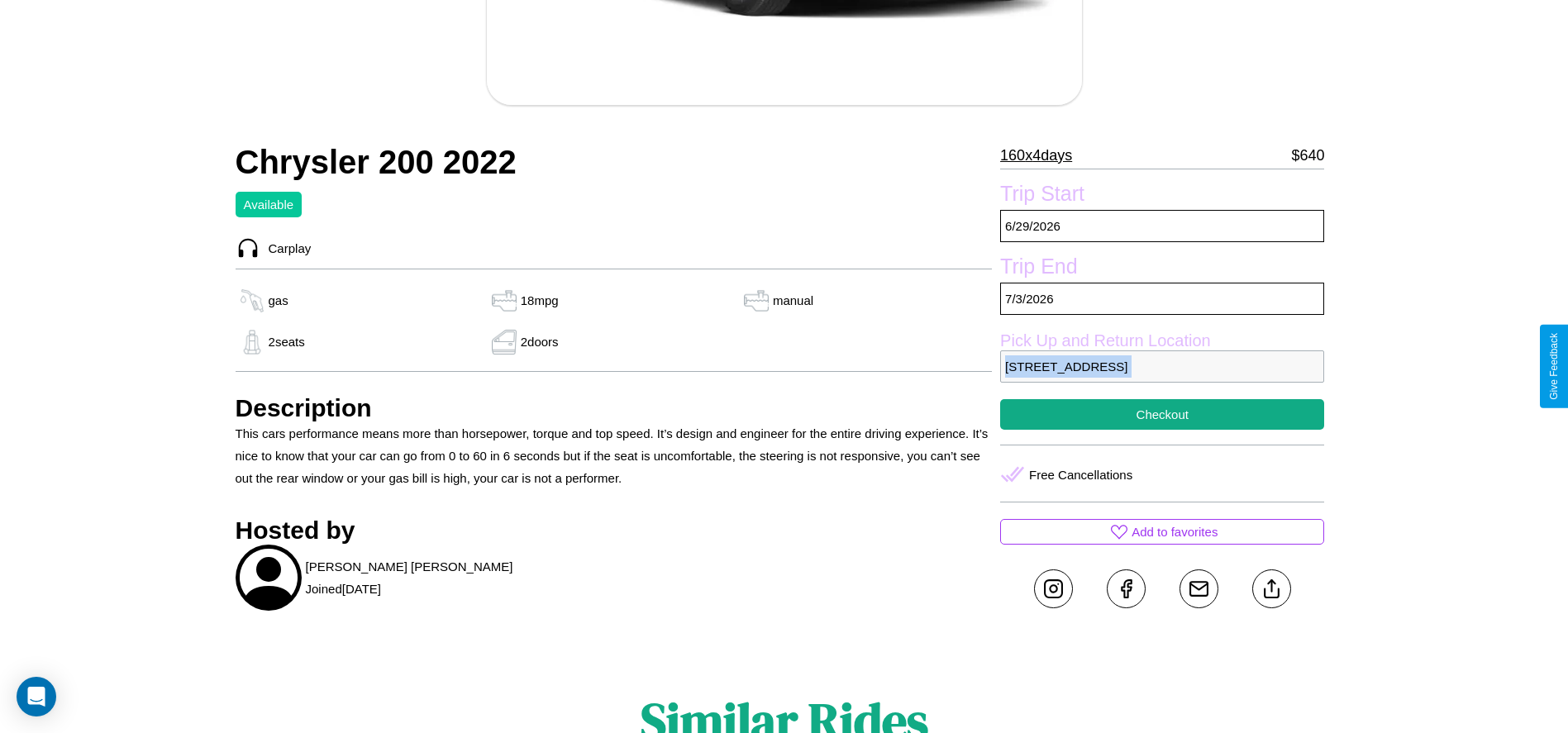
click at [1162, 366] on p "6059 Main Street Tokyo 63586 Mexico" at bounding box center [1162, 366] width 324 height 32
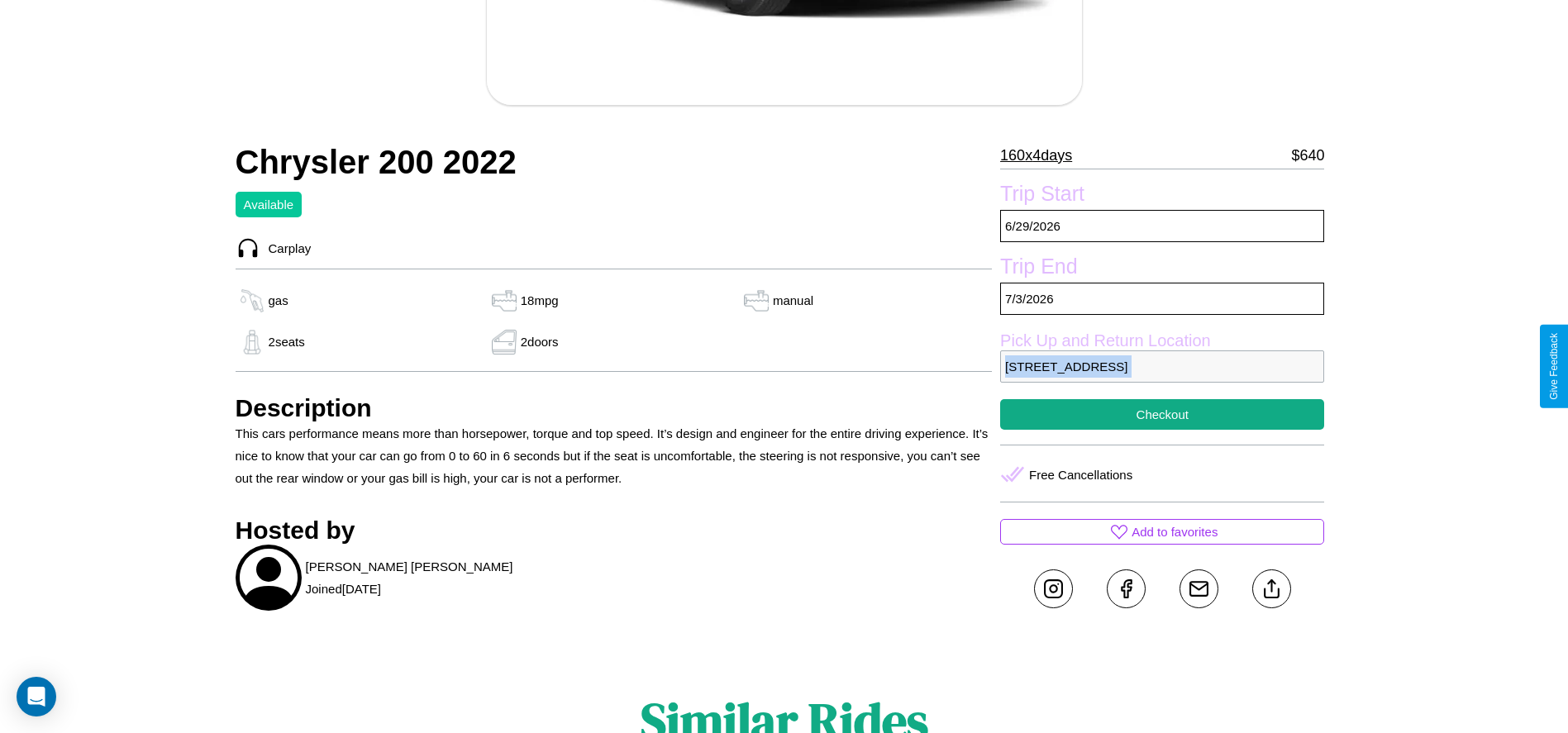
click at [1162, 366] on p "6059 Main Street Tokyo 63586 Mexico" at bounding box center [1162, 366] width 324 height 32
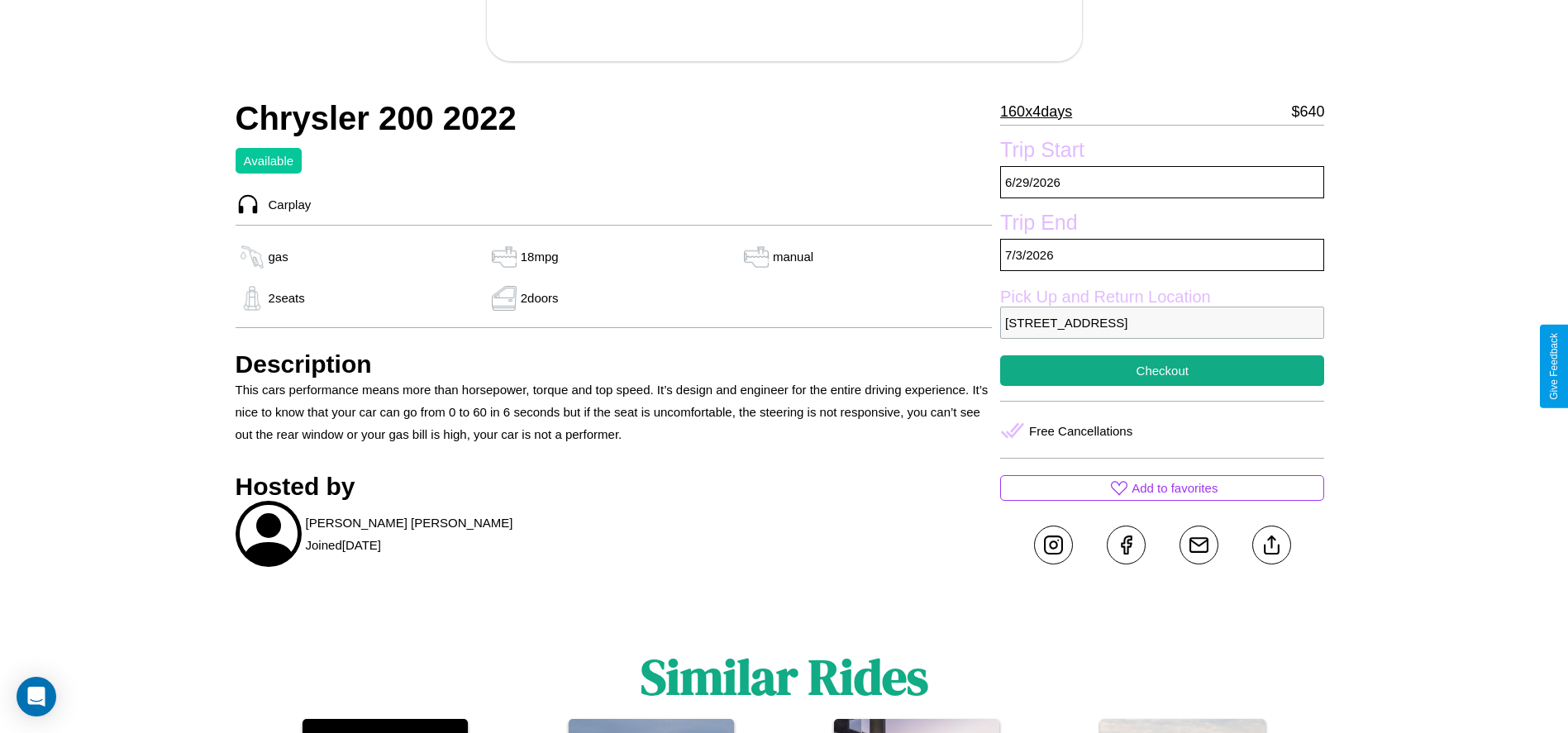
scroll to position [478, 0]
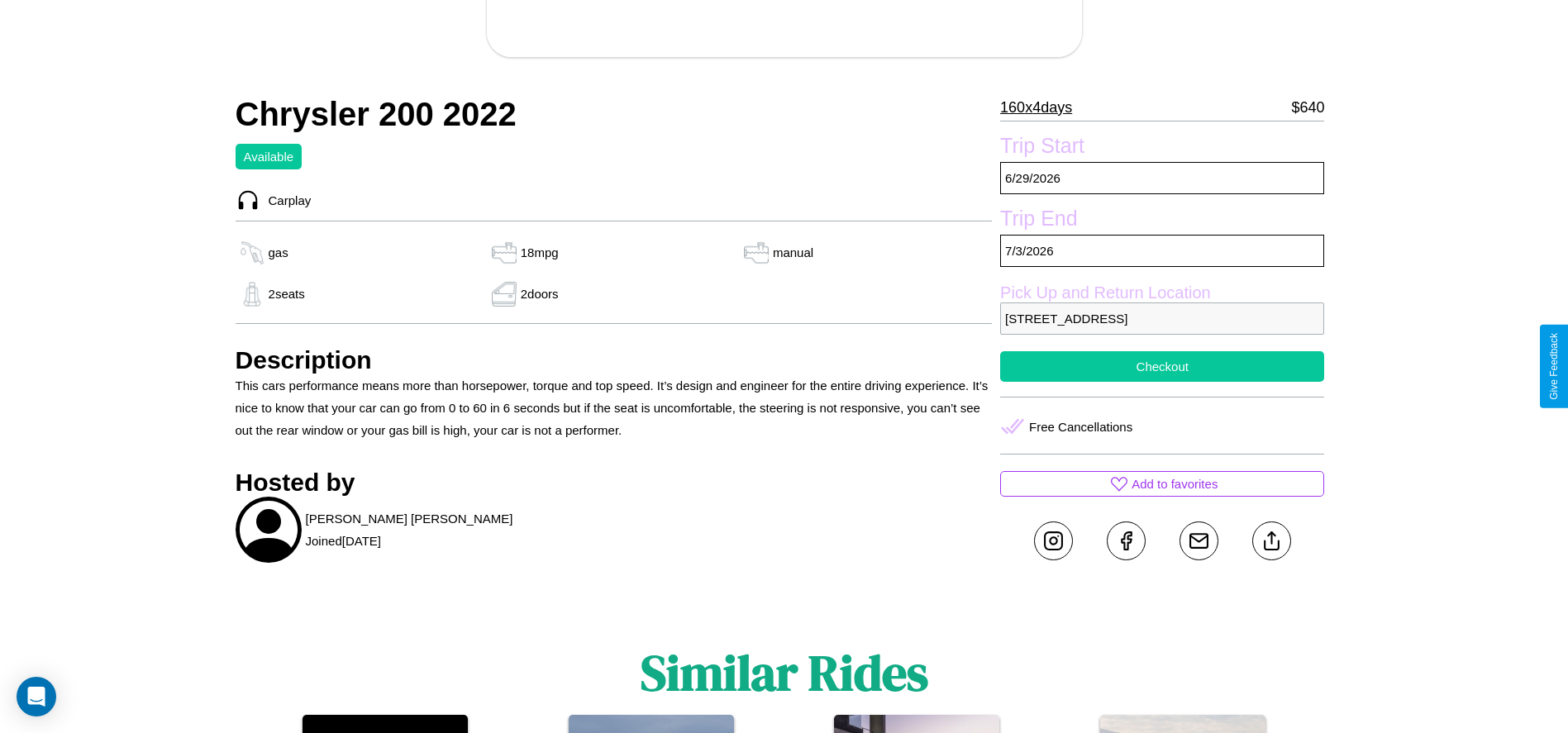
click at [1162, 366] on button "Checkout" at bounding box center [1162, 366] width 324 height 31
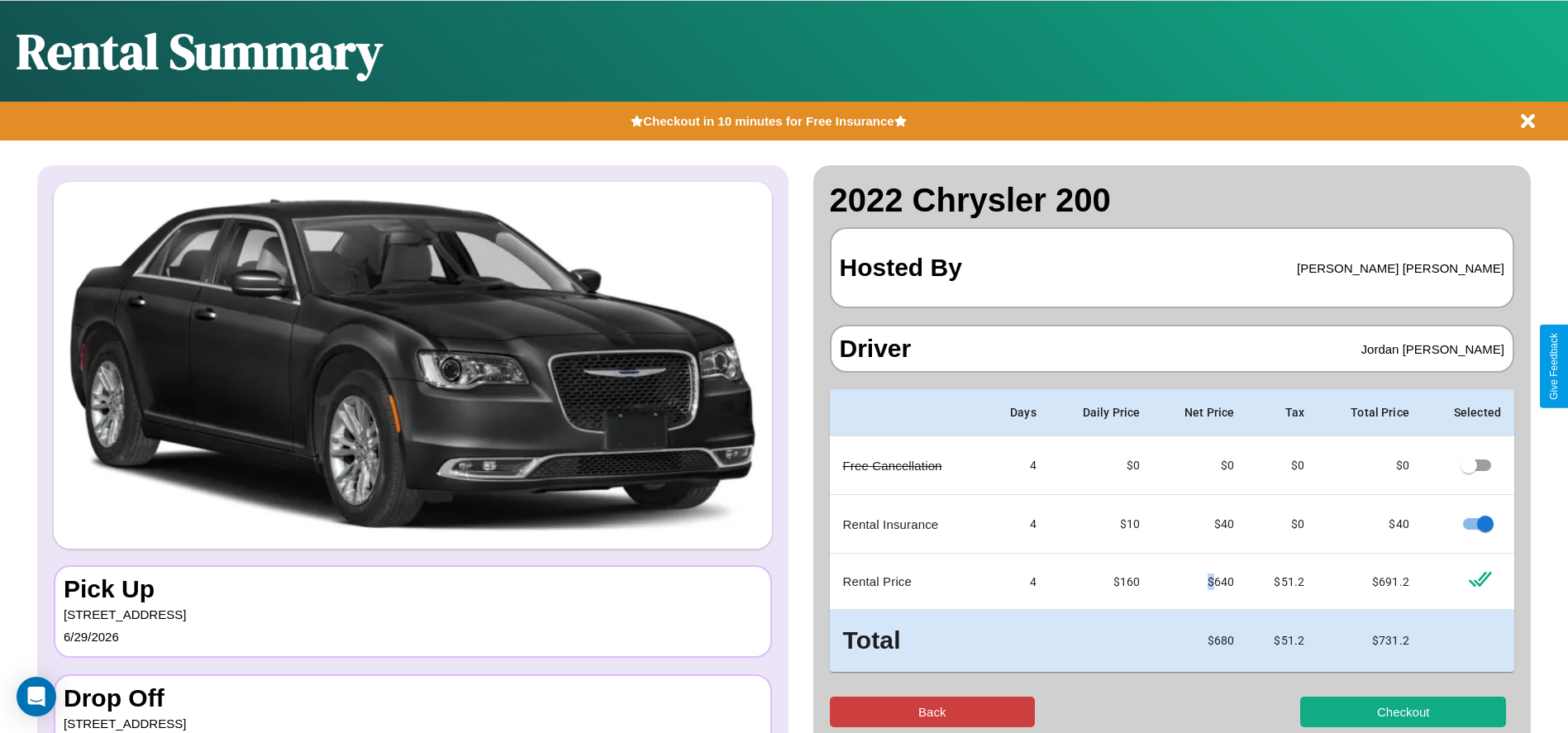
click at [932, 711] on button "Back" at bounding box center [933, 711] width 206 height 31
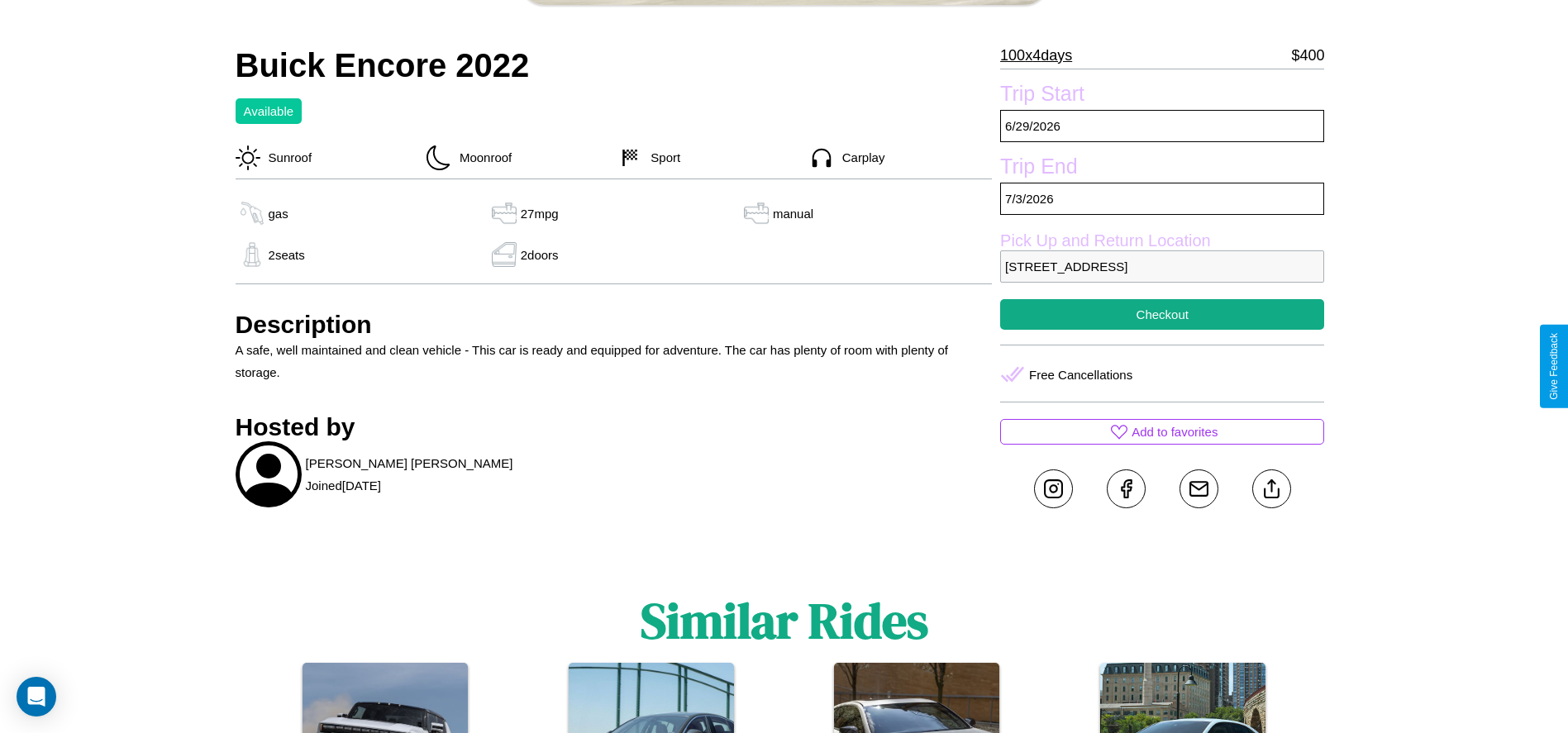
scroll to position [659, 0]
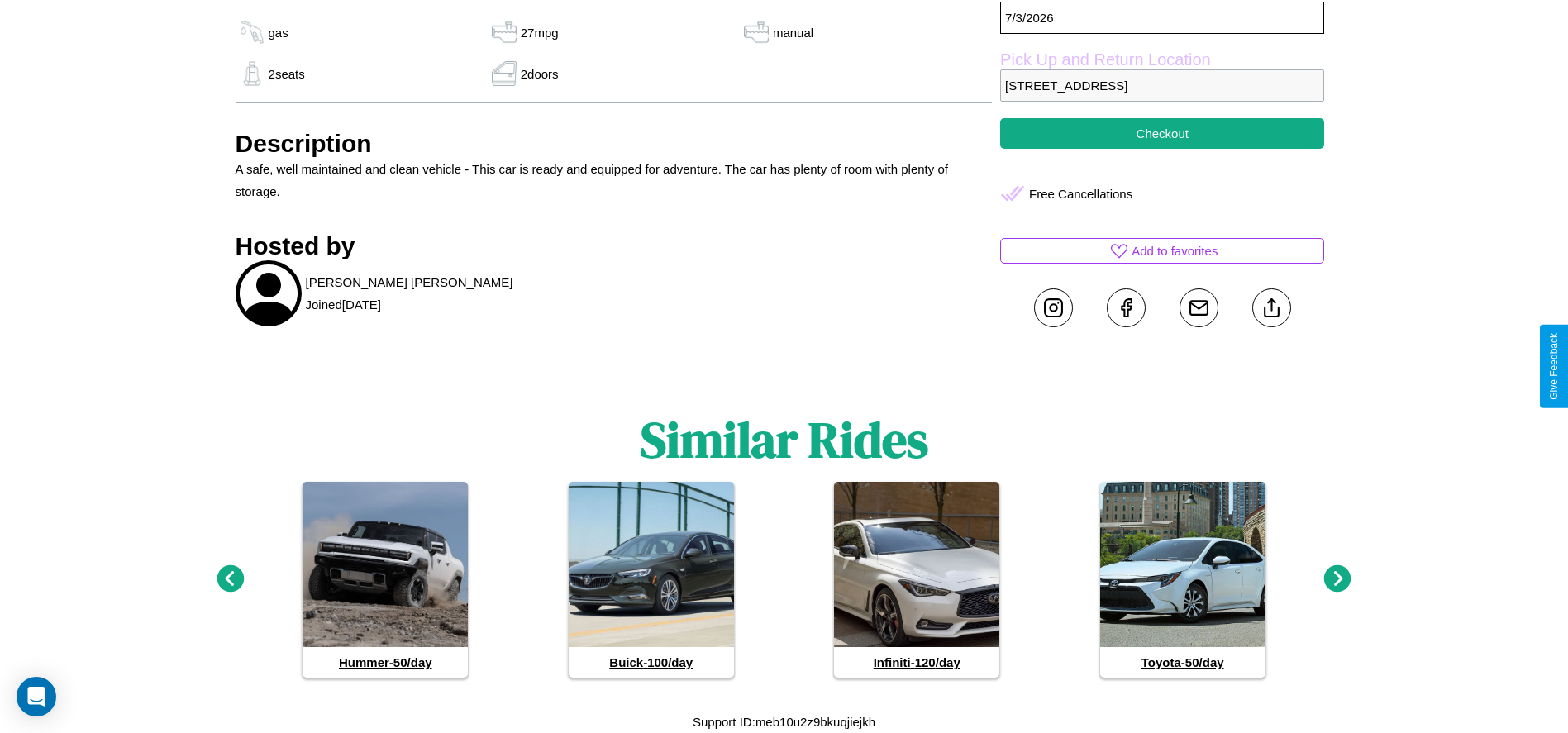
click at [1337, 579] on icon at bounding box center [1337, 578] width 27 height 27
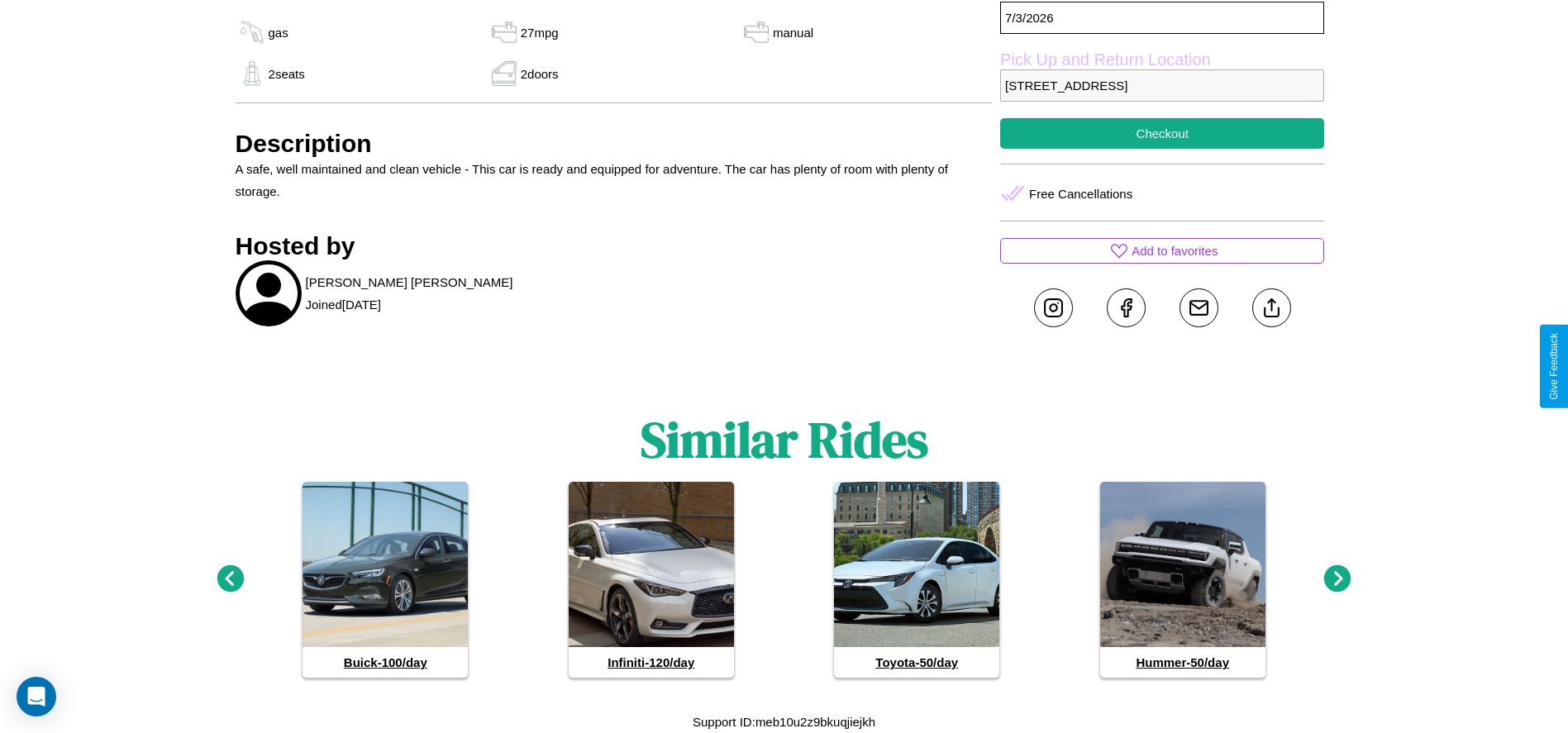
click at [230, 579] on icon at bounding box center [229, 578] width 27 height 27
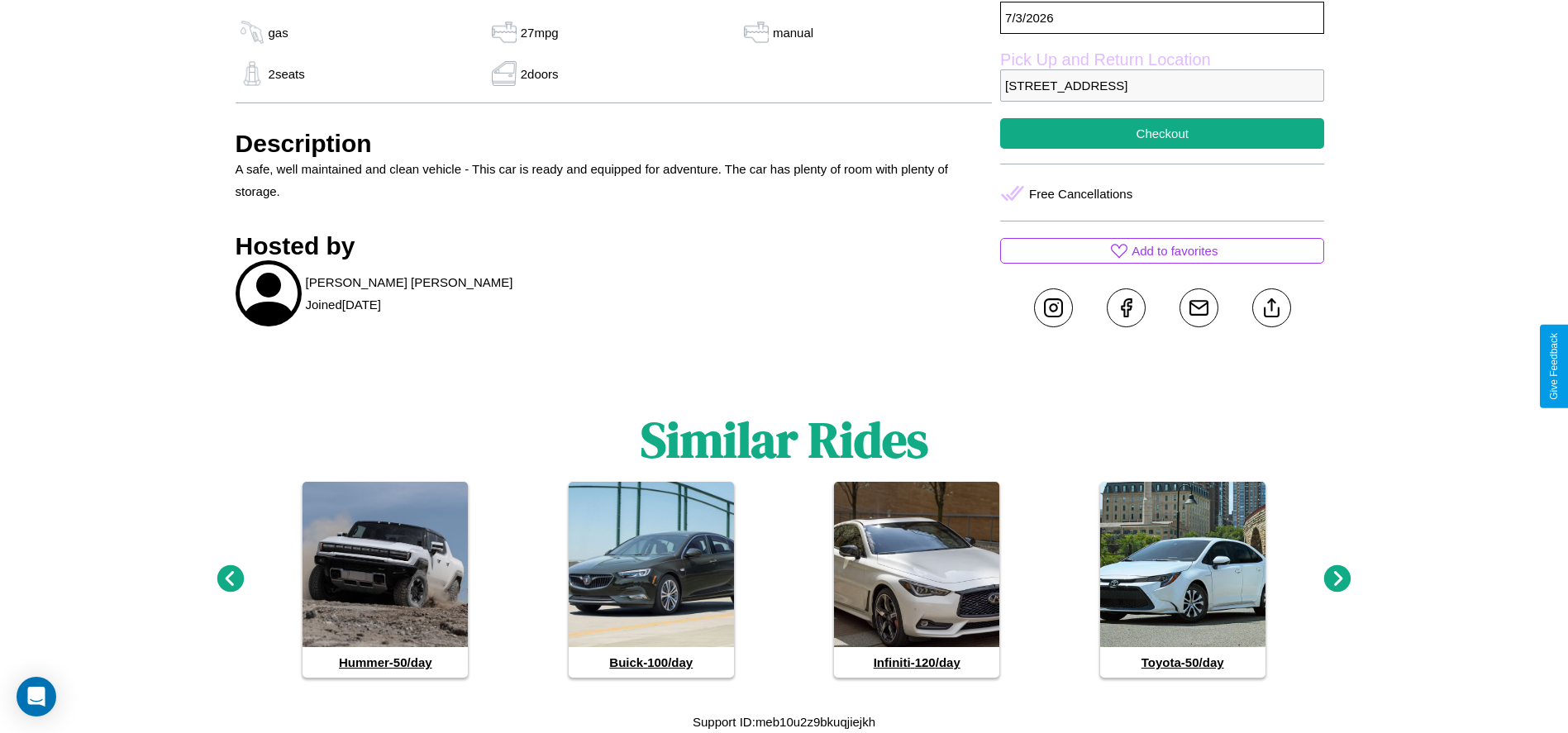
click at [1337, 579] on icon at bounding box center [1337, 578] width 27 height 27
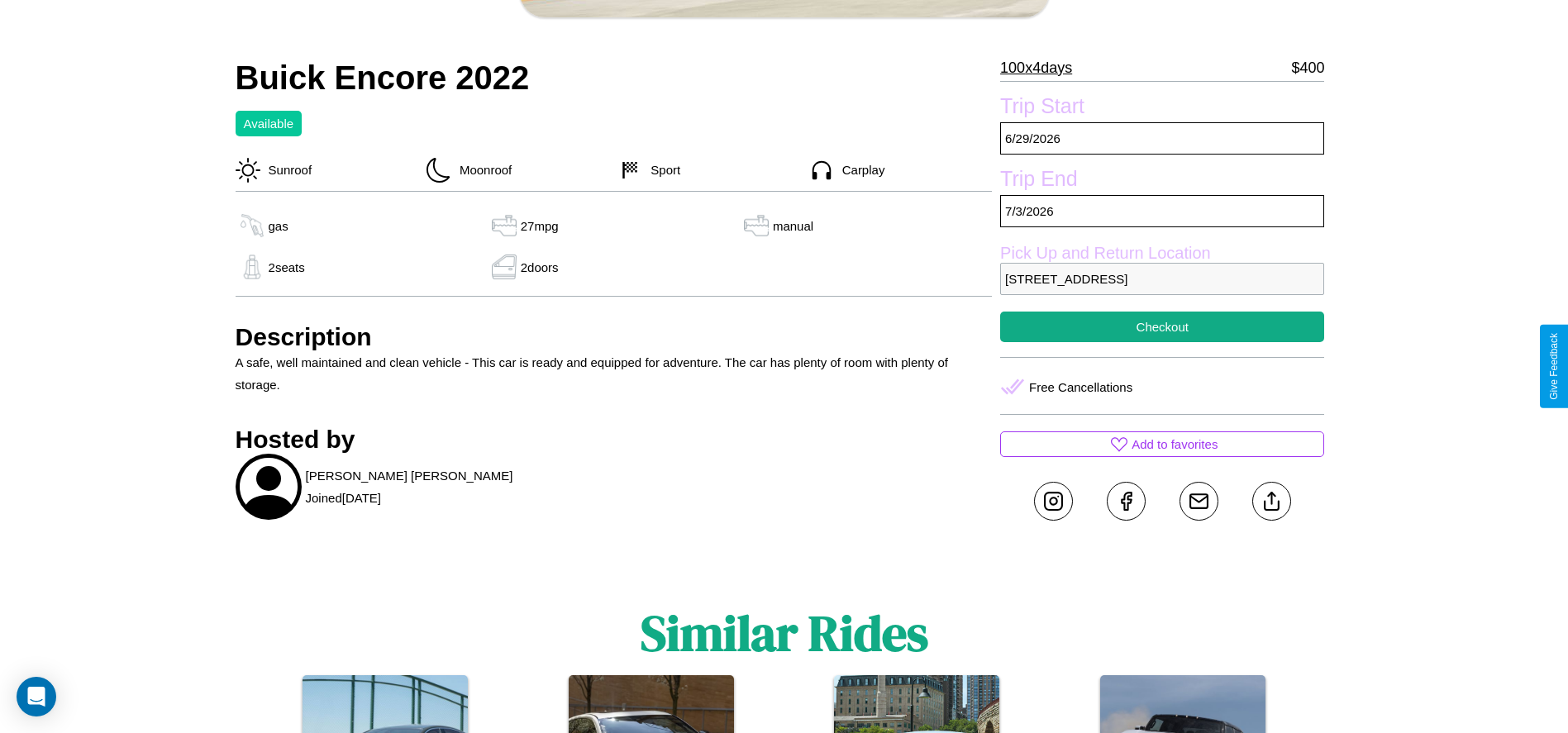
scroll to position [426, 0]
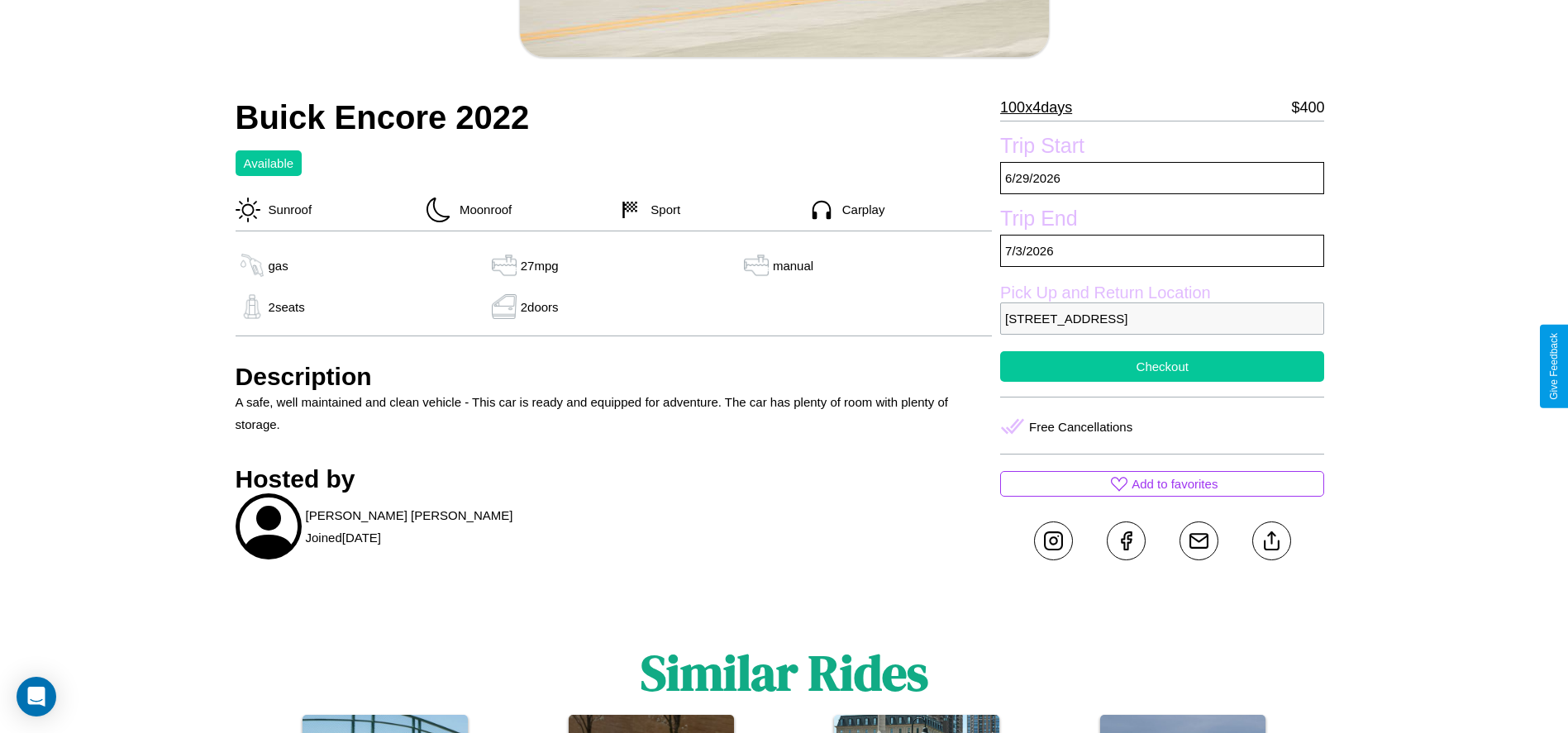
click at [1162, 366] on button "Checkout" at bounding box center [1162, 366] width 324 height 31
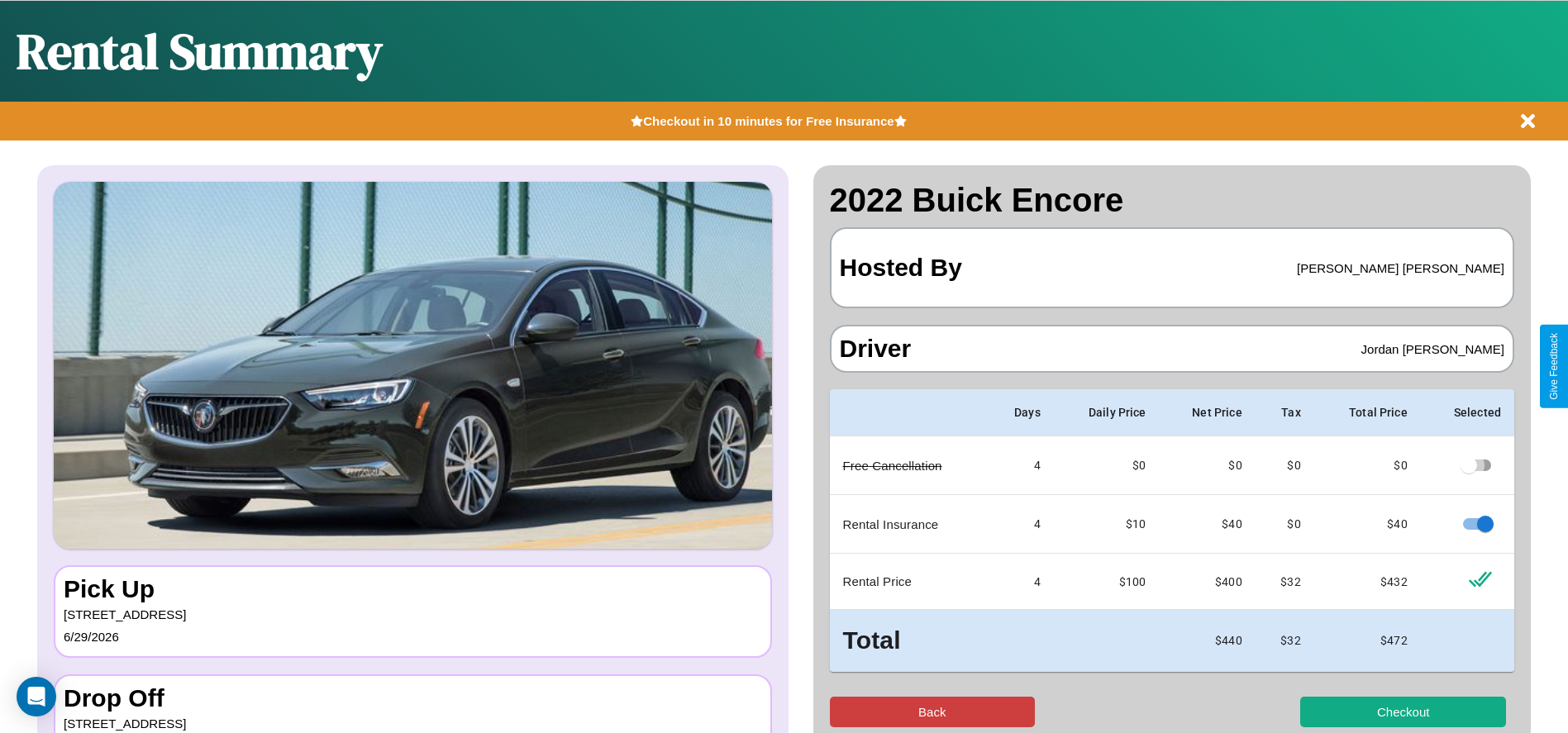
click at [932, 711] on button "Back" at bounding box center [933, 711] width 206 height 31
